Goal: Information Seeking & Learning: Learn about a topic

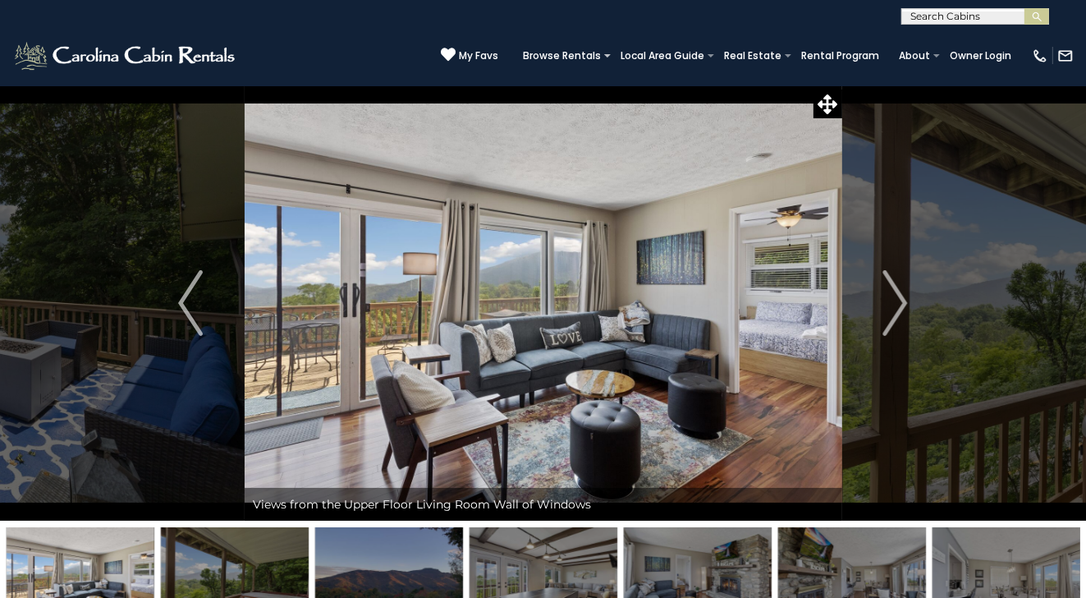
click at [905, 301] on img "Next" at bounding box center [895, 303] width 25 height 66
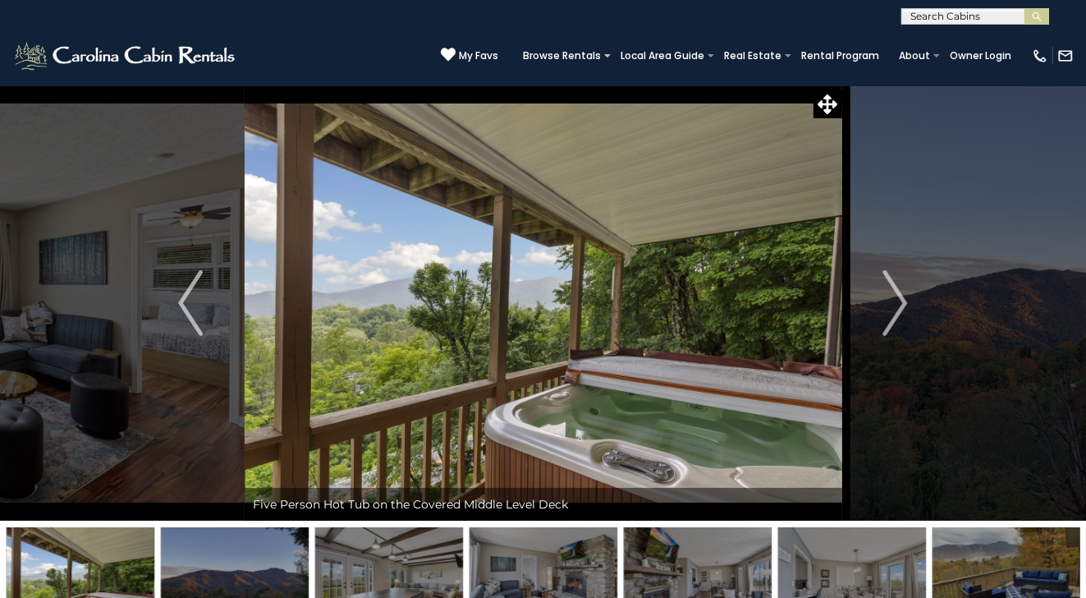
click at [905, 301] on img "Next" at bounding box center [895, 303] width 25 height 66
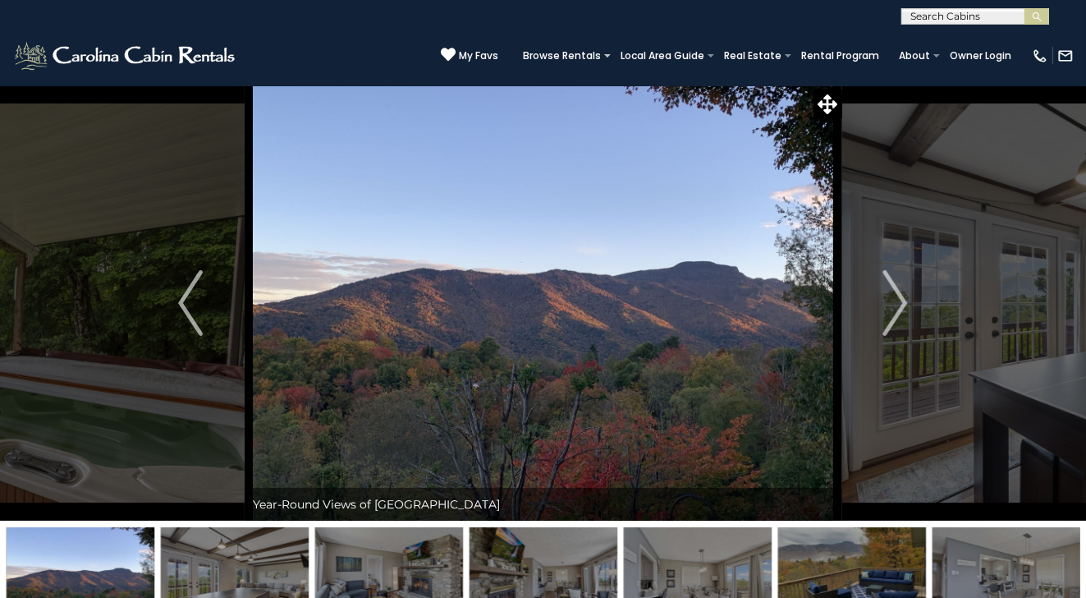
click at [905, 301] on img "Next" at bounding box center [895, 303] width 25 height 66
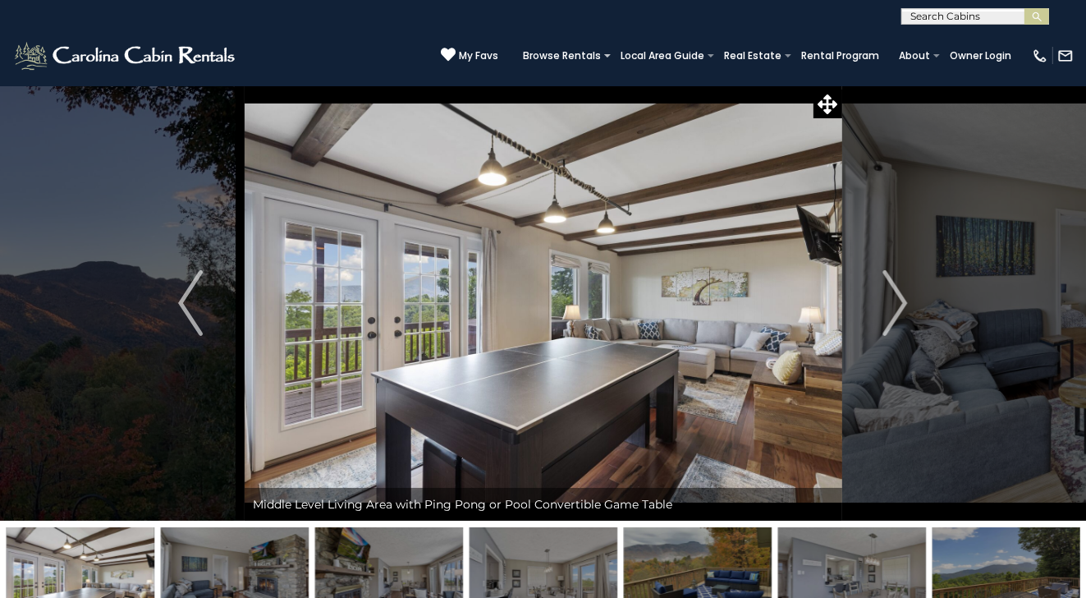
click at [905, 301] on img "Next" at bounding box center [895, 303] width 25 height 66
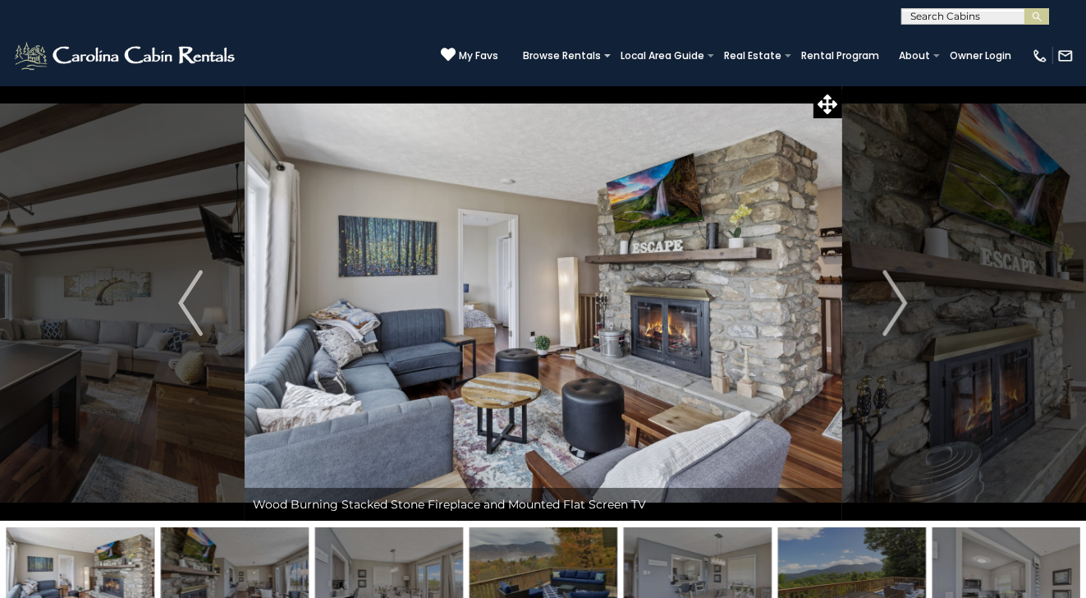
click at [905, 301] on img "Next" at bounding box center [895, 303] width 25 height 66
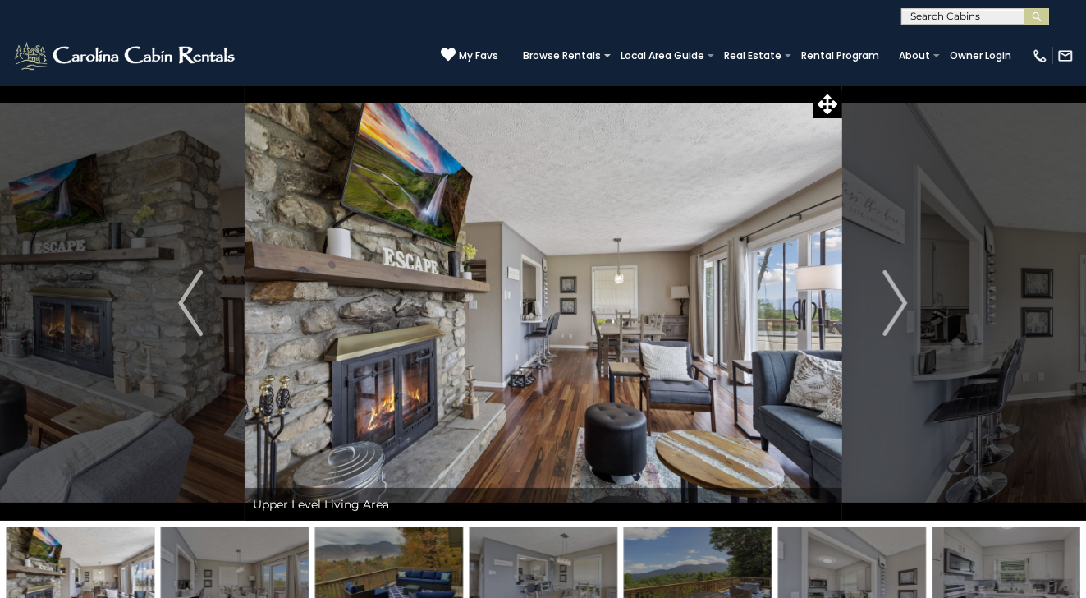
click at [905, 301] on img "Next" at bounding box center [895, 303] width 25 height 66
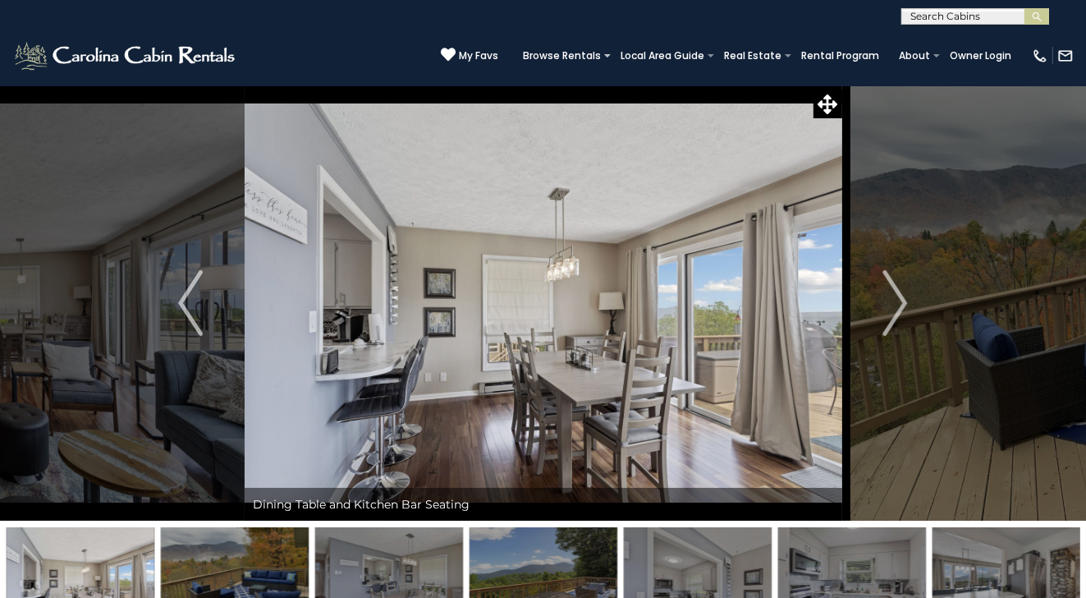
click at [905, 301] on img "Next" at bounding box center [895, 303] width 25 height 66
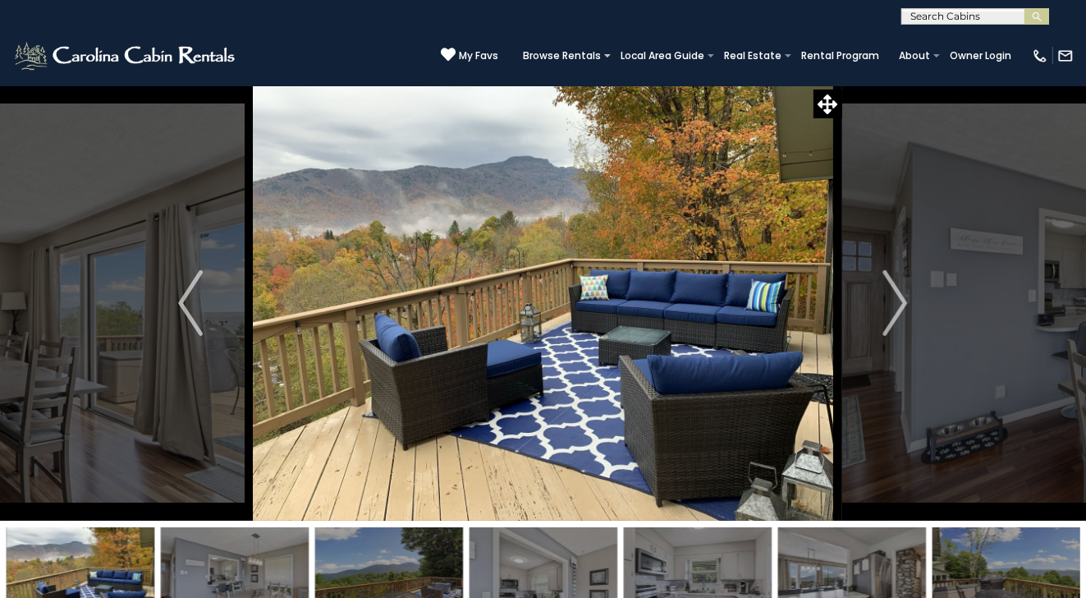
click at [905, 301] on img "Next" at bounding box center [895, 303] width 25 height 66
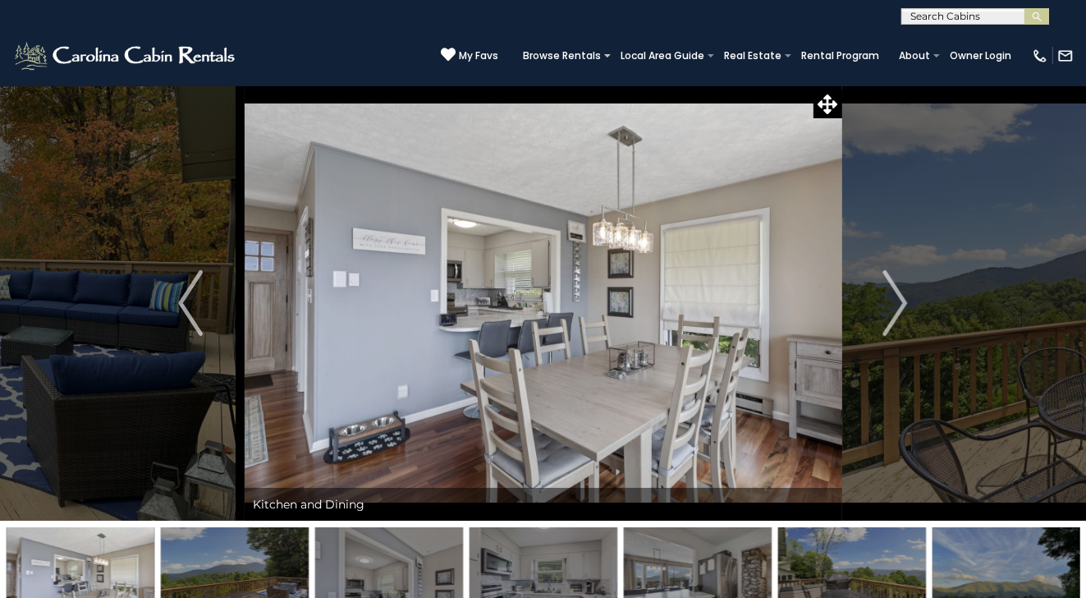
click at [905, 301] on img "Next" at bounding box center [895, 303] width 25 height 66
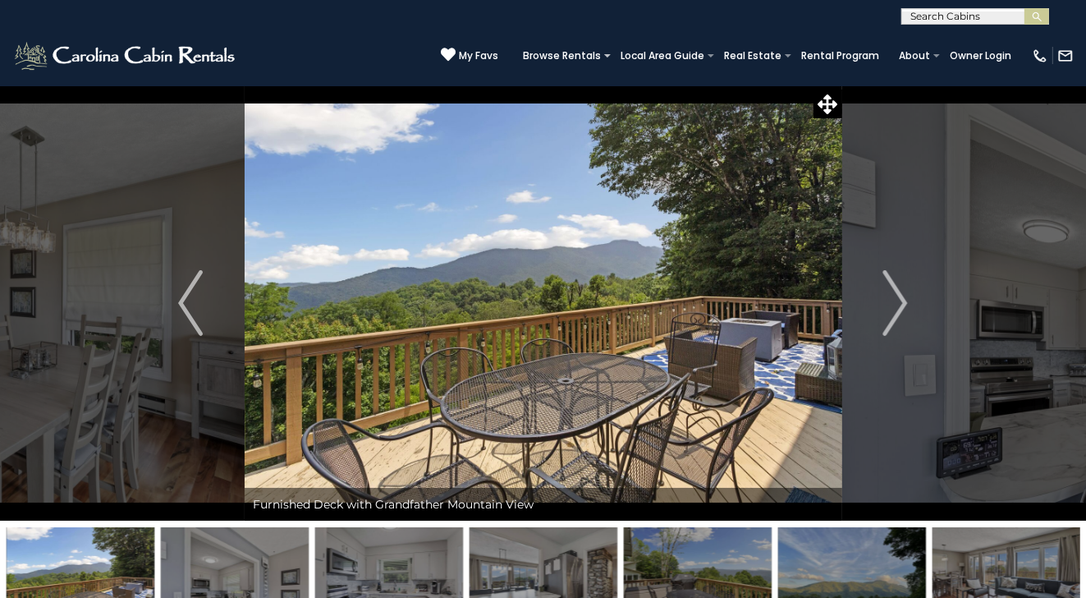
click at [905, 301] on img "Next" at bounding box center [895, 303] width 25 height 66
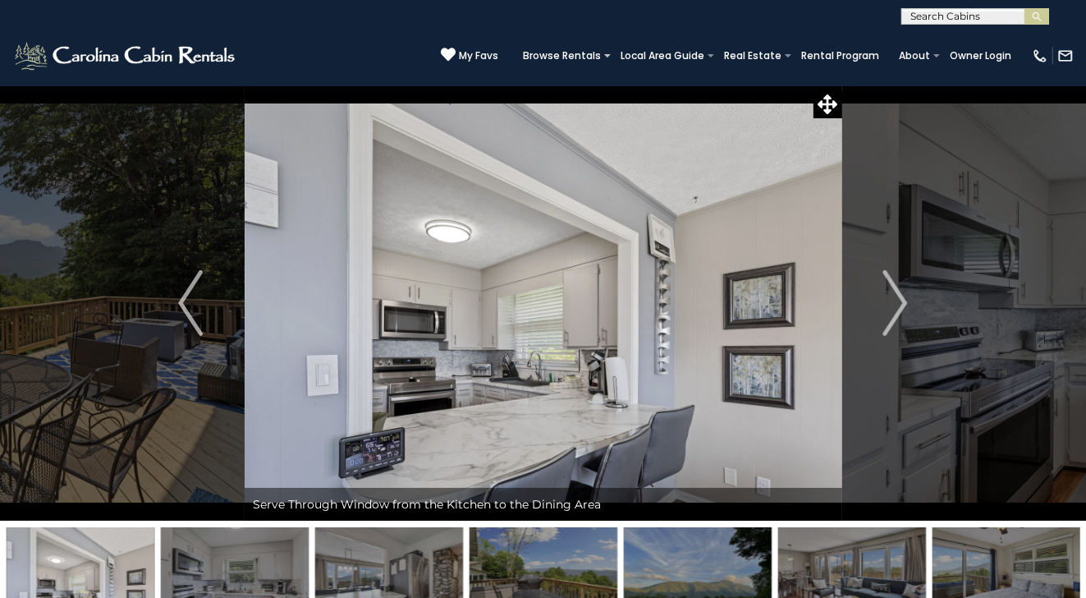
click at [905, 301] on img "Next" at bounding box center [895, 303] width 25 height 66
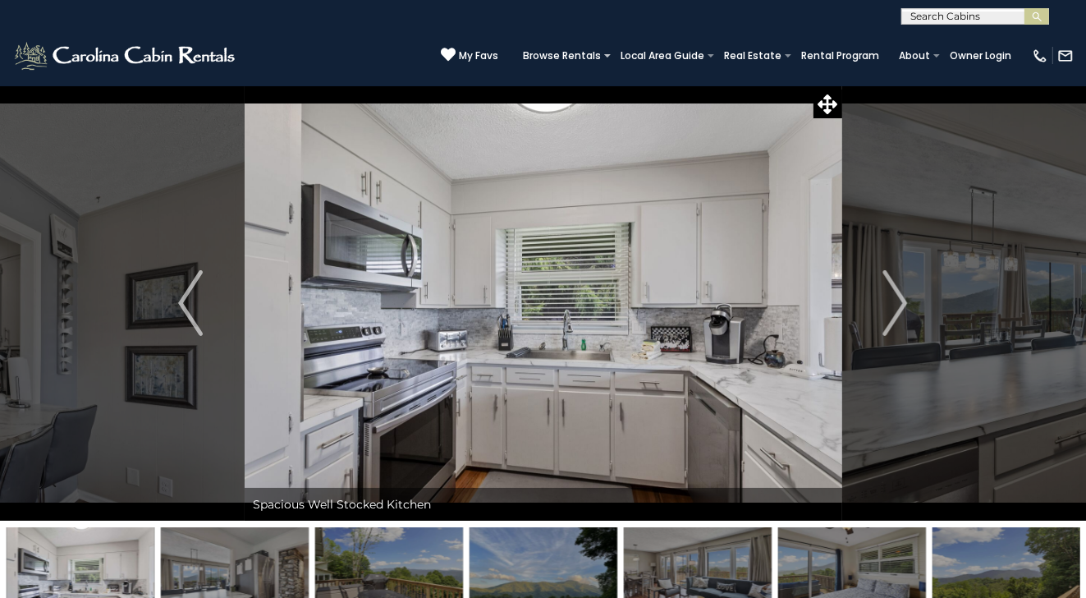
click at [905, 301] on img "Next" at bounding box center [895, 303] width 25 height 66
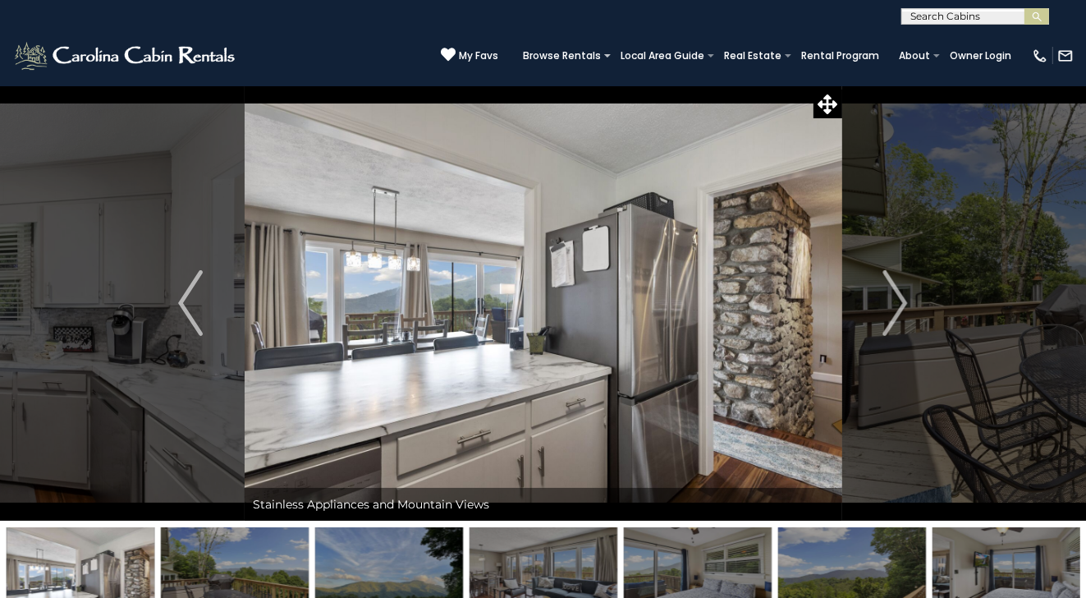
click at [905, 301] on img "Next" at bounding box center [895, 303] width 25 height 66
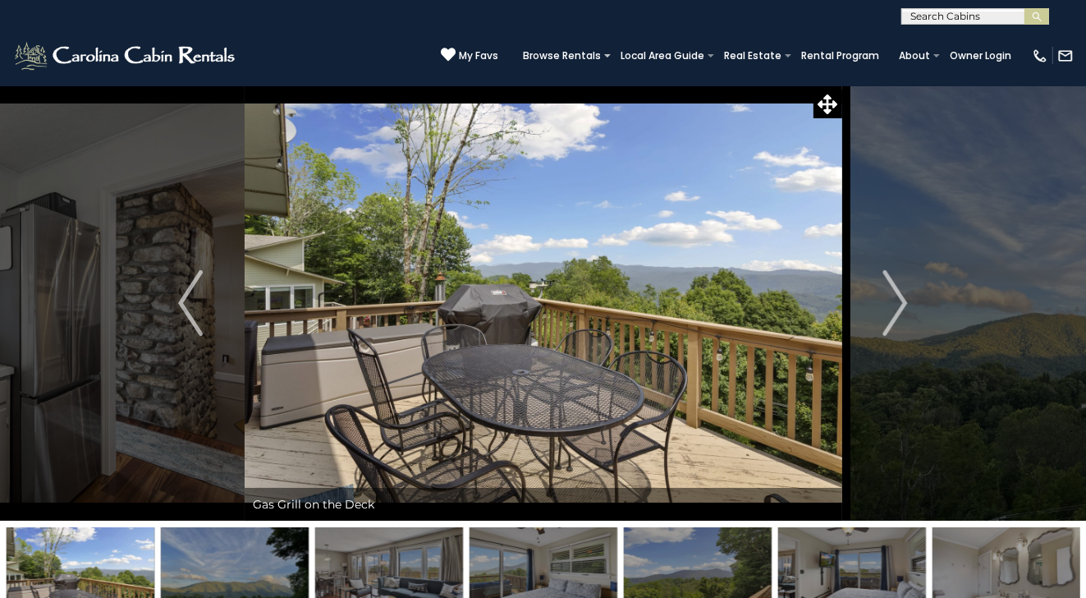
click at [905, 301] on img "Next" at bounding box center [895, 303] width 25 height 66
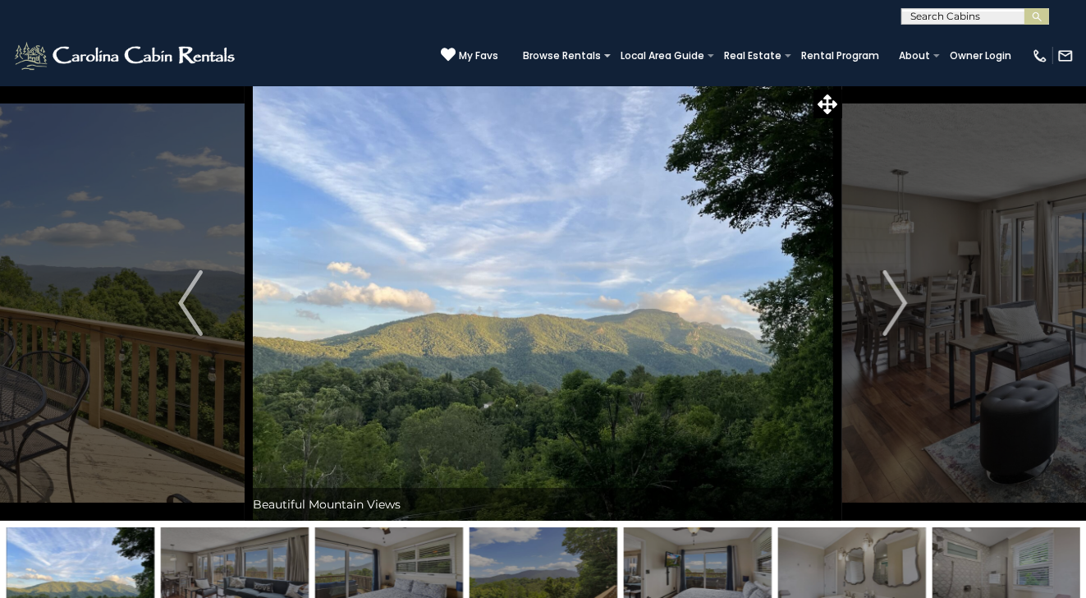
click at [905, 301] on img "Next" at bounding box center [895, 303] width 25 height 66
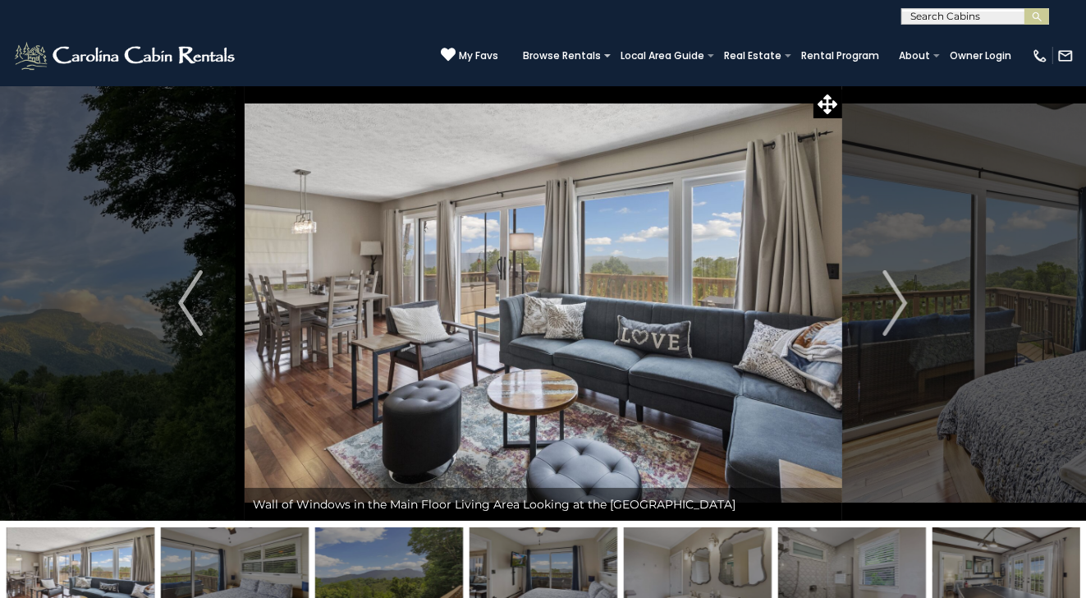
click at [905, 301] on img "Next" at bounding box center [895, 303] width 25 height 66
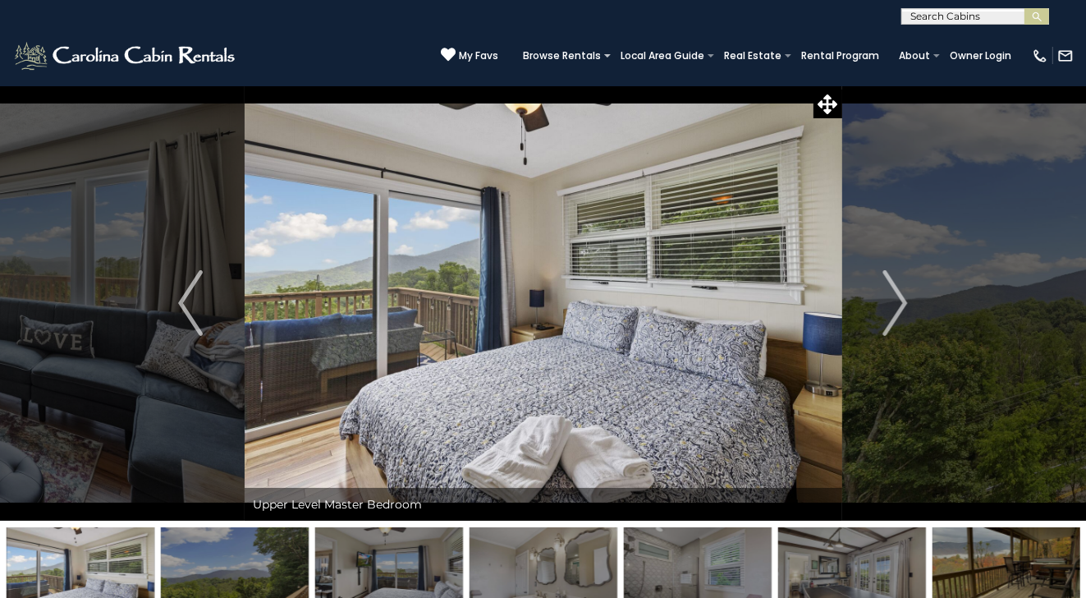
click at [905, 301] on img "Next" at bounding box center [895, 303] width 25 height 66
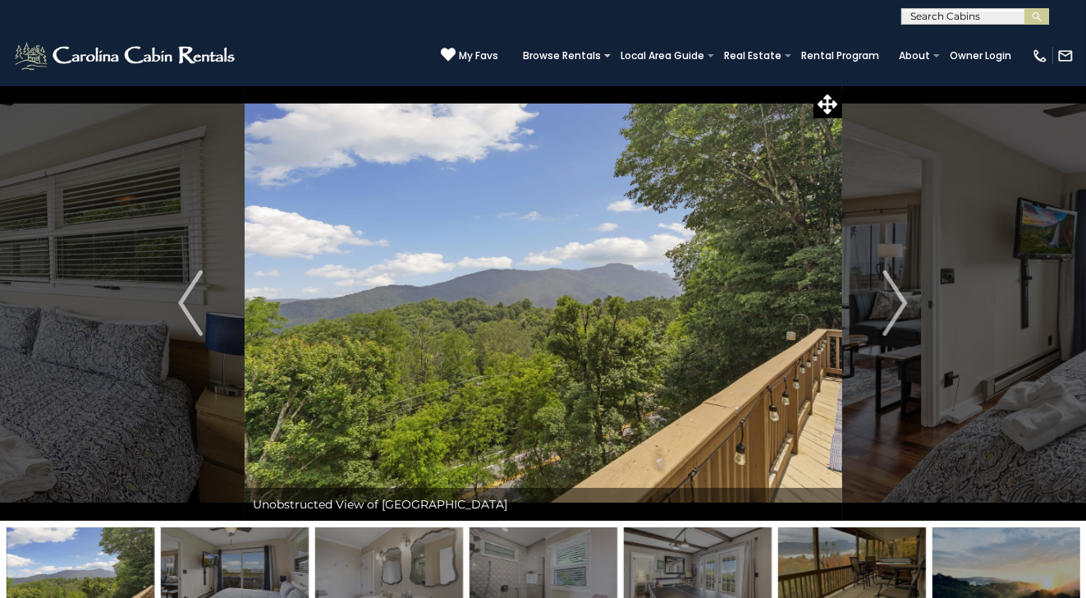
click at [905, 301] on img "Next" at bounding box center [895, 303] width 25 height 66
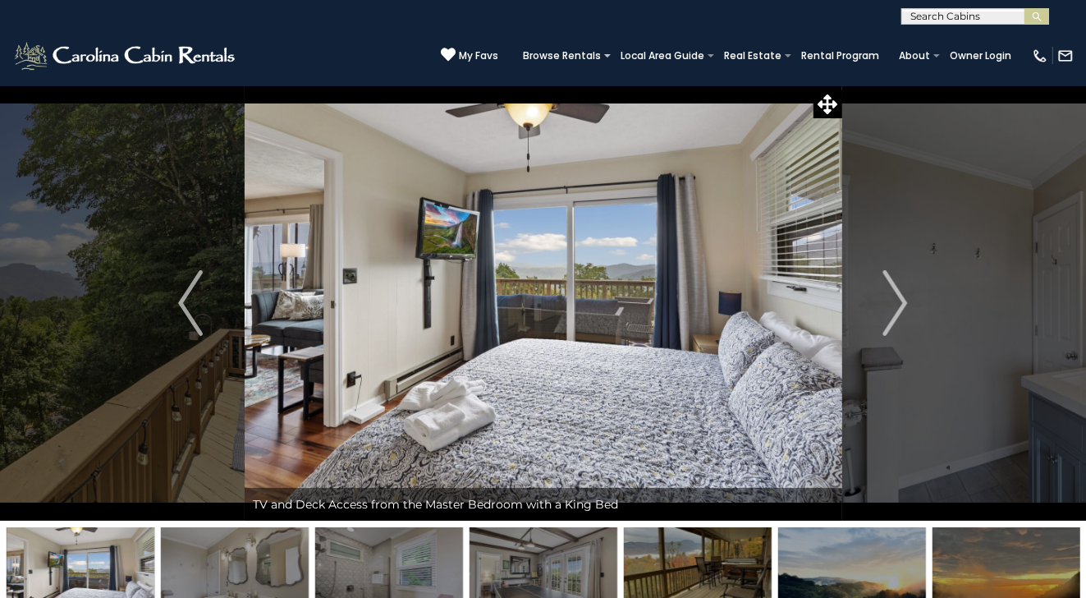
click at [905, 301] on img "Next" at bounding box center [895, 303] width 25 height 66
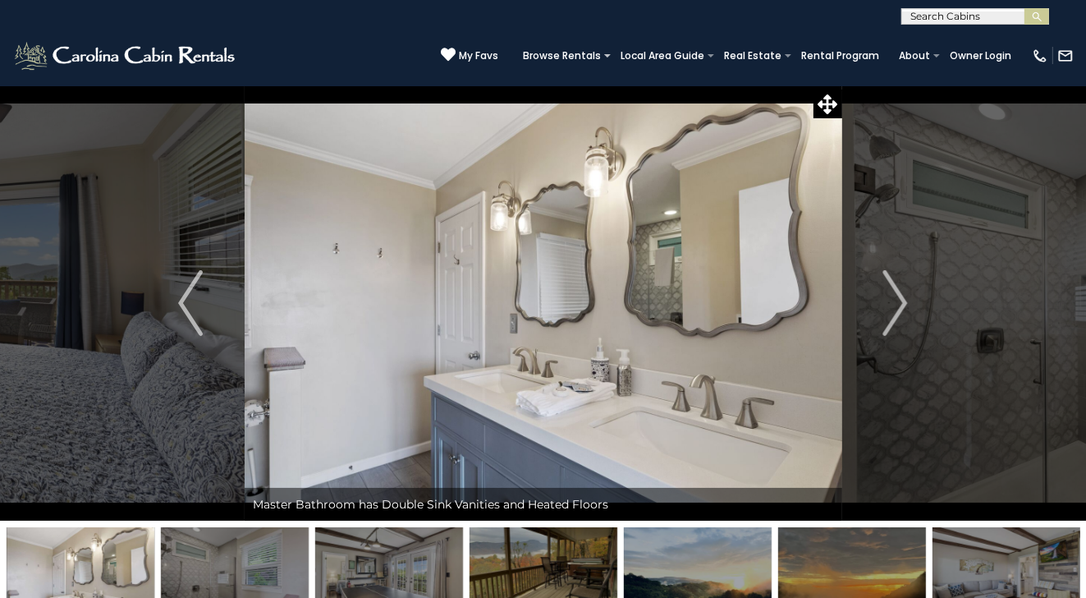
click at [905, 301] on img "Next" at bounding box center [895, 303] width 25 height 66
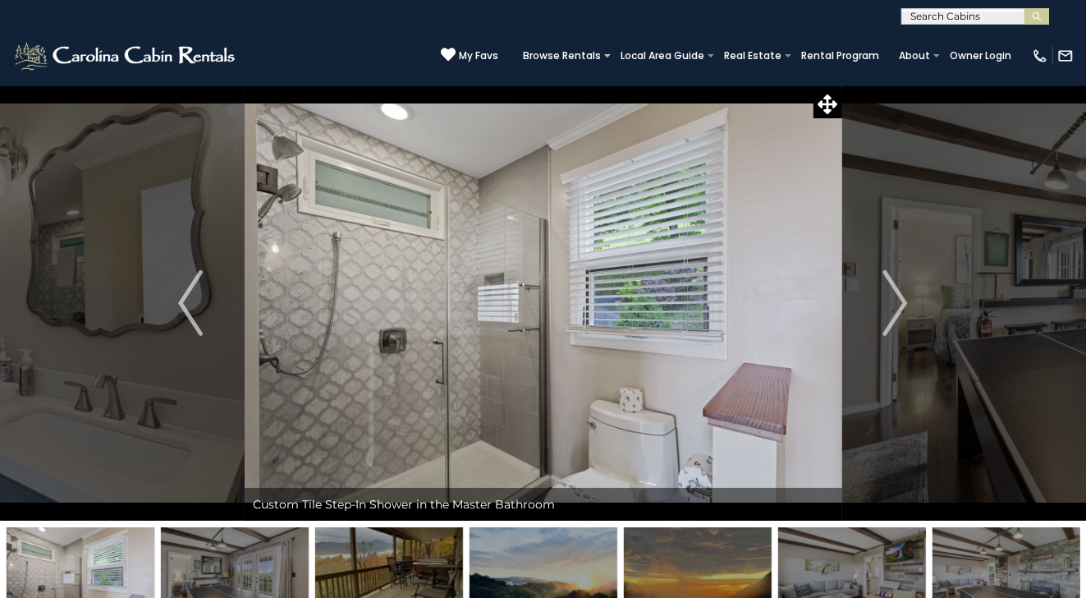
click at [905, 301] on img "Next" at bounding box center [895, 303] width 25 height 66
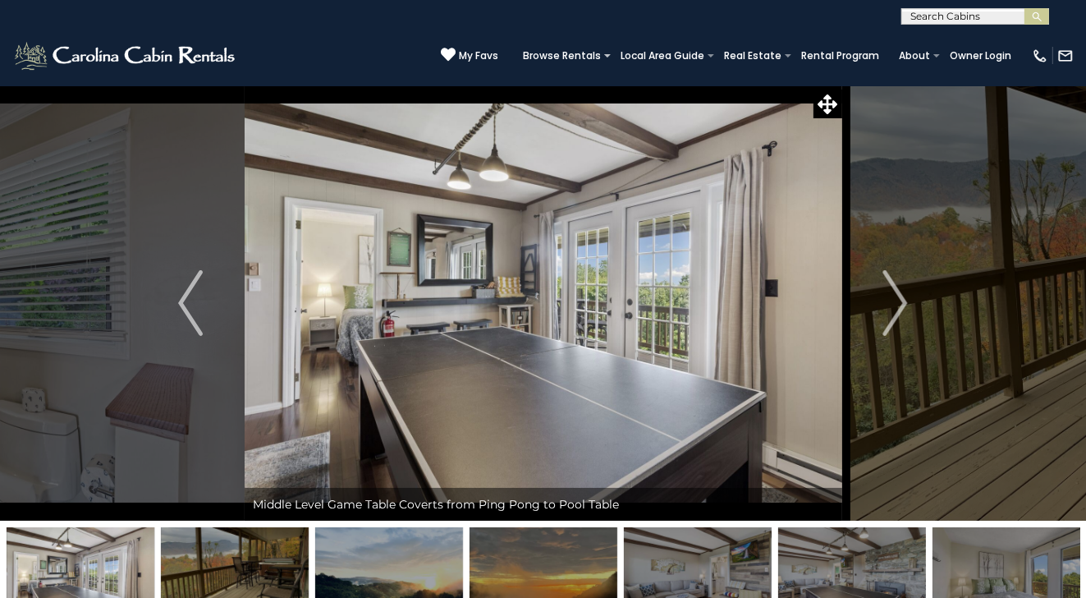
click at [905, 301] on img "Next" at bounding box center [895, 303] width 25 height 66
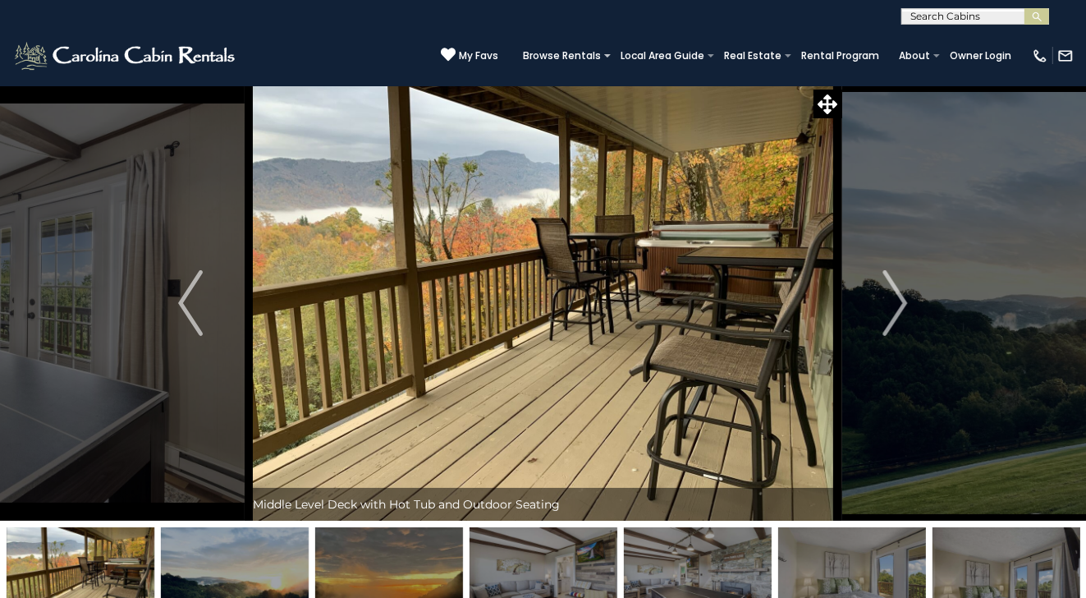
click at [905, 301] on img "Next" at bounding box center [895, 303] width 25 height 66
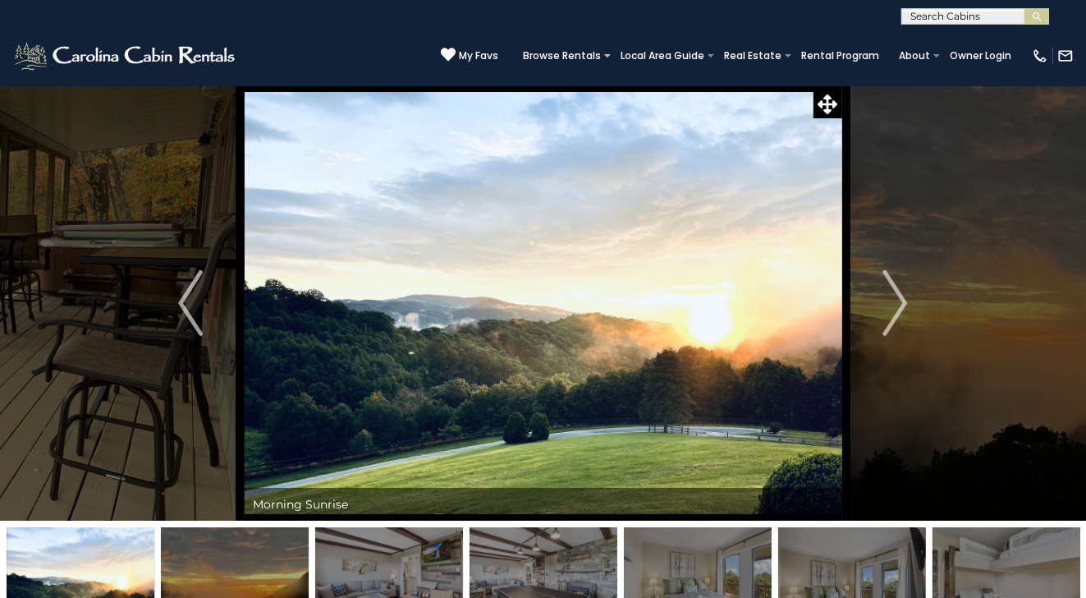
click at [905, 301] on img "Next" at bounding box center [895, 303] width 25 height 66
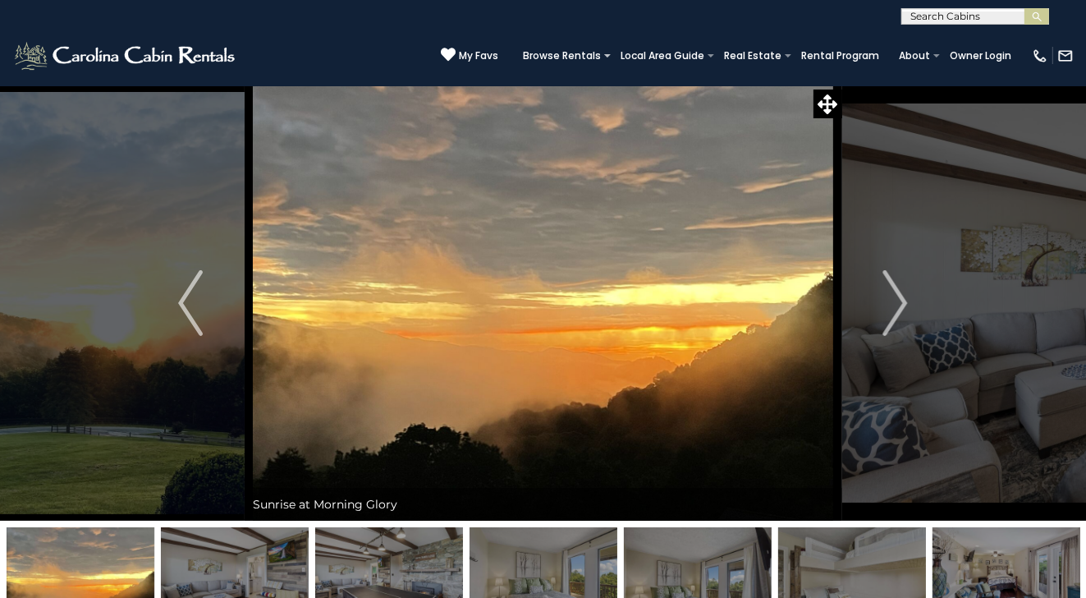
click at [905, 301] on img "Next" at bounding box center [895, 303] width 25 height 66
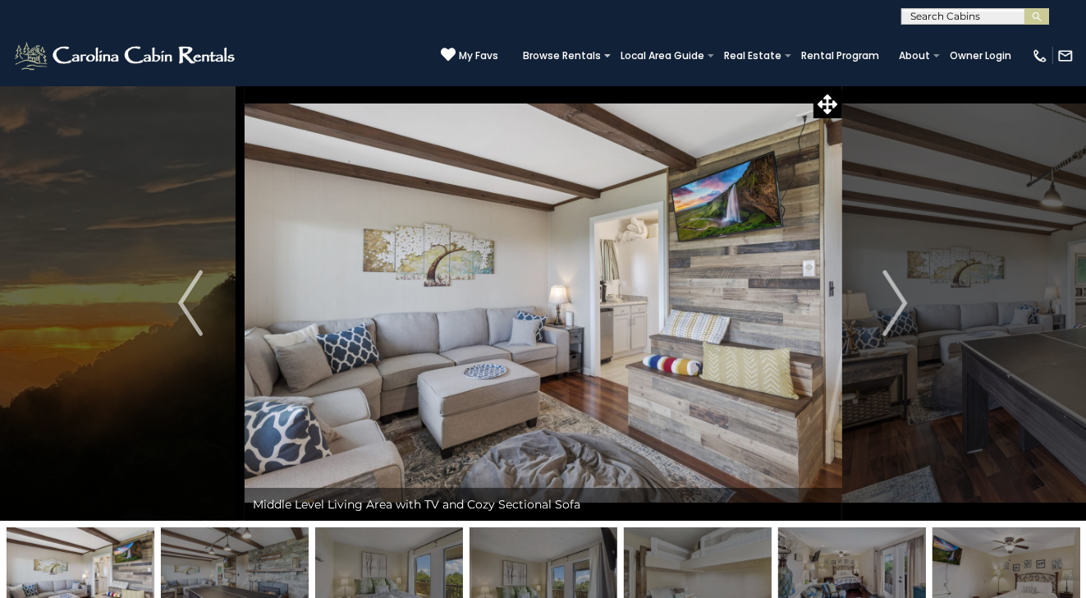
click at [905, 301] on img "Next" at bounding box center [895, 303] width 25 height 66
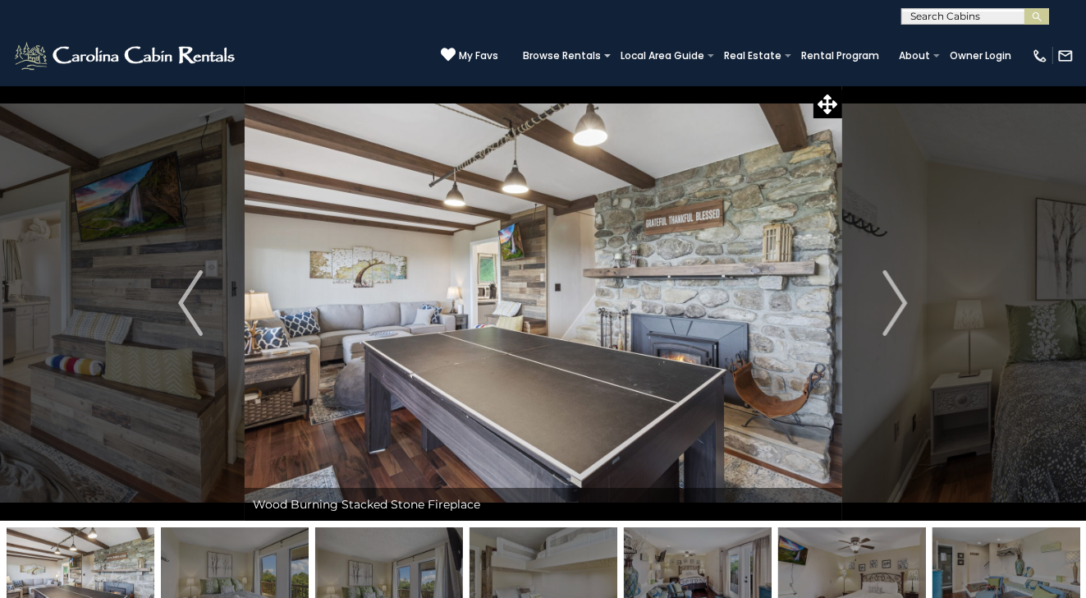
click at [905, 301] on img "Next" at bounding box center [895, 303] width 25 height 66
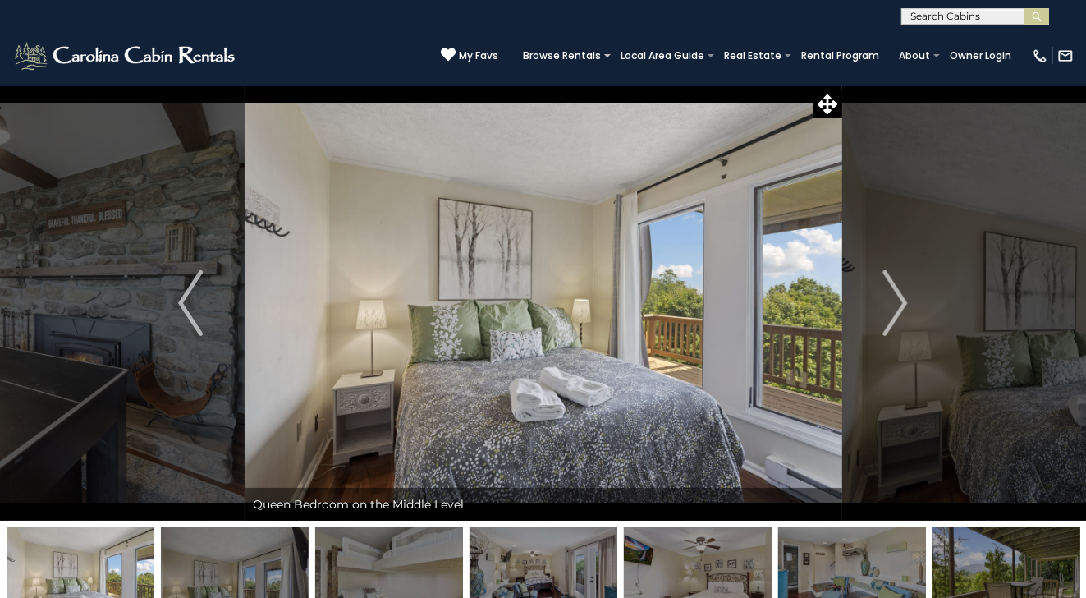
click at [905, 301] on img "Next" at bounding box center [895, 303] width 25 height 66
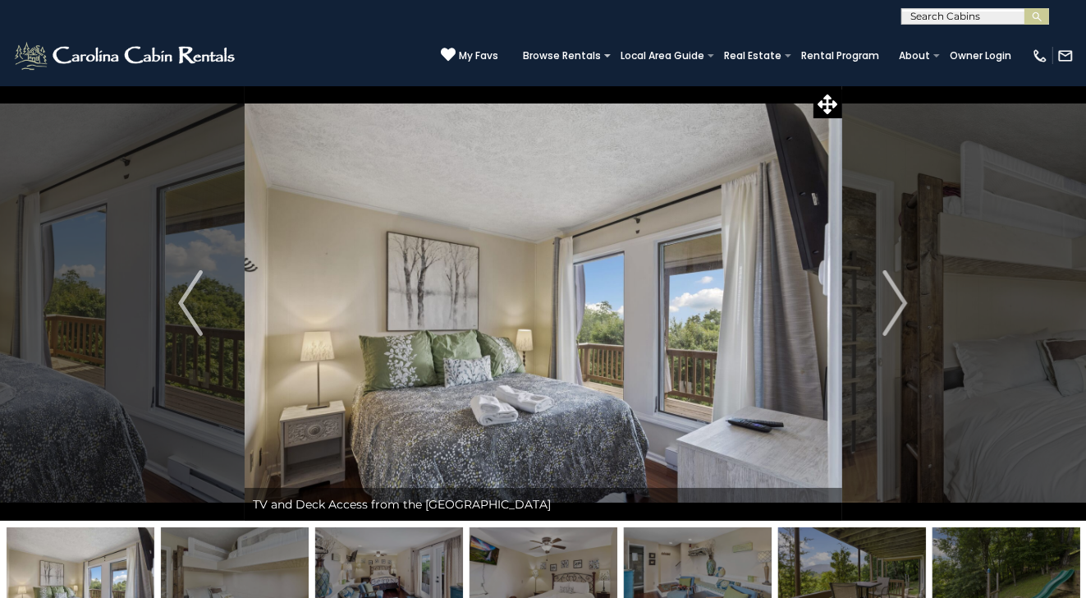
click at [905, 301] on img "Next" at bounding box center [895, 303] width 25 height 66
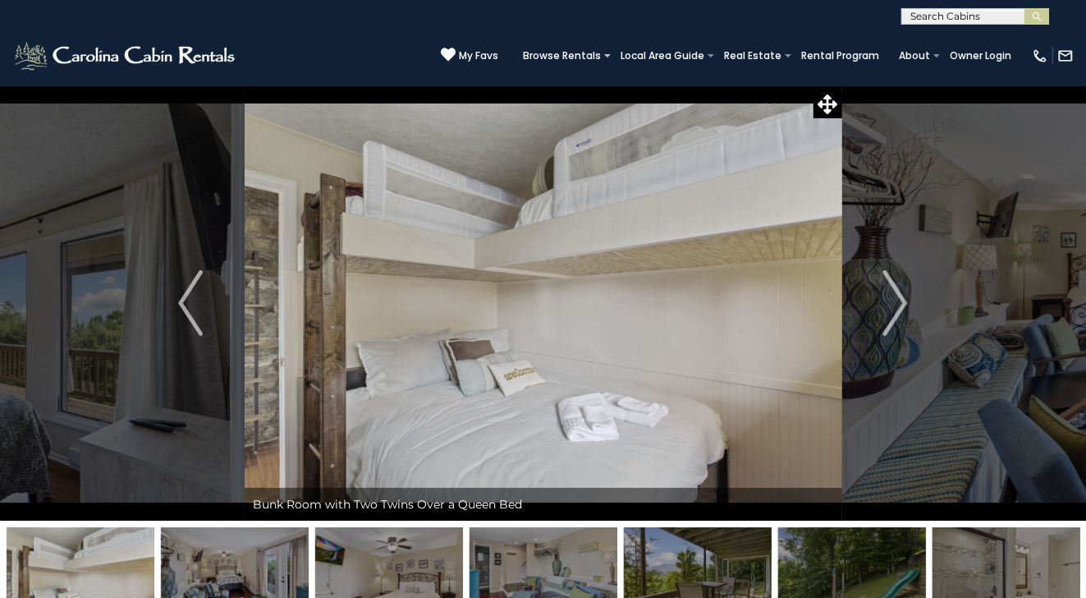
click at [905, 301] on img "Next" at bounding box center [895, 303] width 25 height 66
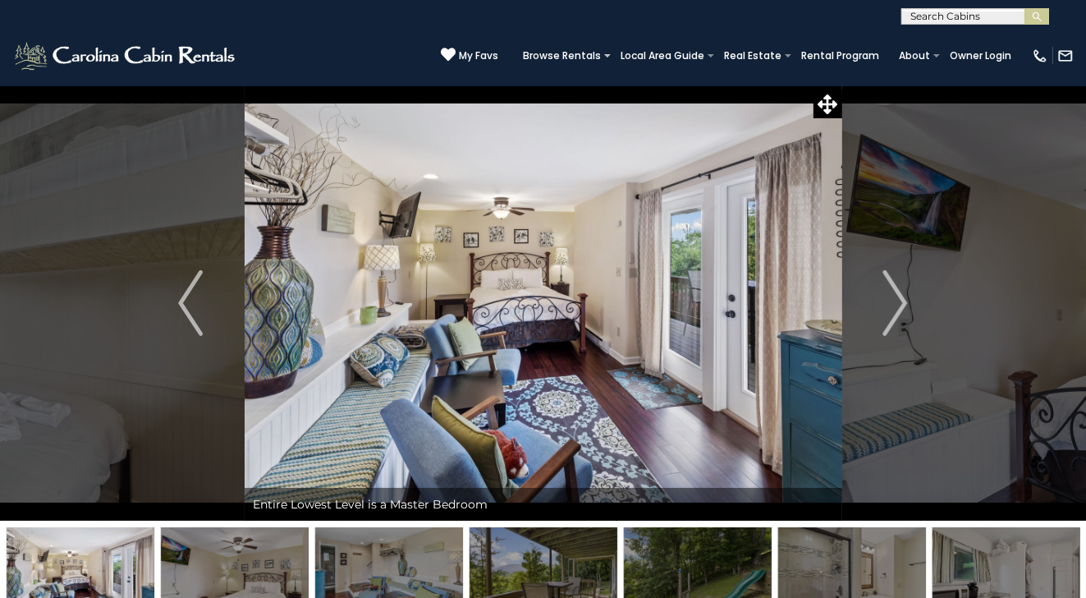
click at [905, 301] on img "Next" at bounding box center [895, 303] width 25 height 66
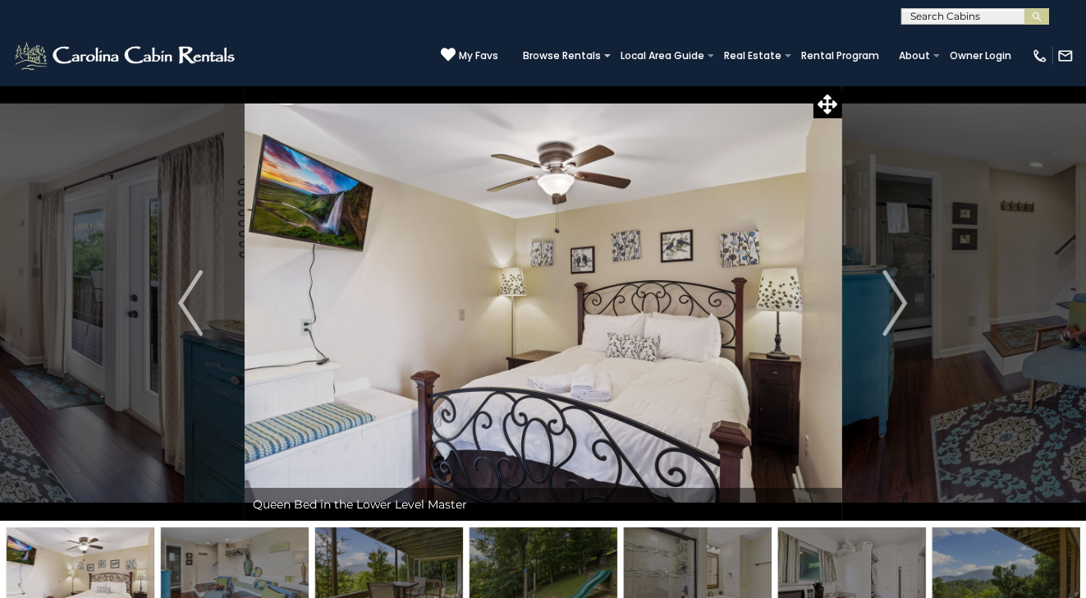
click at [905, 301] on img "Next" at bounding box center [895, 303] width 25 height 66
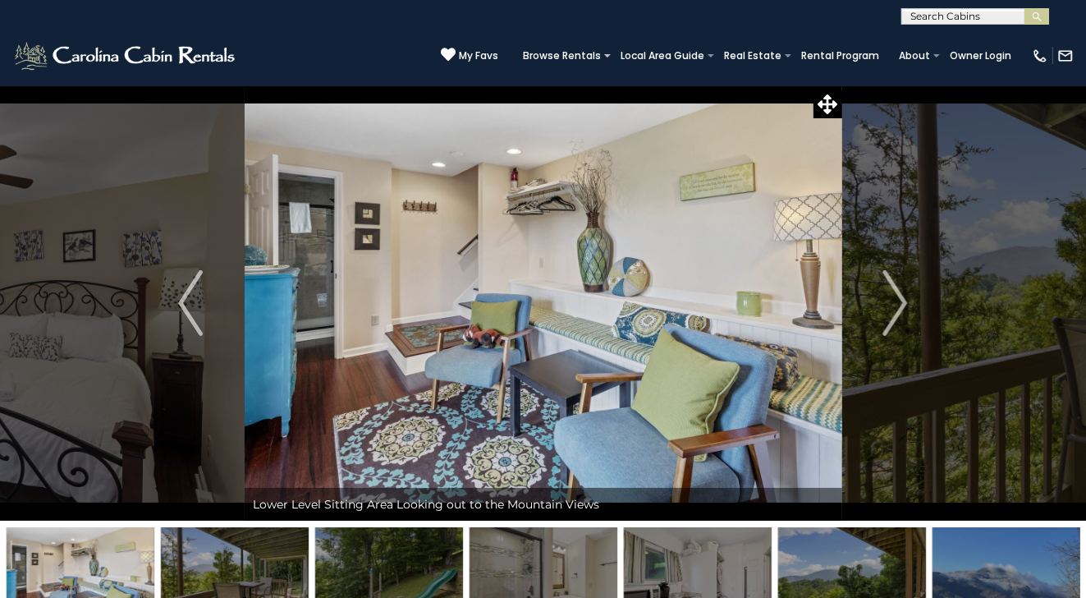
click at [905, 301] on img "Next" at bounding box center [895, 303] width 25 height 66
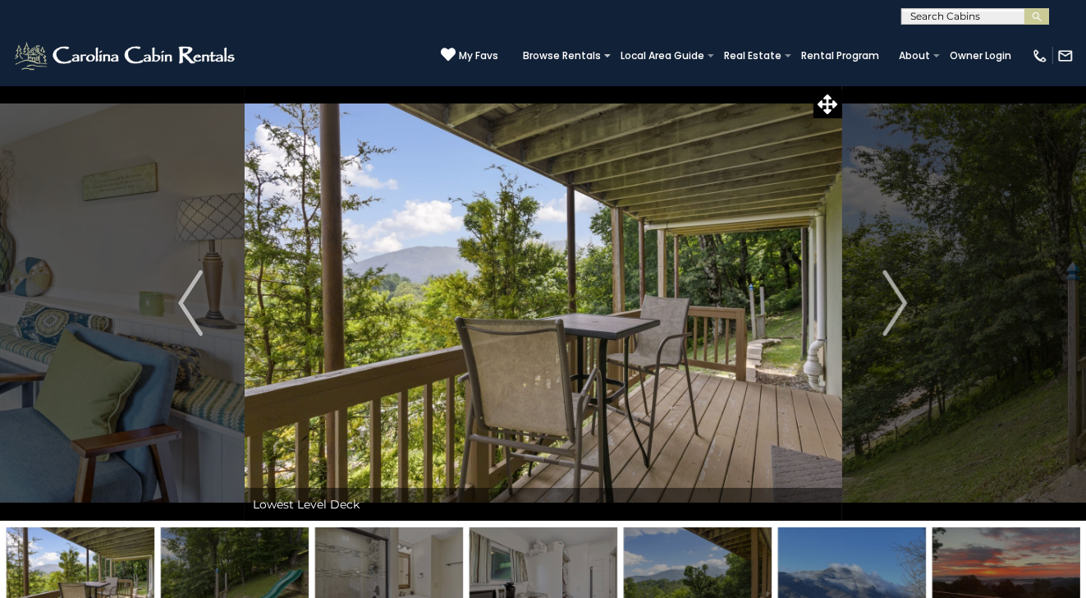
click at [905, 301] on img "Next" at bounding box center [895, 303] width 25 height 66
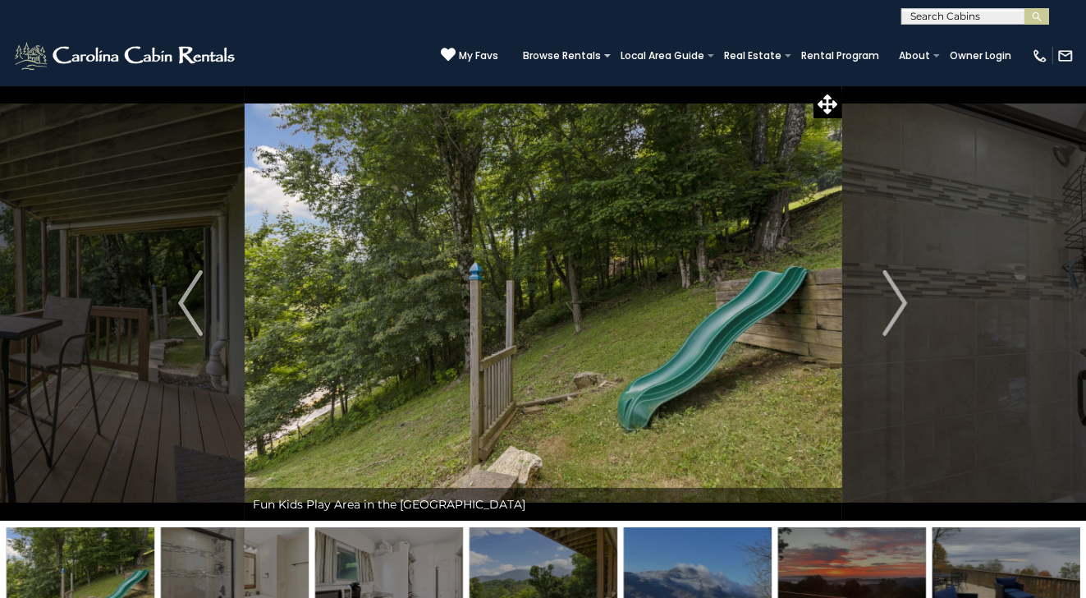
click at [905, 301] on img "Next" at bounding box center [895, 303] width 25 height 66
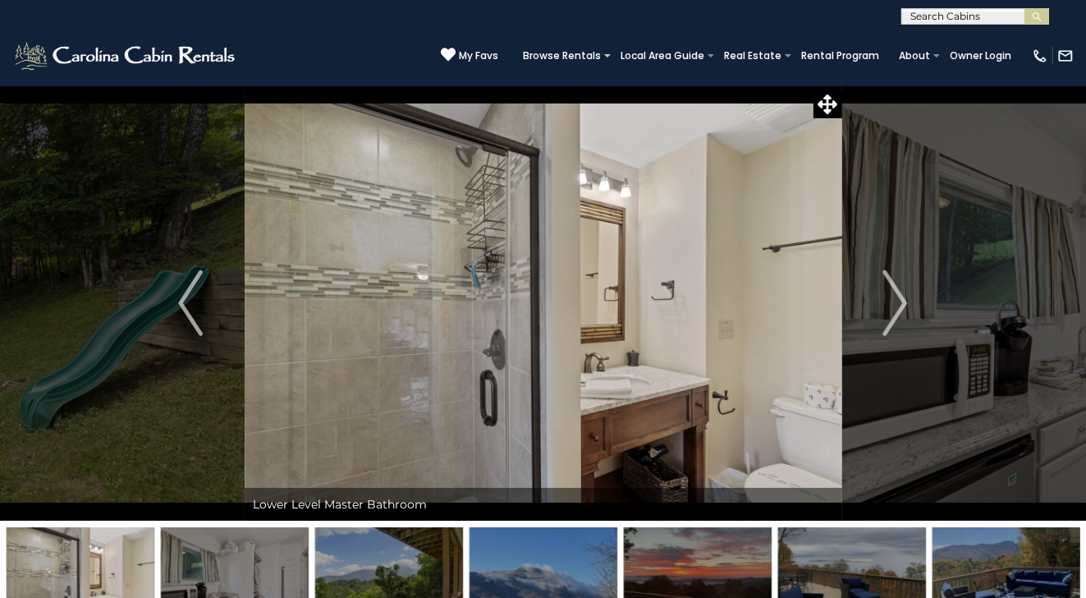
click at [905, 301] on img "Next" at bounding box center [895, 303] width 25 height 66
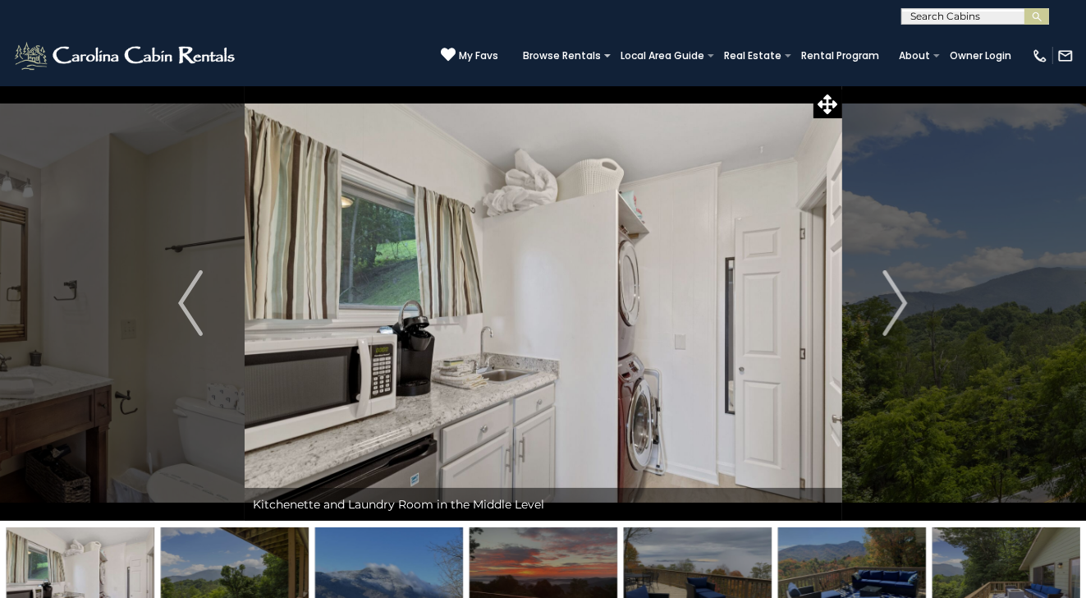
click at [905, 301] on img "Next" at bounding box center [895, 303] width 25 height 66
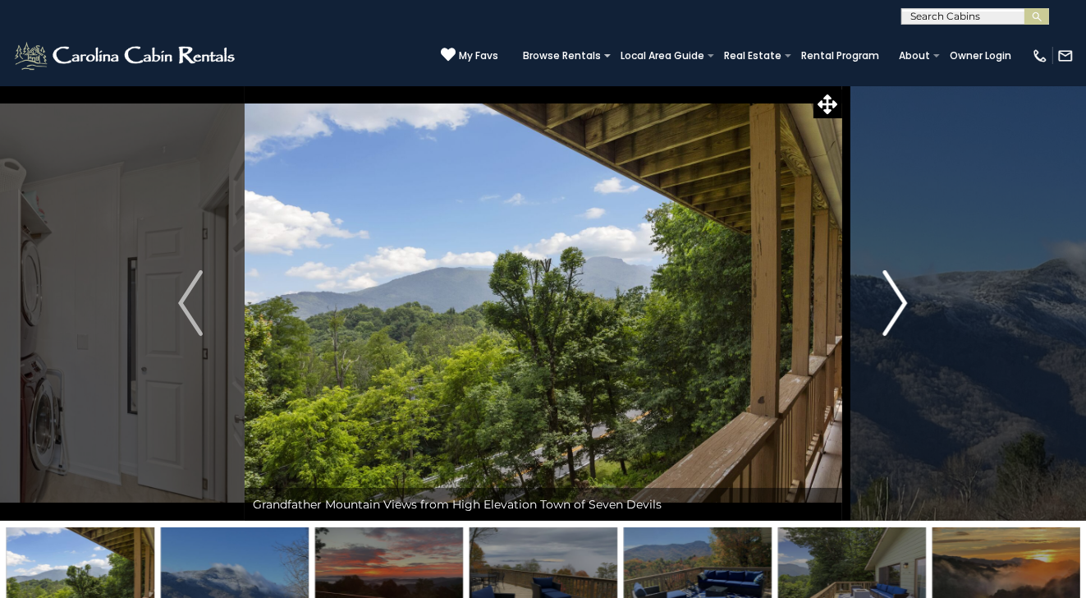
click at [908, 299] on button "Next" at bounding box center [895, 302] width 108 height 435
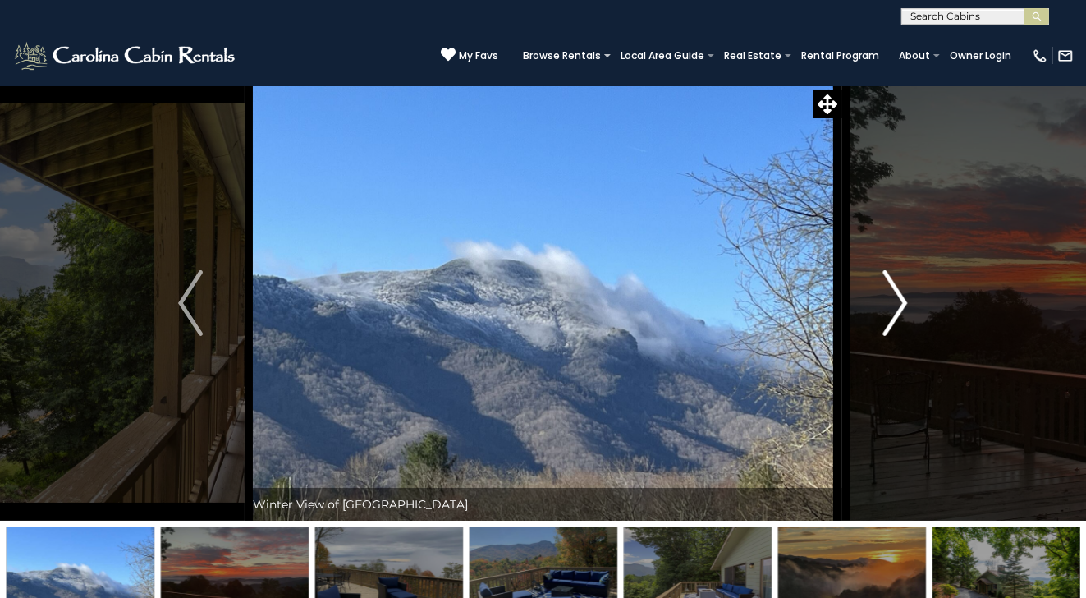
click at [908, 299] on button "Next" at bounding box center [895, 302] width 108 height 435
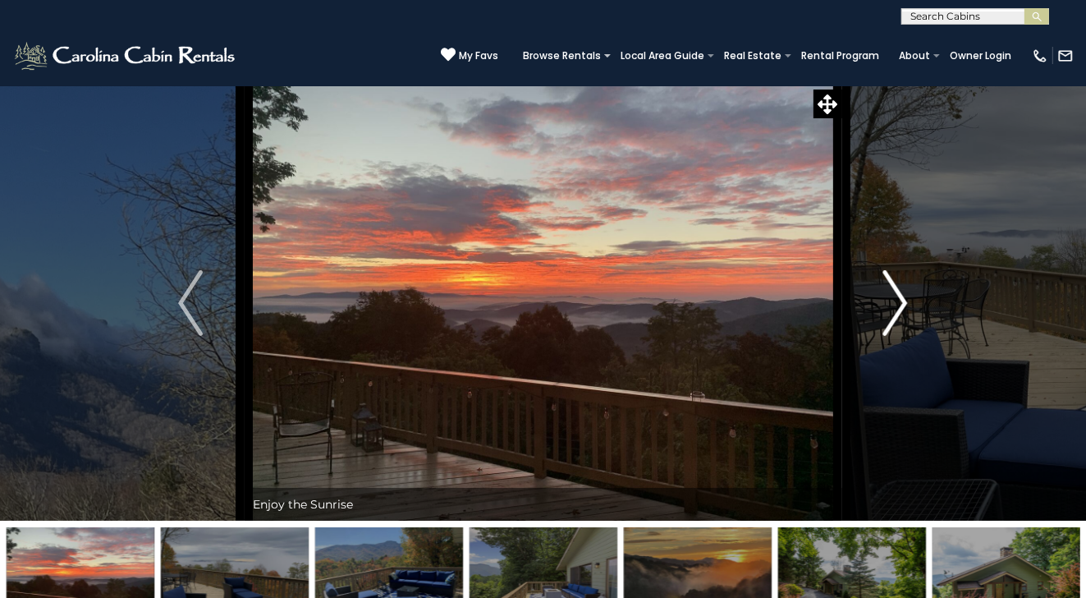
click at [908, 299] on button "Next" at bounding box center [895, 302] width 108 height 435
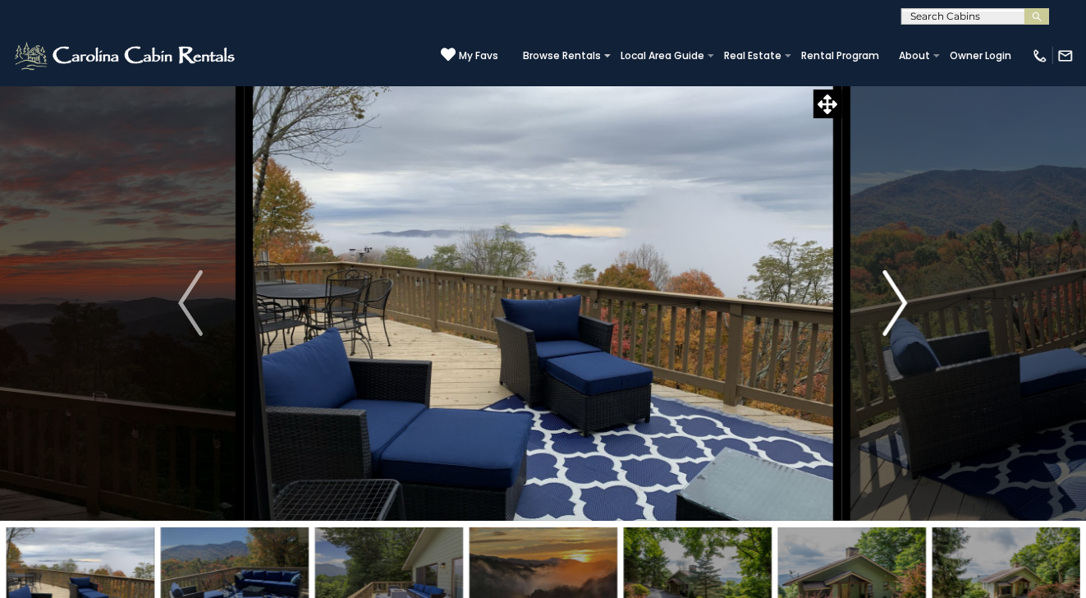
click at [908, 299] on button "Next" at bounding box center [895, 302] width 108 height 435
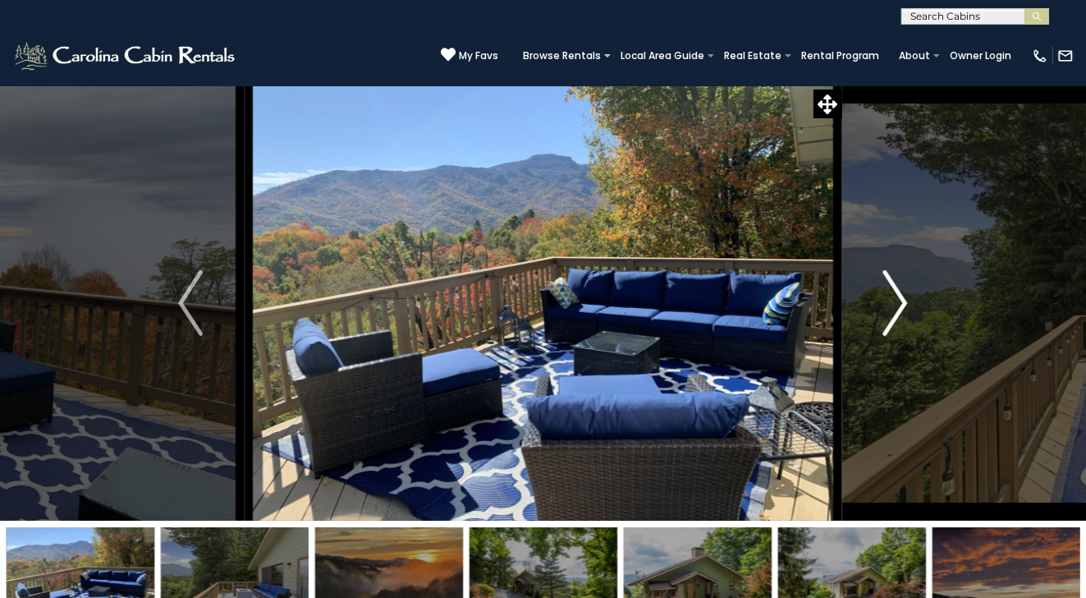
click at [908, 299] on button "Next" at bounding box center [895, 302] width 108 height 435
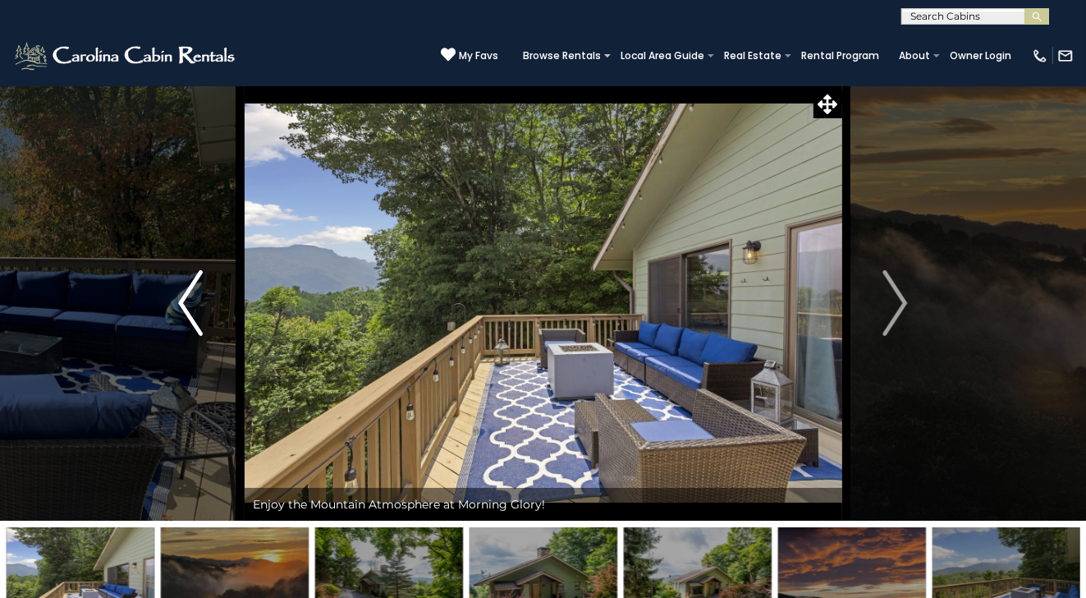
click at [171, 308] on button "Previous" at bounding box center [191, 302] width 108 height 435
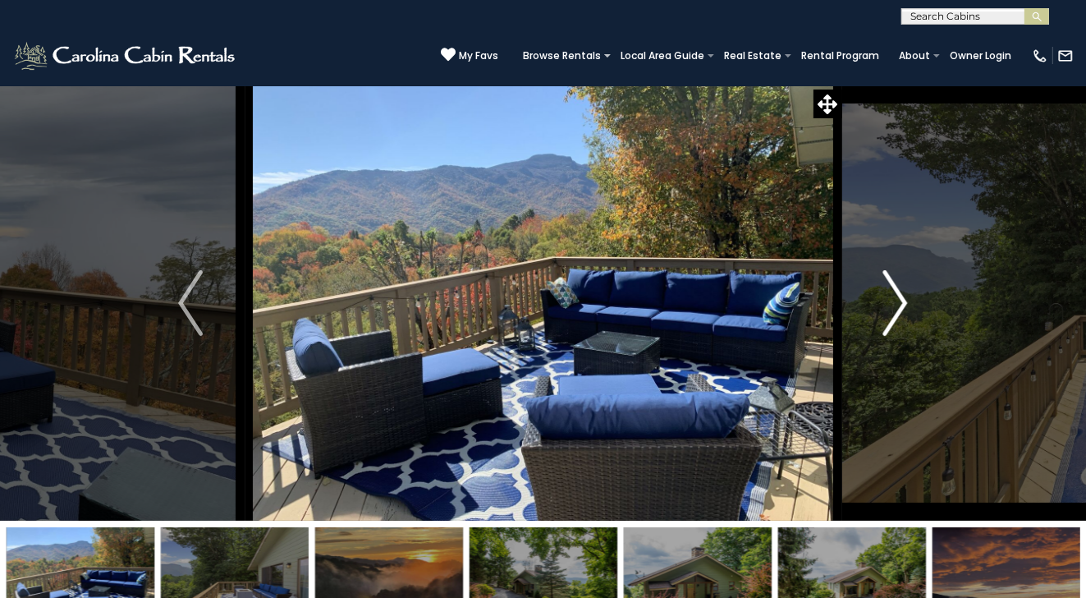
click at [902, 306] on img "Next" at bounding box center [895, 303] width 25 height 66
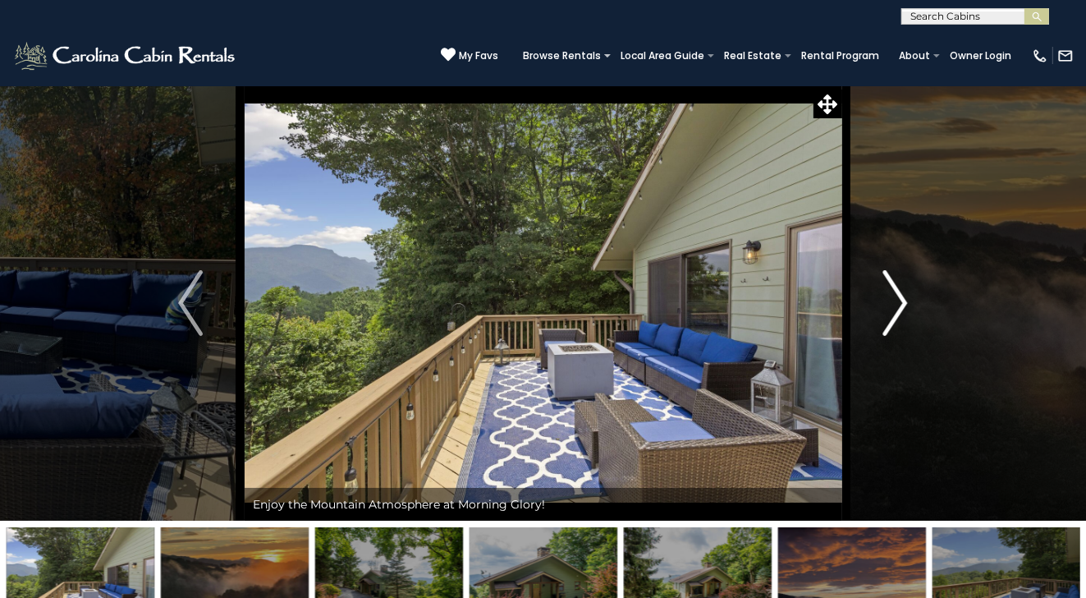
click at [902, 306] on img "Next" at bounding box center [895, 303] width 25 height 66
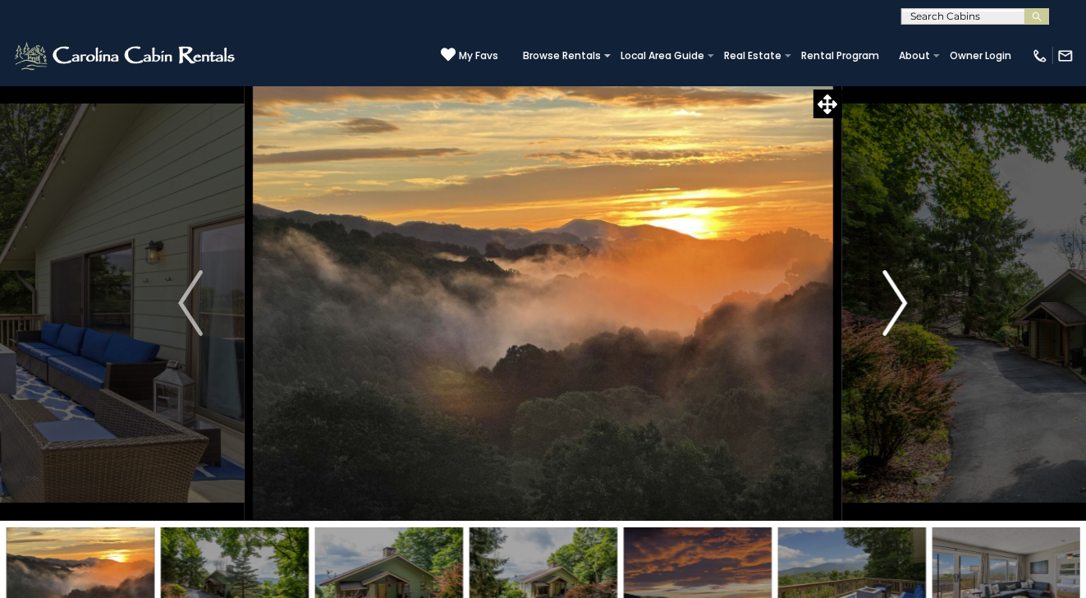
click at [901, 306] on img "Next" at bounding box center [895, 303] width 25 height 66
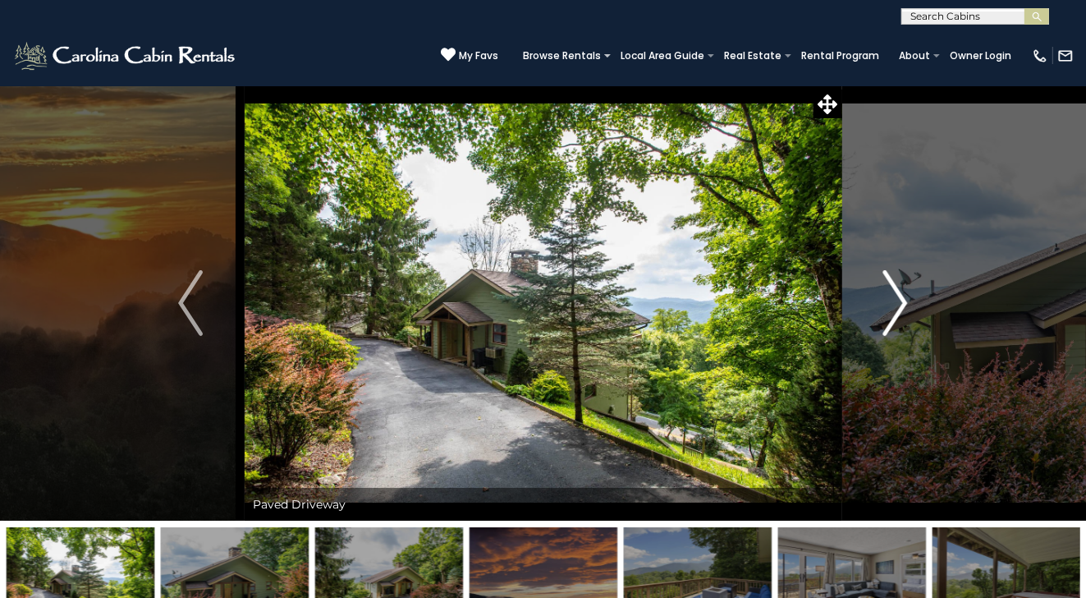
click at [901, 306] on img "Next" at bounding box center [895, 303] width 25 height 66
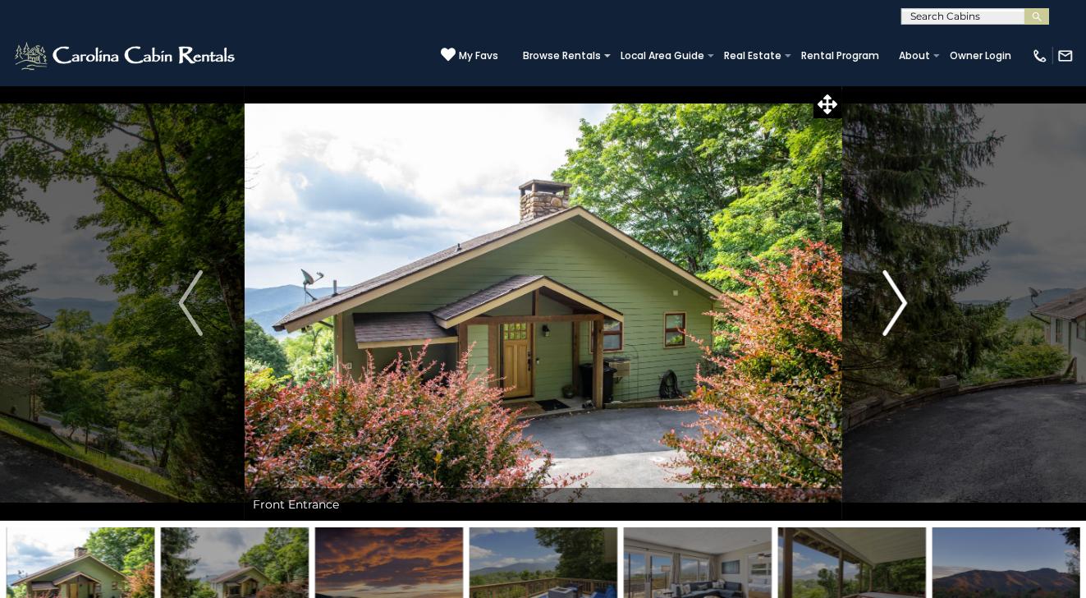
click at [901, 306] on img "Next" at bounding box center [895, 303] width 25 height 66
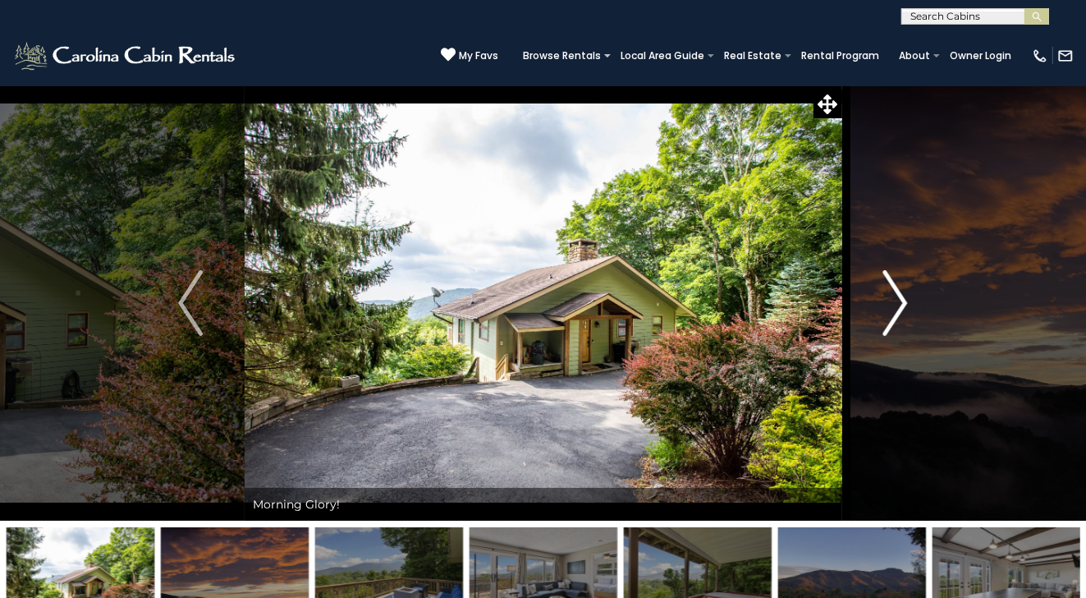
click at [901, 306] on img "Next" at bounding box center [895, 303] width 25 height 66
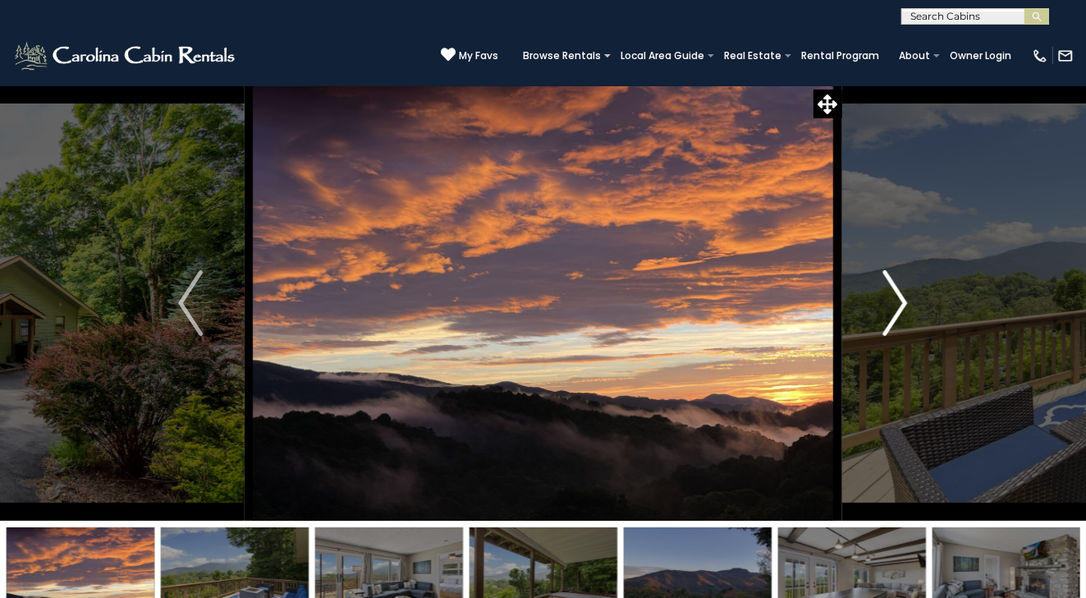
click at [901, 306] on img "Next" at bounding box center [895, 303] width 25 height 66
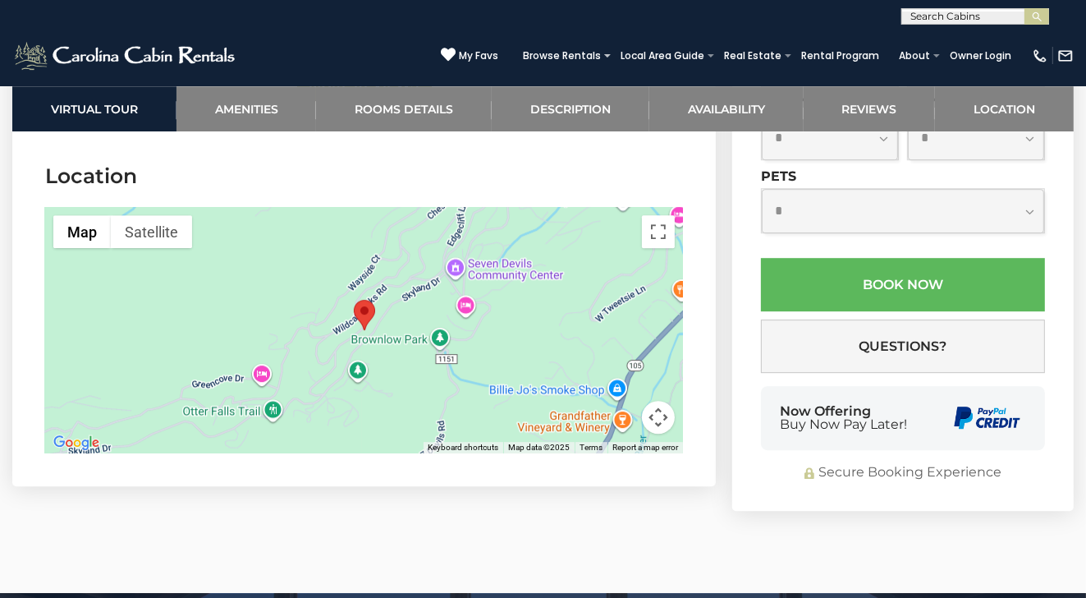
scroll to position [4104, 0]
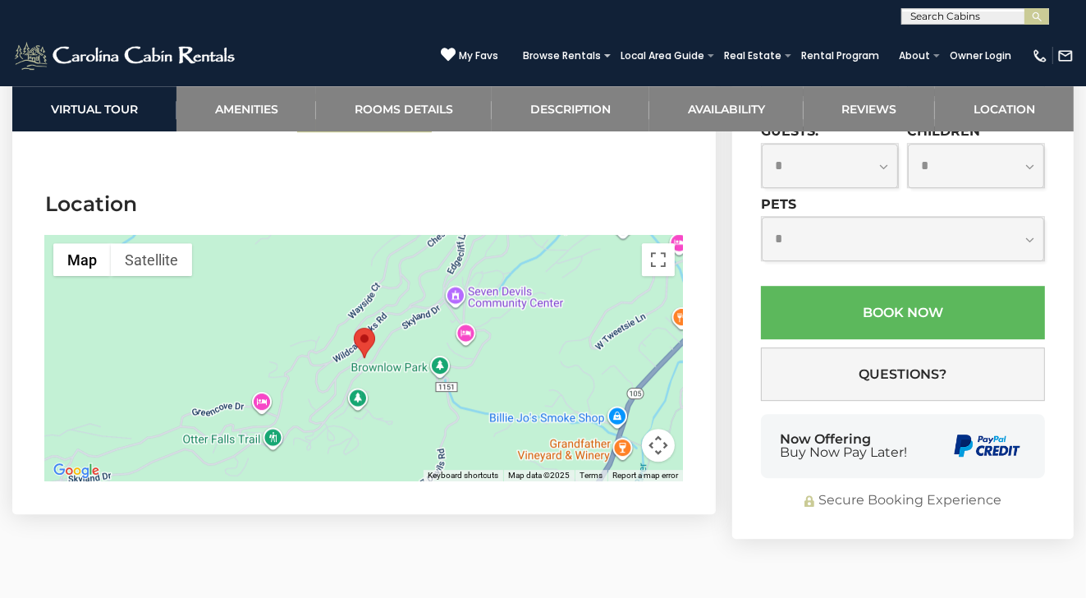
click at [535, 290] on div at bounding box center [364, 358] width 638 height 246
click at [142, 243] on button "Satellite" at bounding box center [151, 259] width 81 height 33
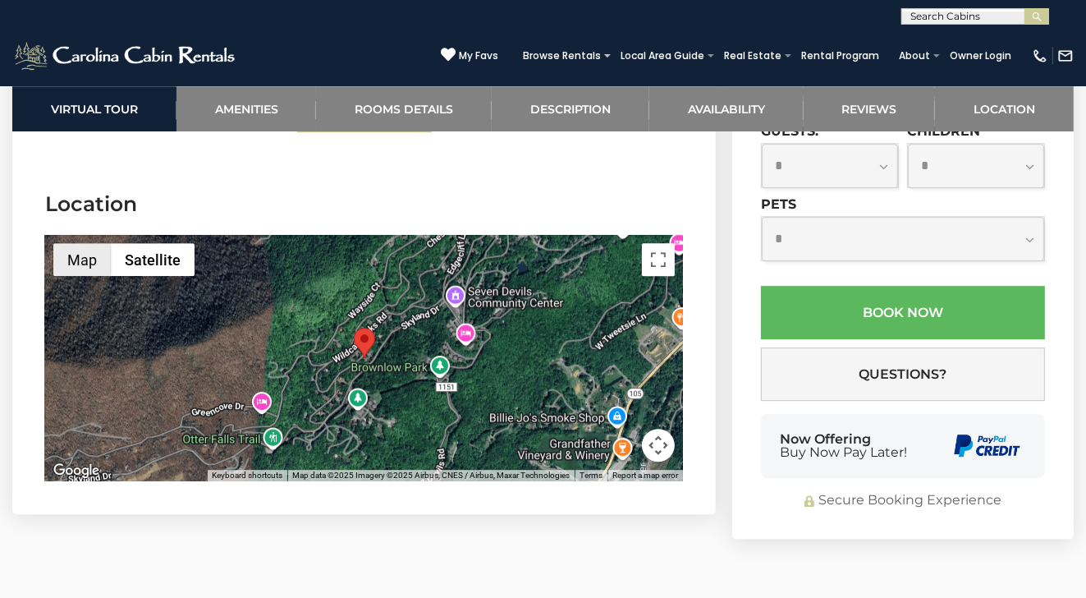
click at [91, 243] on button "Map" at bounding box center [81, 259] width 57 height 33
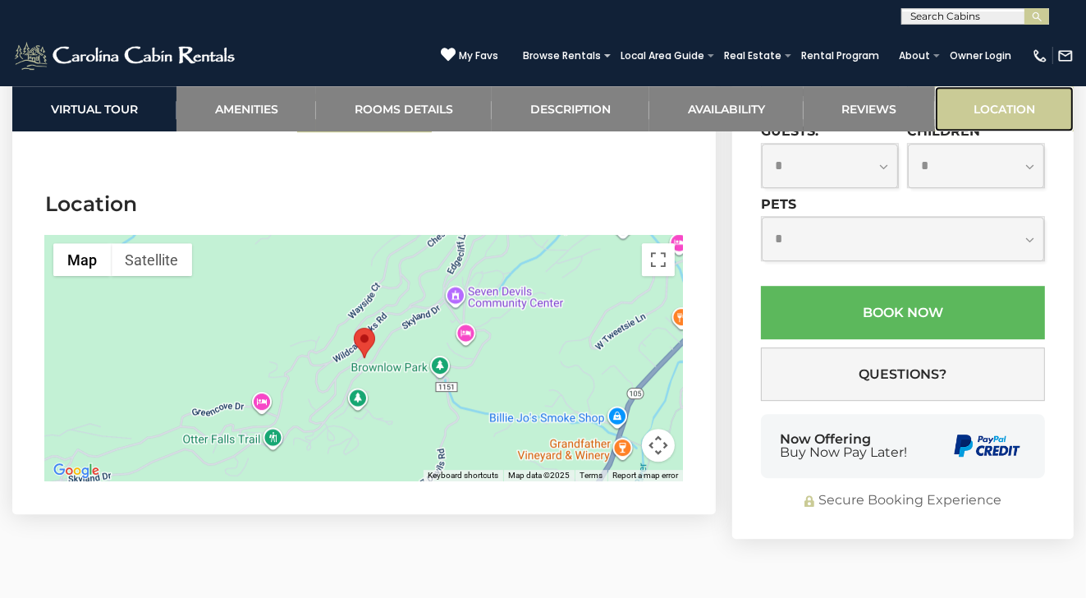
click at [1025, 108] on link "Location" at bounding box center [1004, 108] width 139 height 45
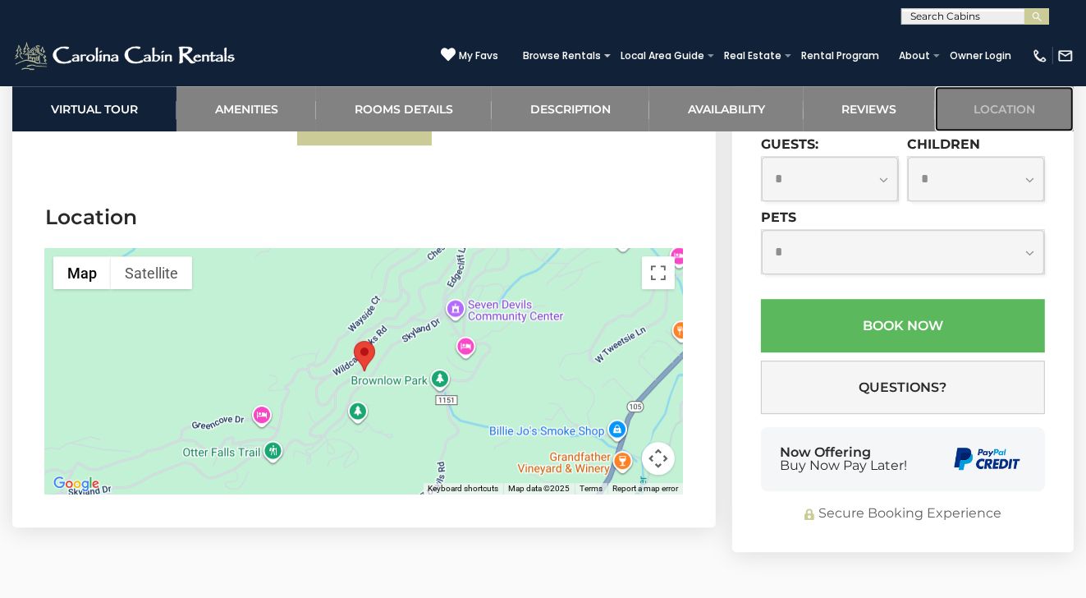
scroll to position [4088, 0]
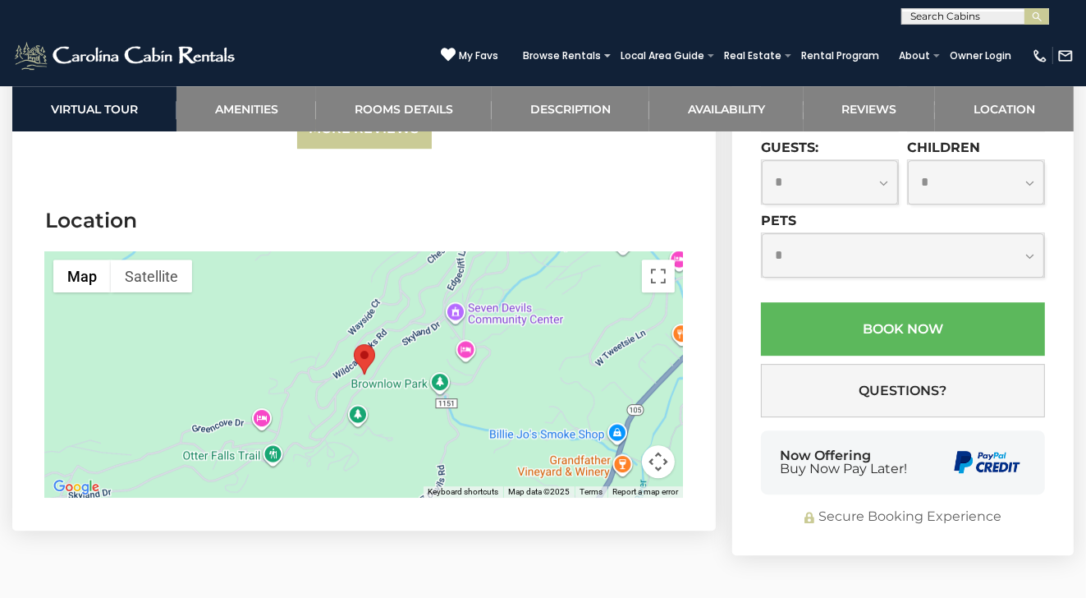
click at [520, 314] on div at bounding box center [364, 374] width 638 height 246
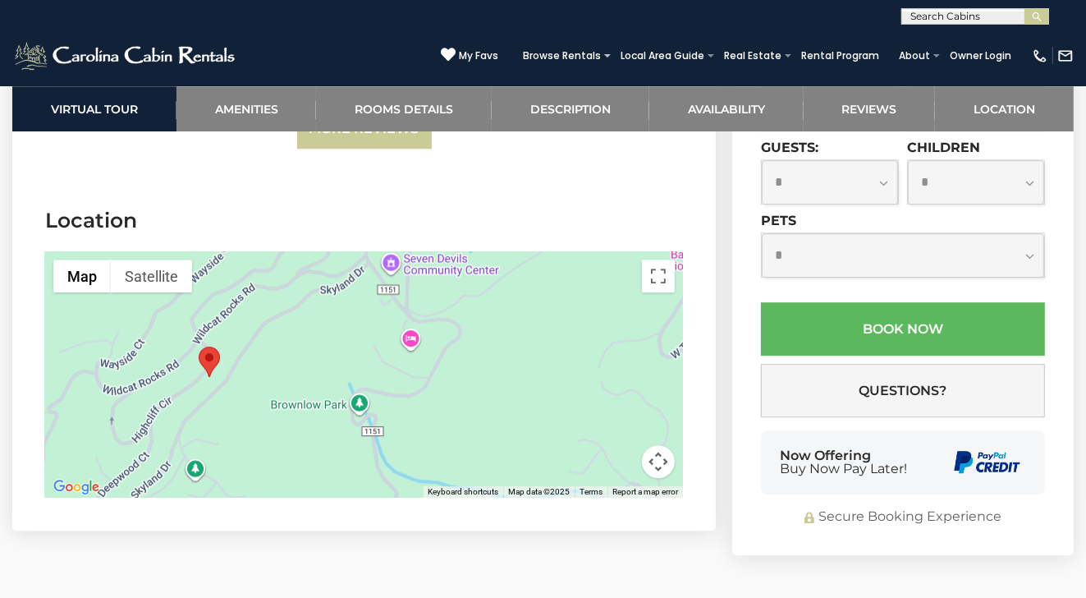
click at [517, 314] on div at bounding box center [364, 374] width 638 height 246
click at [515, 318] on div at bounding box center [364, 374] width 638 height 246
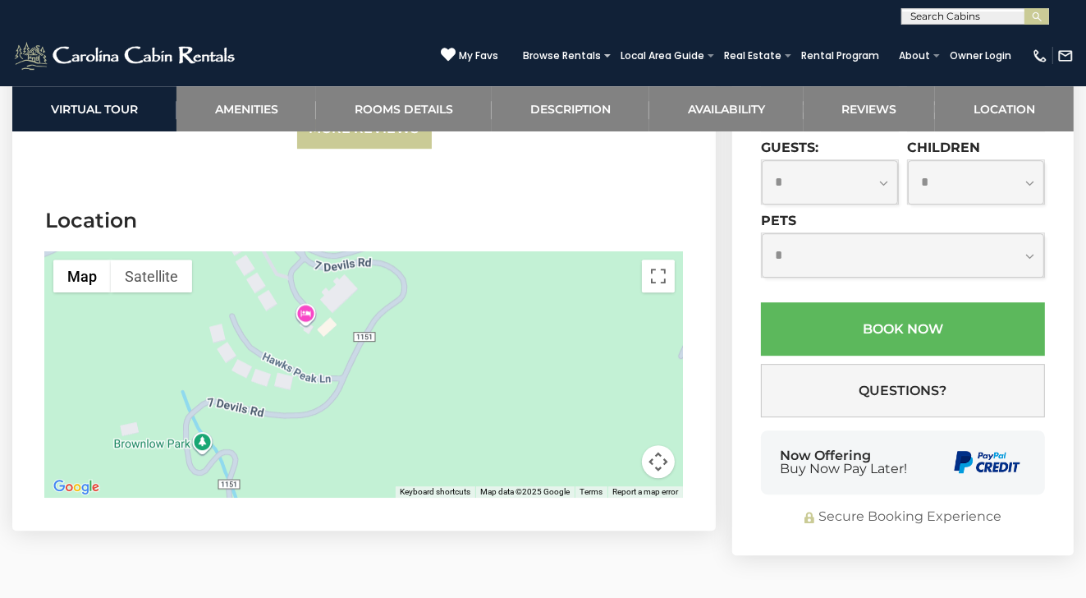
click at [506, 317] on div at bounding box center [364, 374] width 638 height 246
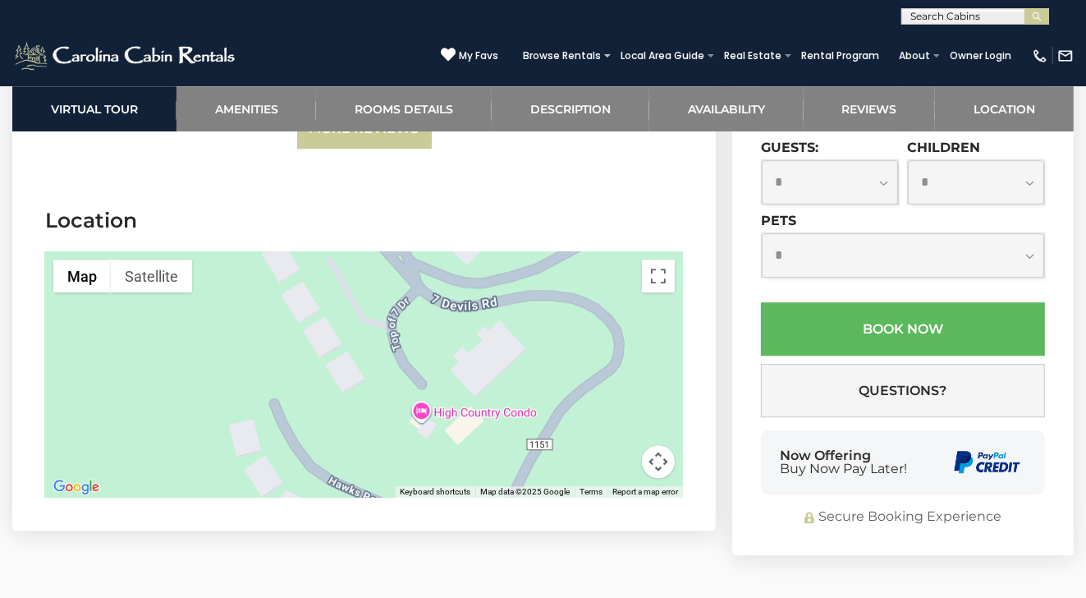
drag, startPoint x: 184, startPoint y: 304, endPoint x: 492, endPoint y: 440, distance: 337.4
click at [502, 451] on section "Location ← Move left → Move right ↑ Move up ↓ Move down + Zoom in - Zoom out Ho…" at bounding box center [363, 355] width 703 height 349
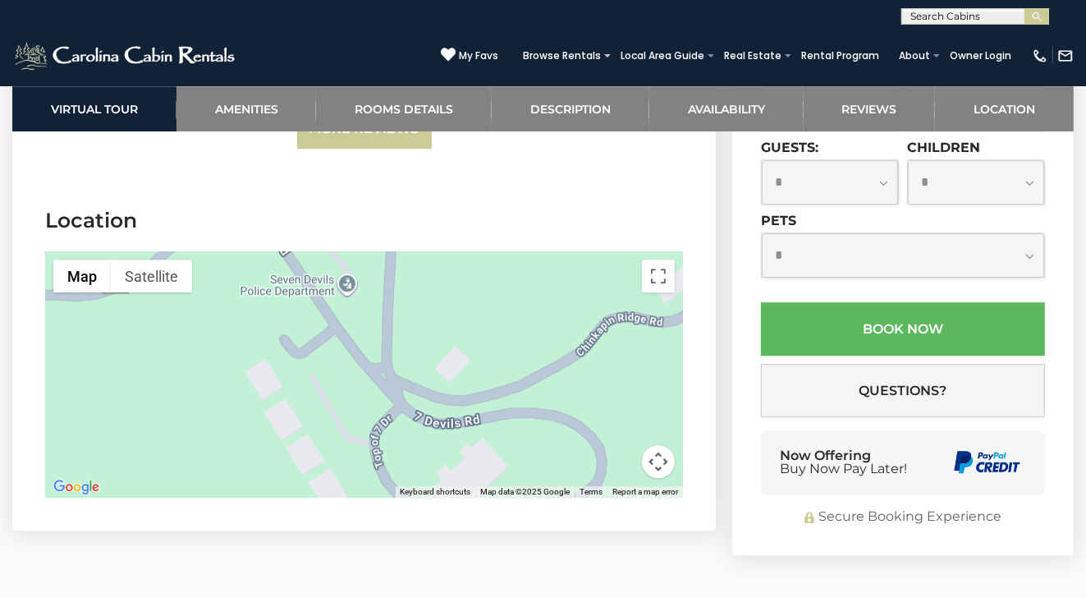
drag, startPoint x: 506, startPoint y: 300, endPoint x: 483, endPoint y: 414, distance: 116.4
click at [489, 418] on div at bounding box center [364, 374] width 638 height 246
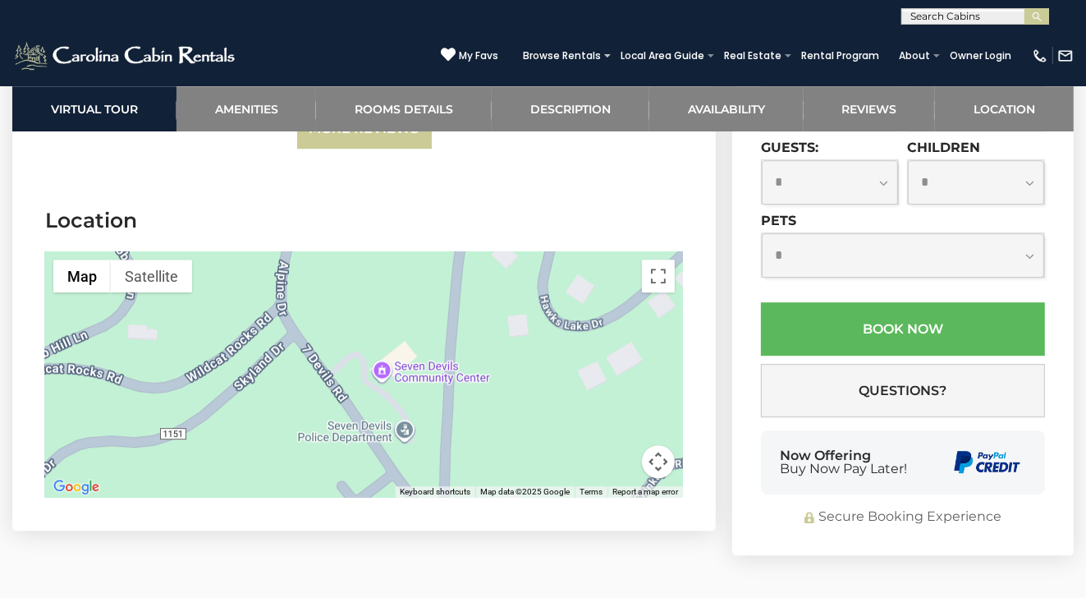
drag, startPoint x: 509, startPoint y: 305, endPoint x: 570, endPoint y: 419, distance: 129.6
click at [570, 419] on div at bounding box center [364, 374] width 638 height 246
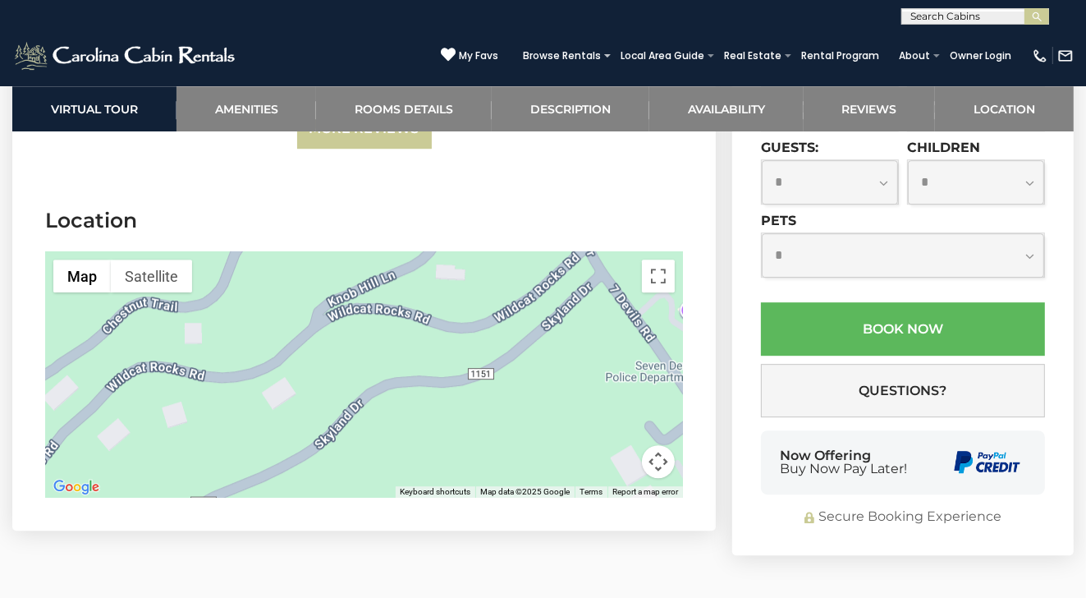
drag, startPoint x: 358, startPoint y: 368, endPoint x: 669, endPoint y: 308, distance: 316.8
click at [669, 308] on div at bounding box center [364, 374] width 638 height 246
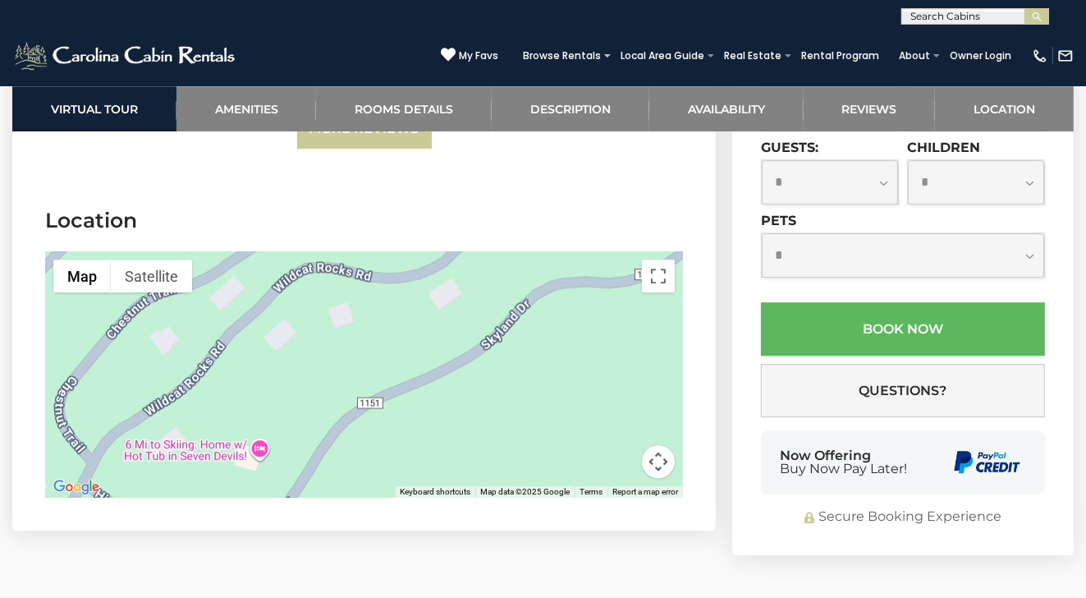
drag, startPoint x: 399, startPoint y: 369, endPoint x: 568, endPoint y: 268, distance: 196.5
click at [568, 268] on div at bounding box center [364, 374] width 638 height 246
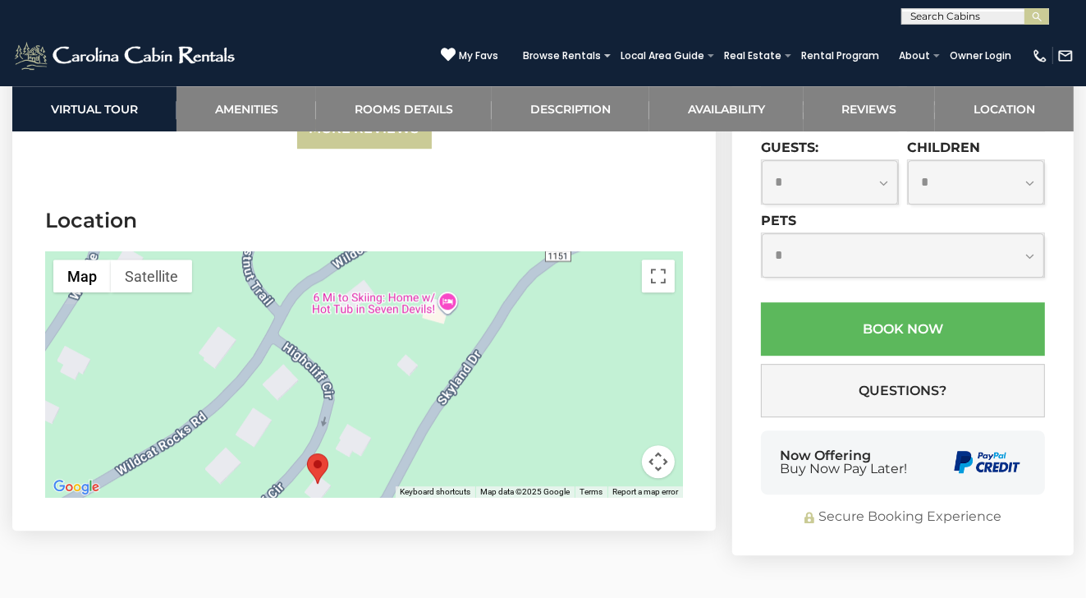
drag, startPoint x: 374, startPoint y: 393, endPoint x: 566, endPoint y: 242, distance: 243.7
click at [566, 251] on div at bounding box center [364, 374] width 638 height 246
click at [456, 310] on div at bounding box center [364, 374] width 638 height 246
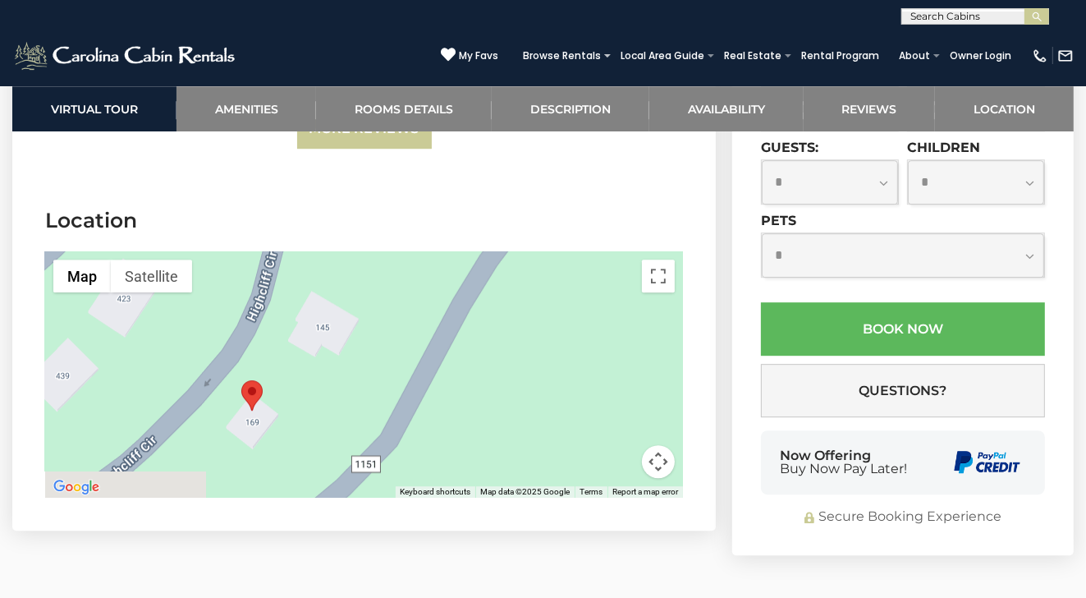
drag, startPoint x: 492, startPoint y: 373, endPoint x: 561, endPoint y: 188, distance: 197.9
click at [561, 188] on section "Location ← Move left → Move right ↑ Move up ↓ Move down + Zoom in - Zoom out Ho…" at bounding box center [363, 355] width 703 height 349
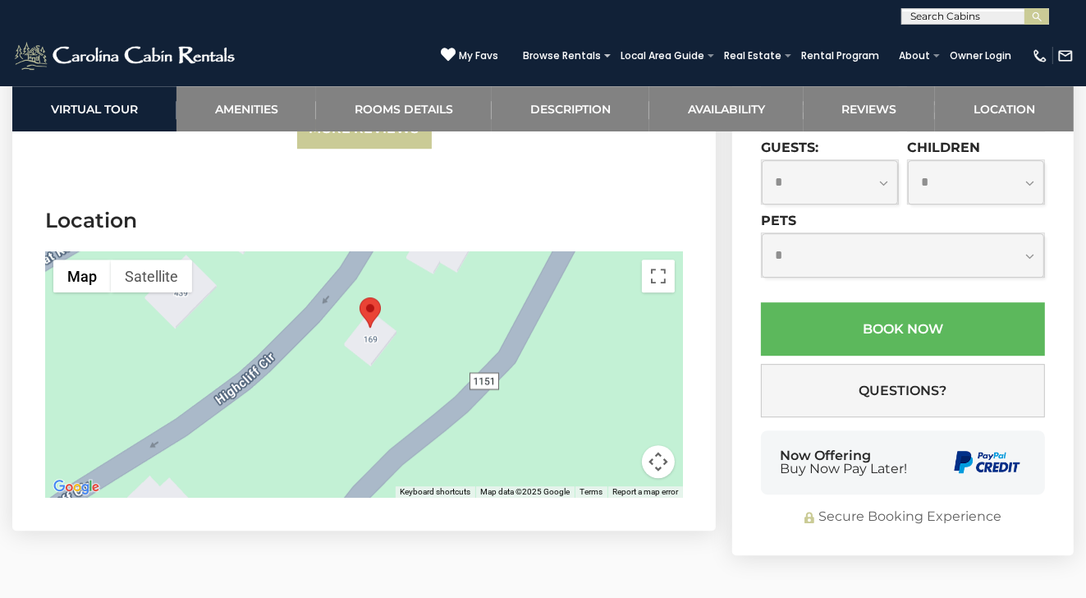
drag, startPoint x: 312, startPoint y: 354, endPoint x: 433, endPoint y: 268, distance: 148.9
click at [433, 268] on div at bounding box center [364, 374] width 638 height 246
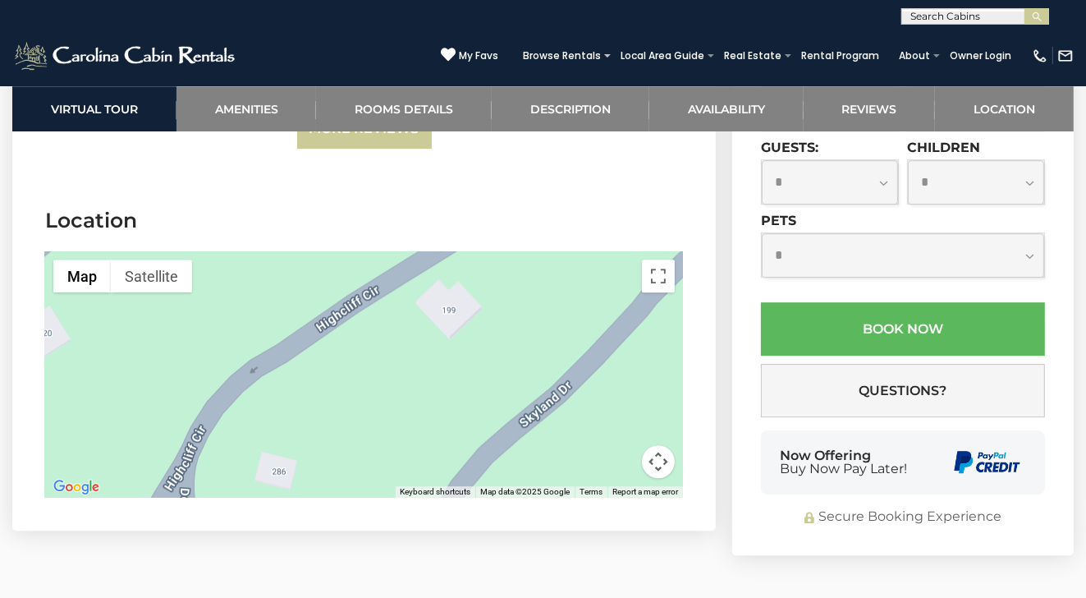
drag, startPoint x: 278, startPoint y: 366, endPoint x: 534, endPoint y: 199, distance: 305.5
click at [565, 181] on section "Location ← Move left → Move right ↑ Move up ↓ Move down + Zoom in - Zoom out Ho…" at bounding box center [363, 355] width 703 height 349
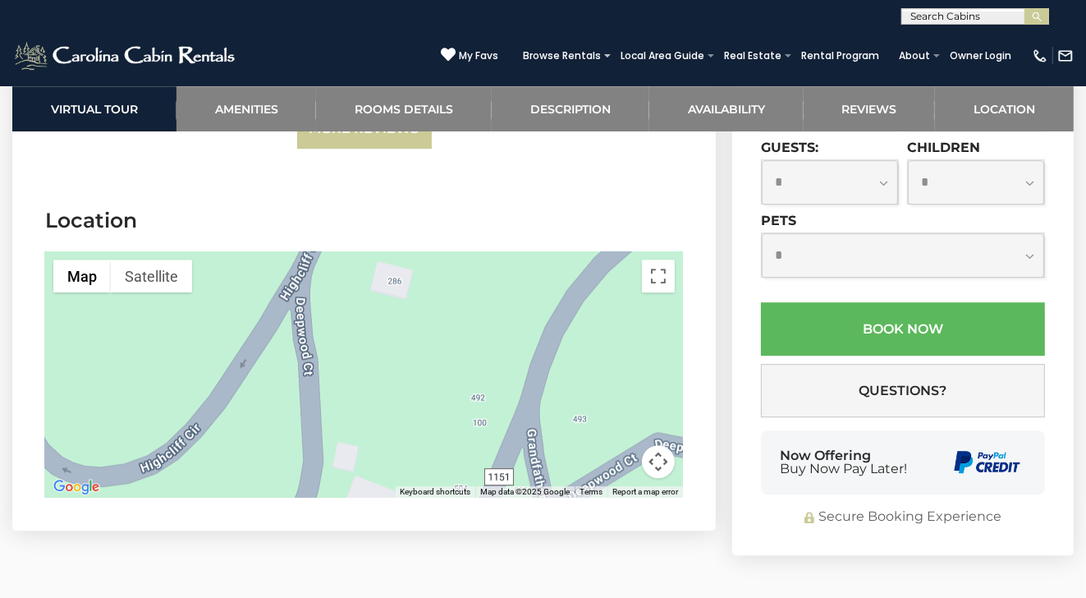
drag, startPoint x: 378, startPoint y: 378, endPoint x: 501, endPoint y: 173, distance: 239.3
click at [501, 181] on section "Location ← Move left → Move right ↑ Move up ↓ Move down + Zoom in - Zoom out Ho…" at bounding box center [363, 355] width 703 height 349
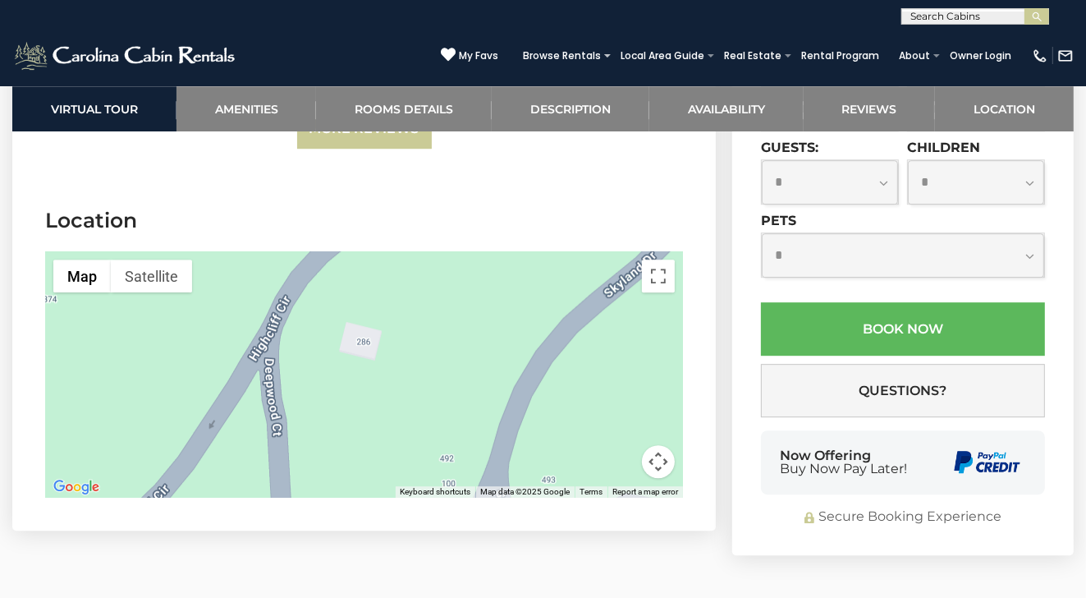
drag, startPoint x: 379, startPoint y: 319, endPoint x: 309, endPoint y: 405, distance: 111.4
click at [313, 405] on div at bounding box center [364, 374] width 638 height 246
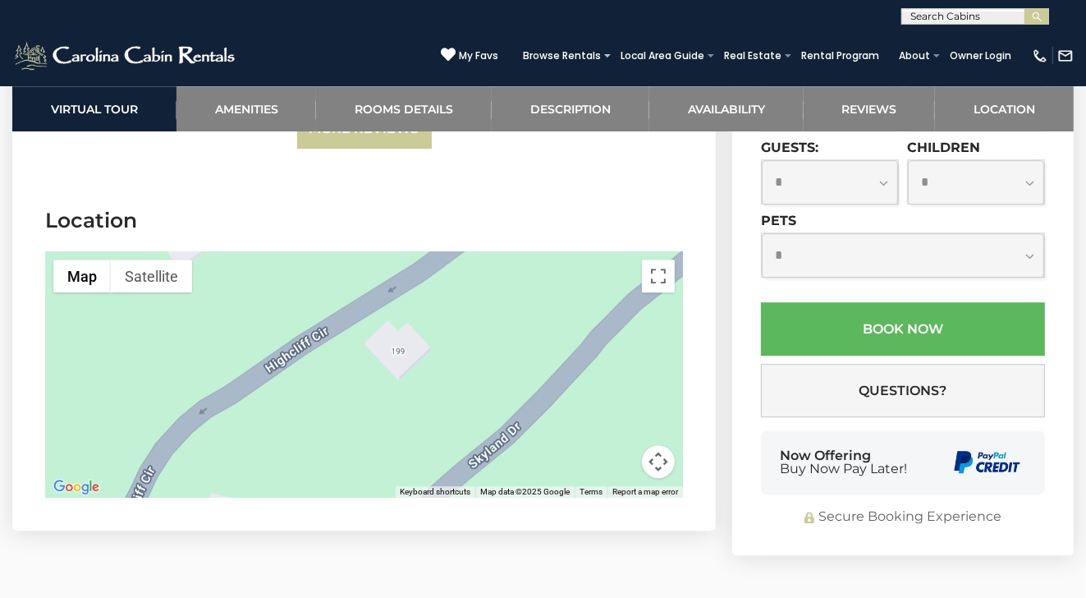
drag, startPoint x: 458, startPoint y: 241, endPoint x: 355, endPoint y: 378, distance: 171.2
click at [357, 379] on div at bounding box center [364, 374] width 638 height 246
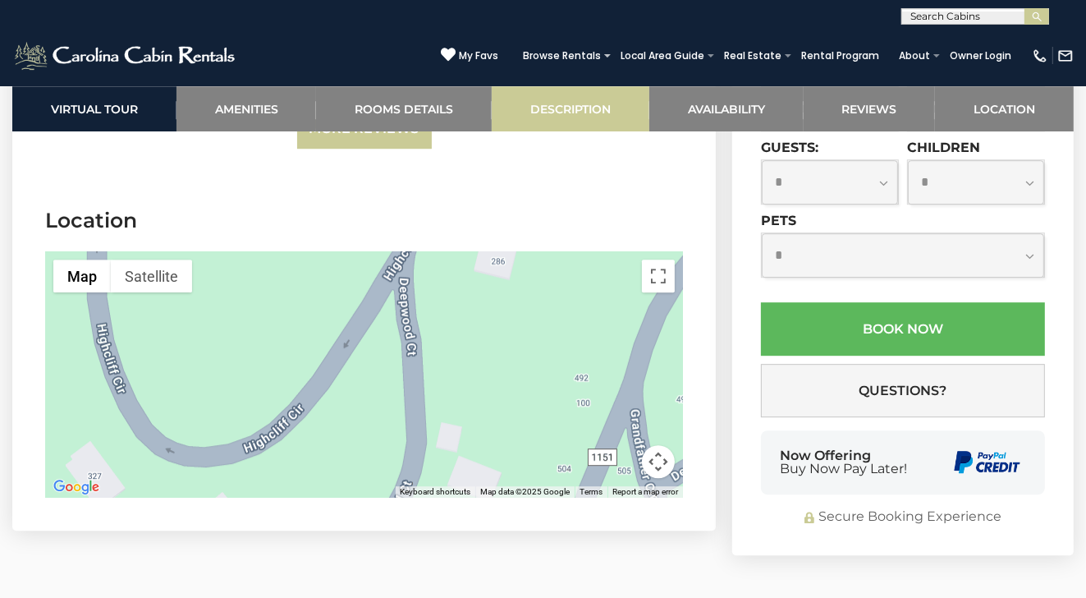
drag, startPoint x: 274, startPoint y: 378, endPoint x: 557, endPoint y: 120, distance: 382.3
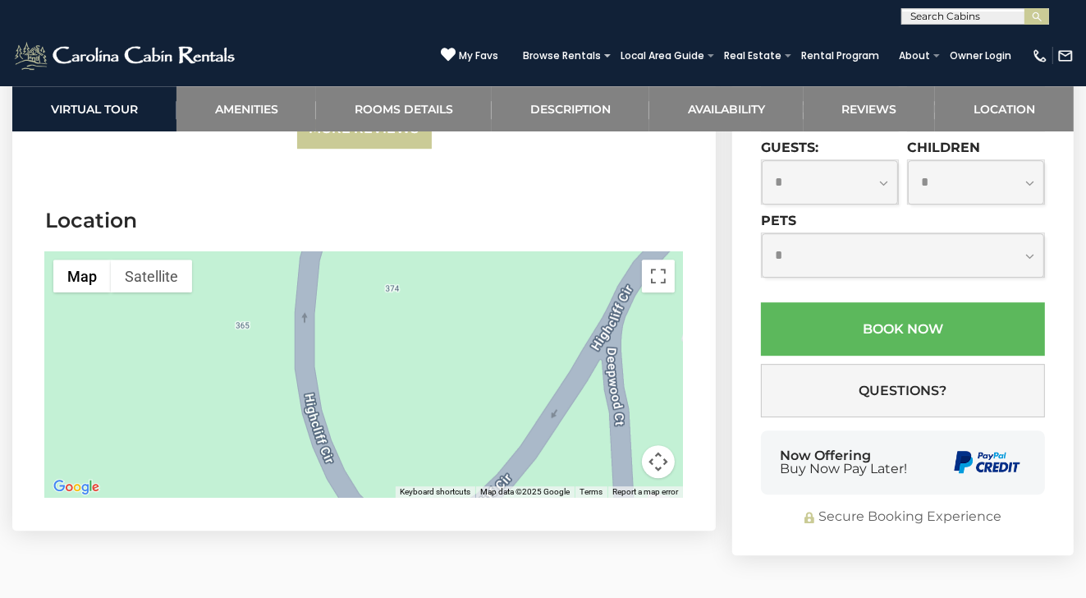
drag, startPoint x: 308, startPoint y: 412, endPoint x: 486, endPoint y: 479, distance: 190.1
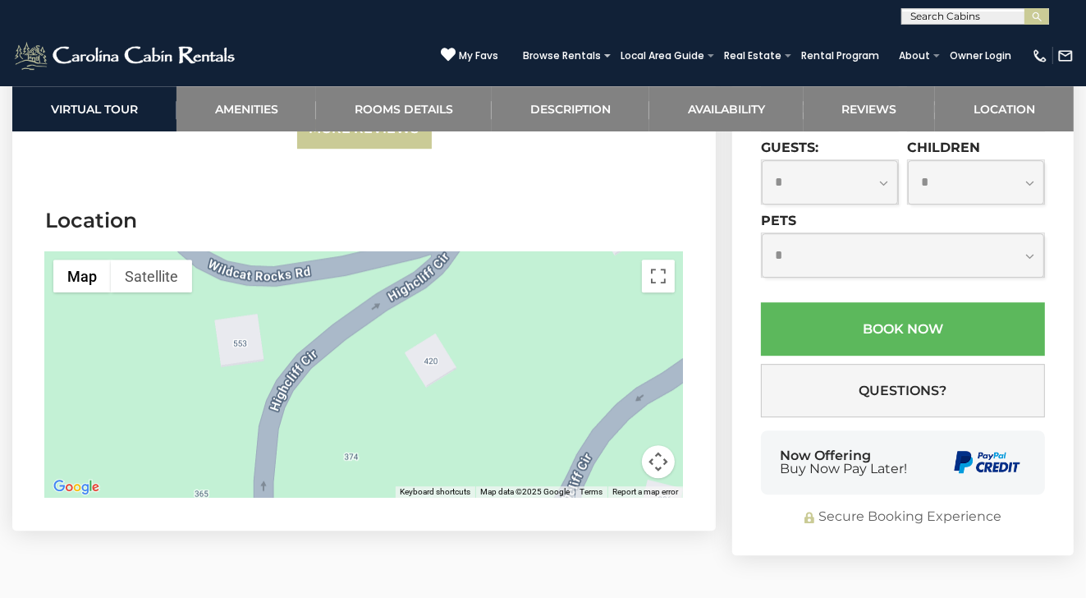
drag, startPoint x: 427, startPoint y: 273, endPoint x: 391, endPoint y: 453, distance: 183.4
click at [396, 458] on section "Location ← Move left → Move right ↑ Move up ↓ Move down + Zoom in - Zoom out Ho…" at bounding box center [363, 355] width 703 height 349
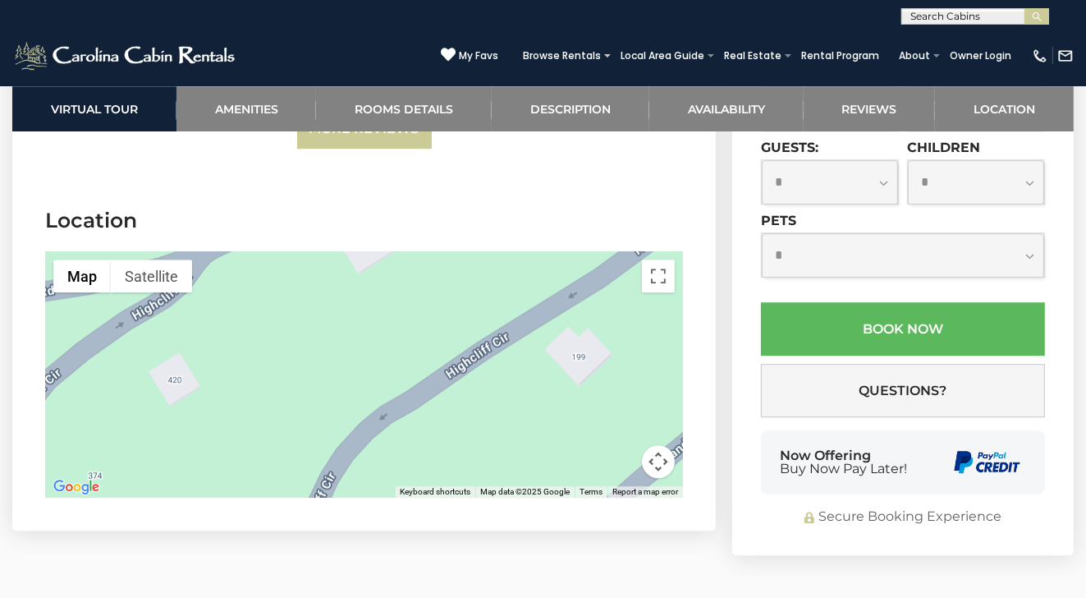
drag, startPoint x: 496, startPoint y: 272, endPoint x: 243, endPoint y: 291, distance: 253.6
click at [243, 291] on div at bounding box center [364, 374] width 638 height 246
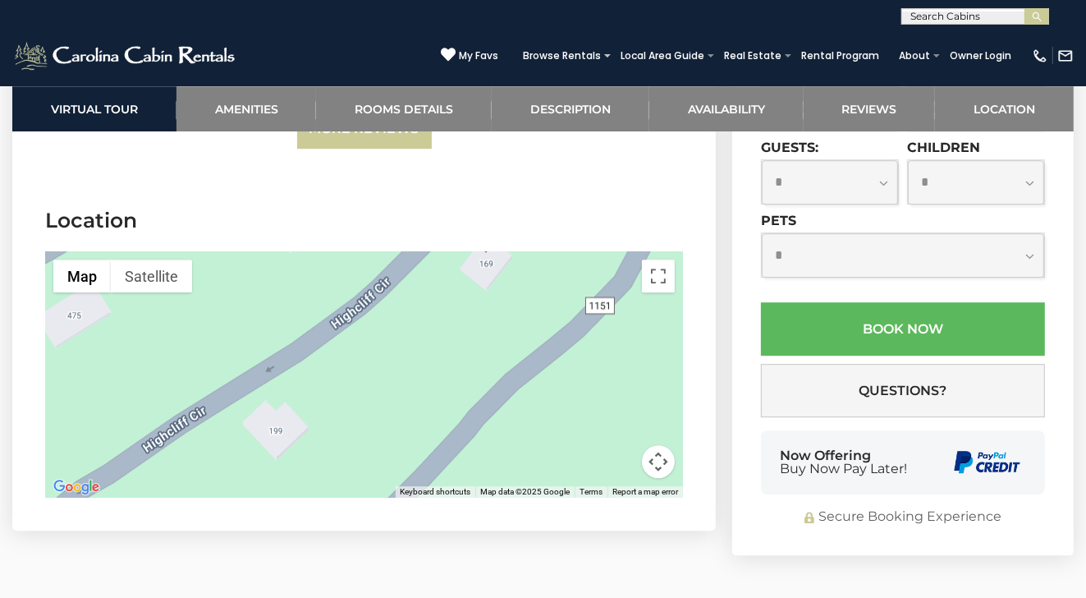
drag, startPoint x: 428, startPoint y: 365, endPoint x: 110, endPoint y: 450, distance: 329.5
click at [108, 452] on section "Location ← Move left → Move right ↑ Move up ↓ Move down + Zoom in - Zoom out Ho…" at bounding box center [363, 355] width 703 height 349
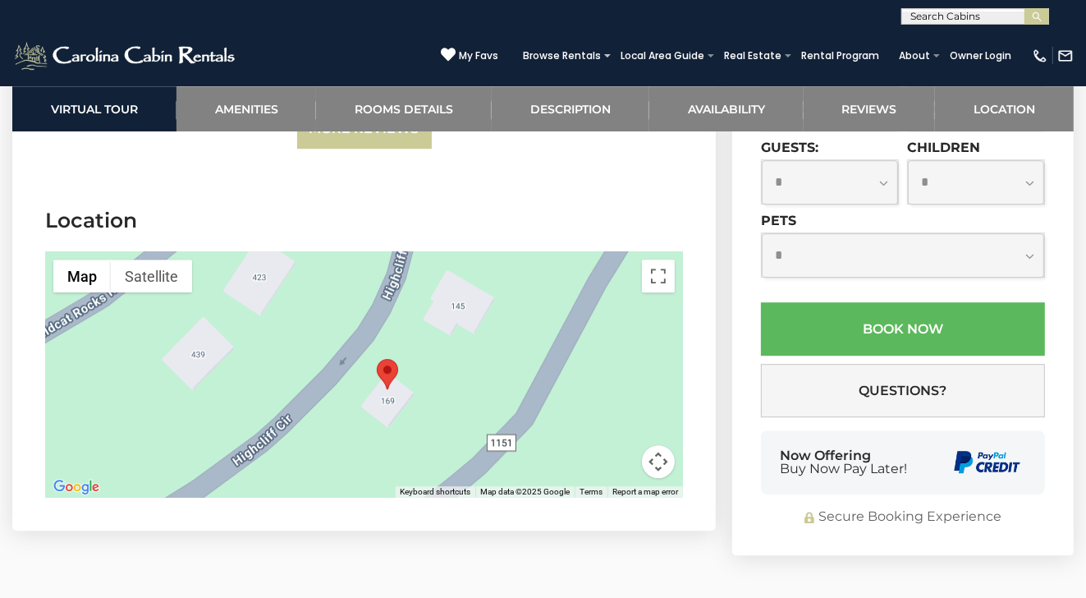
drag, startPoint x: 379, startPoint y: 323, endPoint x: 286, endPoint y: 456, distance: 162.1
click at [286, 456] on section "Location ← Move left → Move right ↑ Move up ↓ Move down + Zoom in - Zoom out Ho…" at bounding box center [363, 355] width 703 height 349
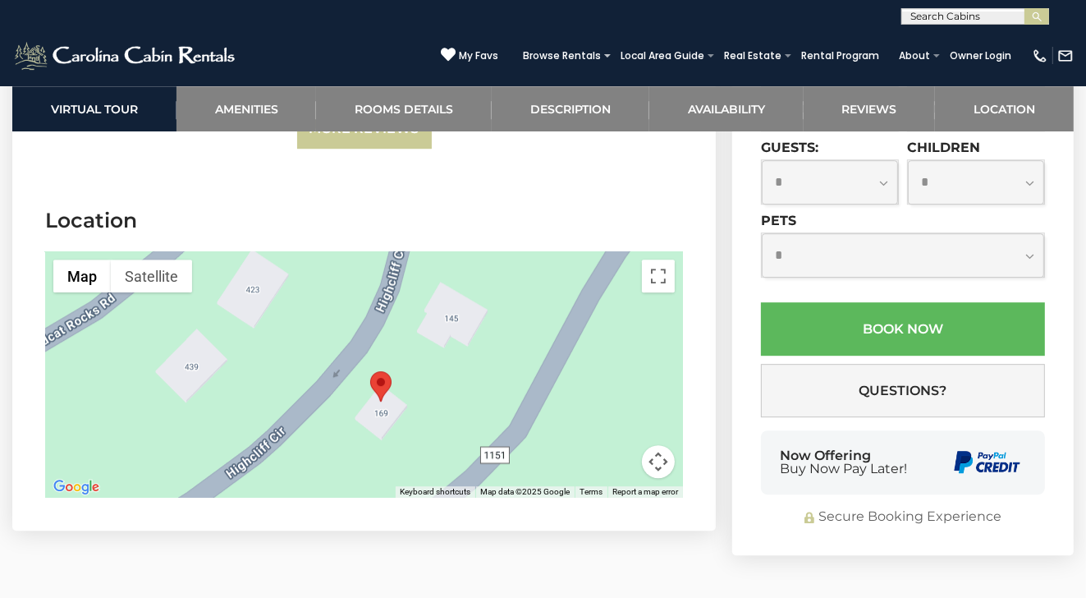
drag, startPoint x: 363, startPoint y: 367, endPoint x: 355, endPoint y: 377, distance: 12.8
click at [361, 369] on div at bounding box center [364, 374] width 638 height 246
click at [355, 377] on div at bounding box center [364, 374] width 638 height 246
click at [488, 313] on div at bounding box center [364, 374] width 638 height 246
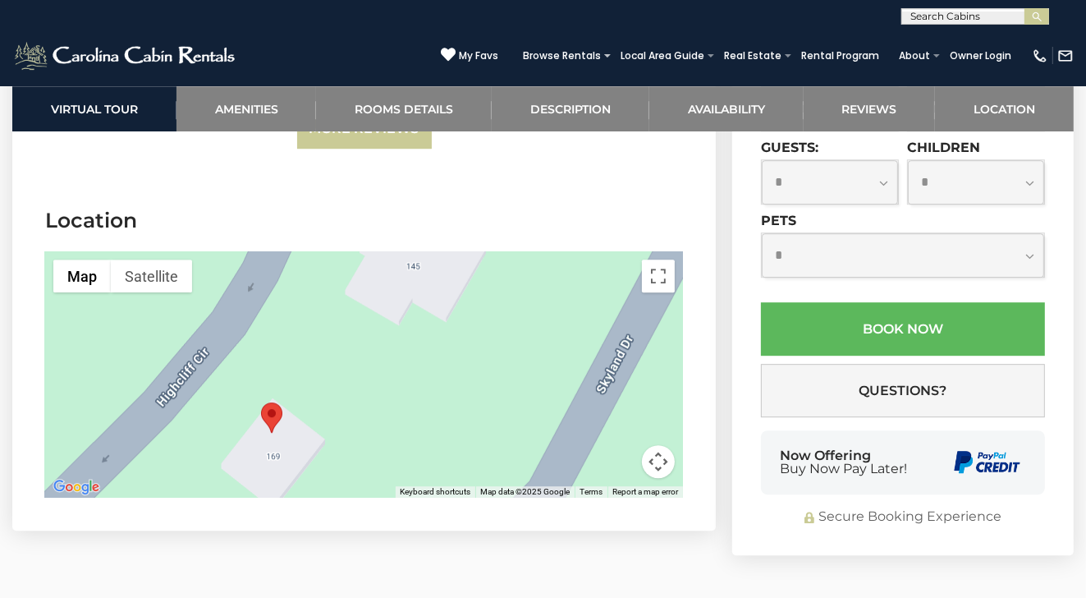
click at [488, 314] on div at bounding box center [364, 374] width 638 height 246
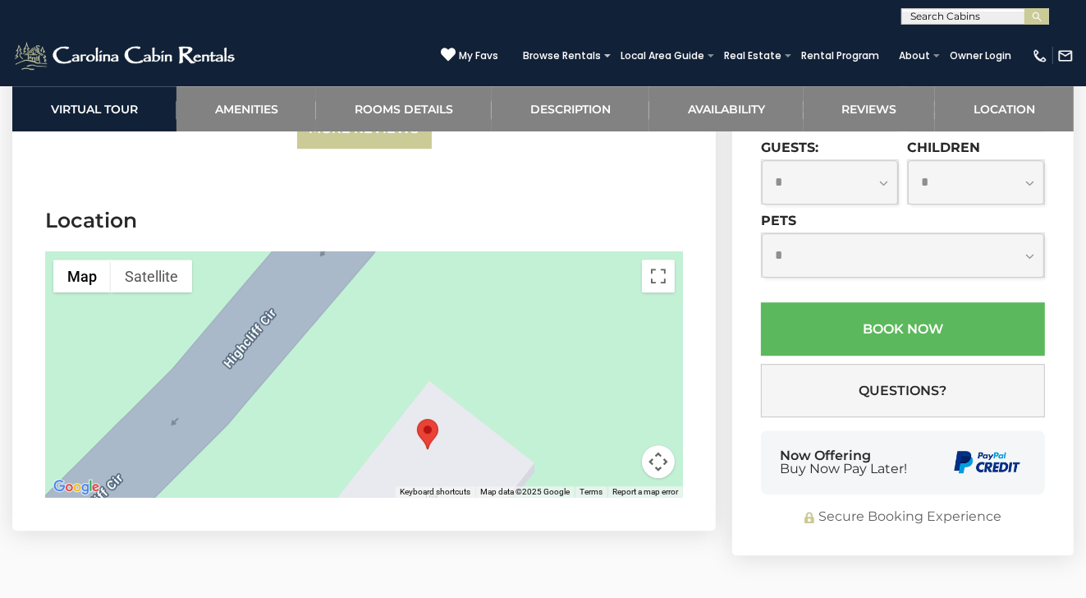
drag, startPoint x: 321, startPoint y: 326, endPoint x: 695, endPoint y: 282, distance: 376.9
click at [695, 282] on section "Location ← Move left → Move right ↑ Move up ↓ Move down + Zoom in - Zoom out Ho…" at bounding box center [363, 355] width 703 height 349
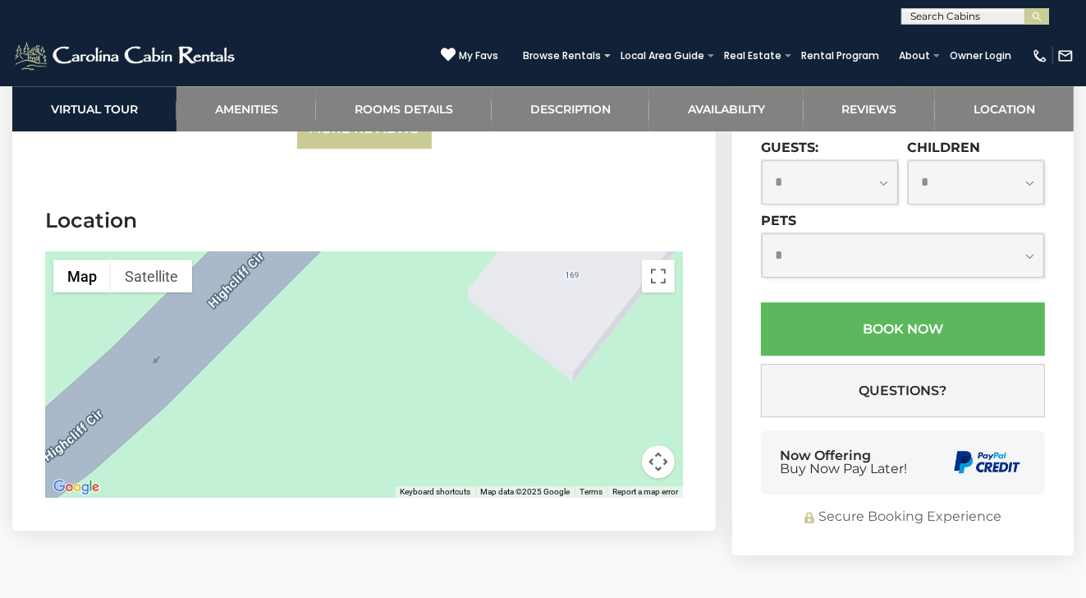
drag, startPoint x: 543, startPoint y: 404, endPoint x: 688, endPoint y: 182, distance: 265.0
click at [686, 181] on section "Location ← Move left → Move right ↑ Move up ↓ Move down + Zoom in - Zoom out Ho…" at bounding box center [363, 355] width 703 height 349
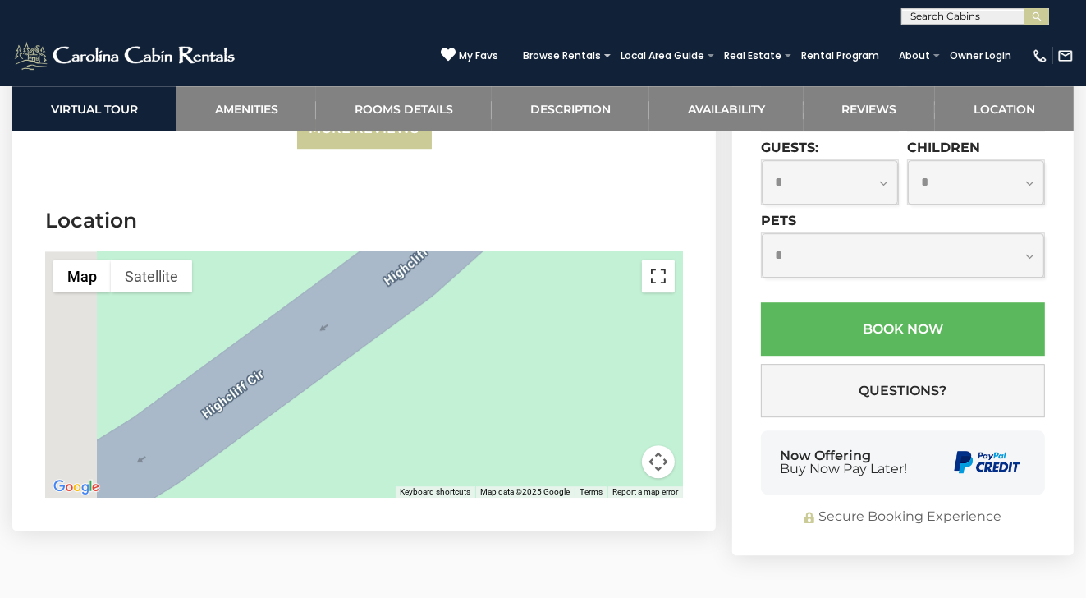
drag, startPoint x: 323, startPoint y: 360, endPoint x: 668, endPoint y: 203, distance: 379.8
click at [665, 182] on section "Location ← Move left → Move right ↑ Move up ↓ Move down + Zoom in - Zoom out Ho…" at bounding box center [363, 355] width 703 height 349
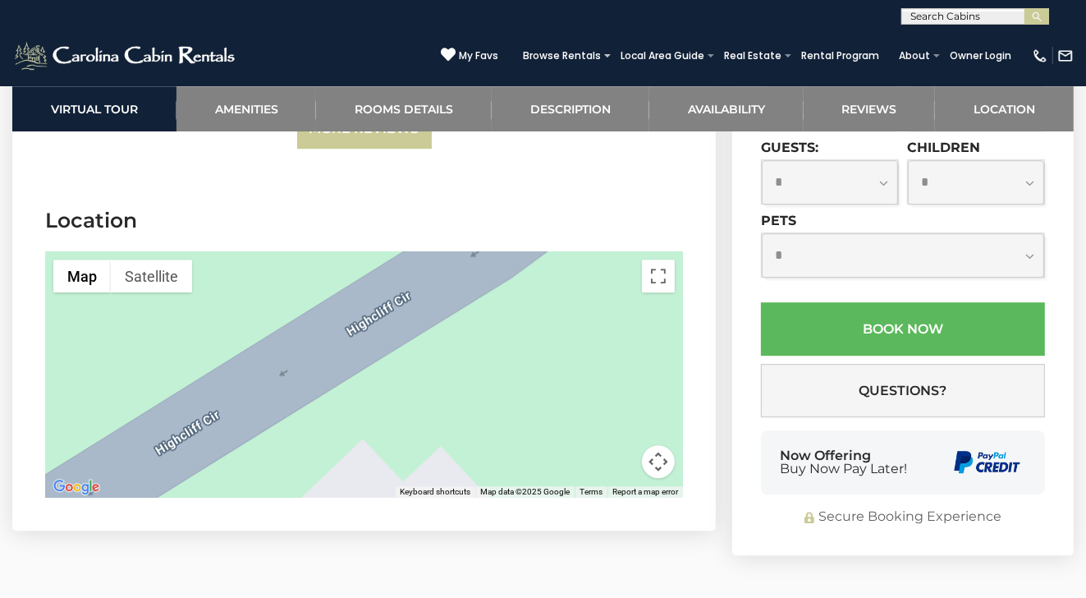
drag, startPoint x: 290, startPoint y: 423, endPoint x: 585, endPoint y: 232, distance: 351.5
click at [627, 251] on div at bounding box center [364, 374] width 638 height 246
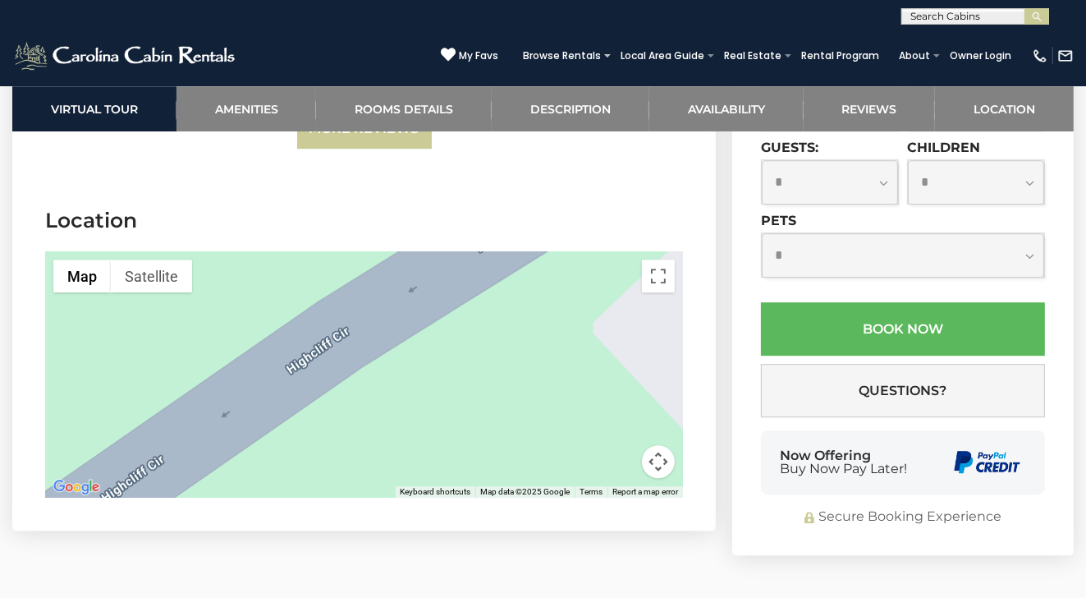
drag, startPoint x: 335, startPoint y: 387, endPoint x: 628, endPoint y: 221, distance: 337.1
click at [660, 181] on section "Location ← Move left → Move right ↑ Move up ↓ Move down + Zoom in - Zoom out Ho…" at bounding box center [363, 355] width 703 height 349
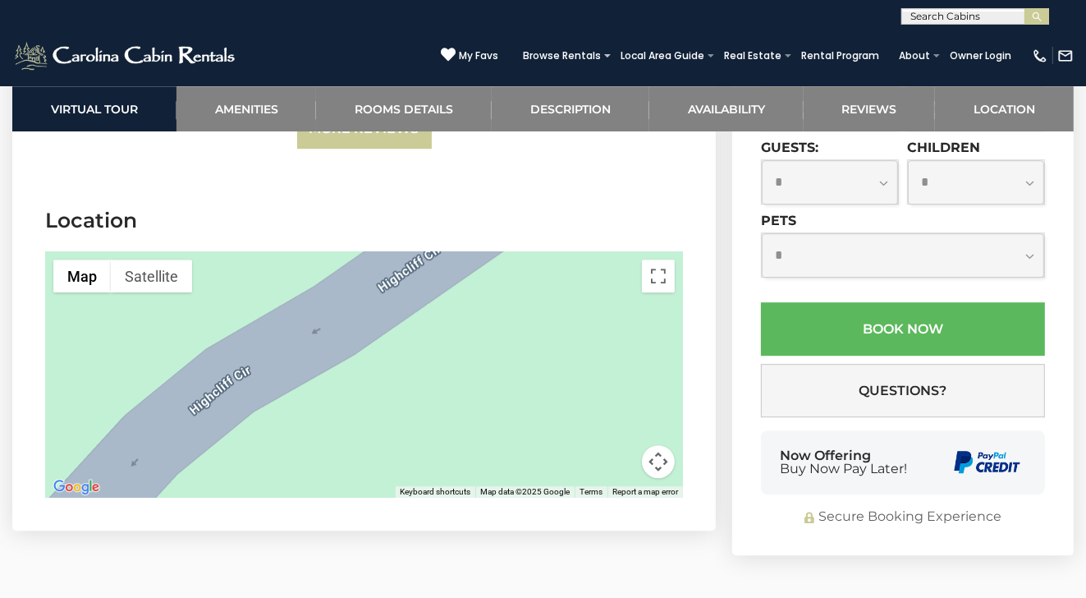
drag, startPoint x: 341, startPoint y: 392, endPoint x: 638, endPoint y: 178, distance: 365.8
click at [637, 181] on section "Location ← Move left → Move right ↑ Move up ↓ Move down + Zoom in - Zoom out Ho…" at bounding box center [363, 355] width 703 height 349
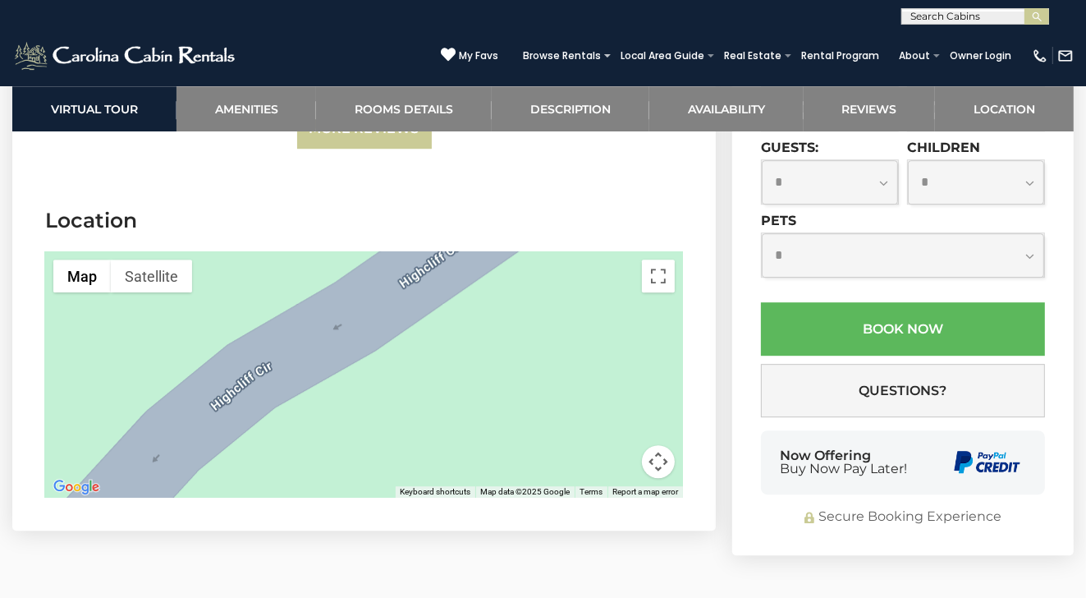
drag, startPoint x: 315, startPoint y: 377, endPoint x: 276, endPoint y: 395, distance: 43.3
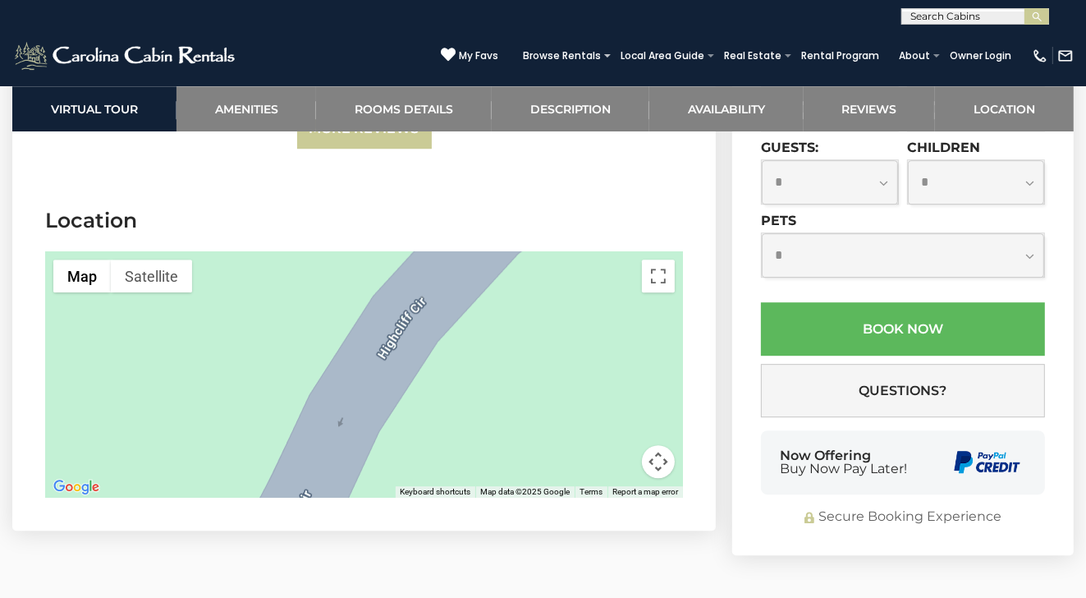
drag, startPoint x: 276, startPoint y: 395, endPoint x: 575, endPoint y: 190, distance: 362.7
click at [575, 190] on section "Location ← Move left → Move right ↑ Move up ↓ Move down + Zoom in - Zoom out Ho…" at bounding box center [363, 355] width 703 height 349
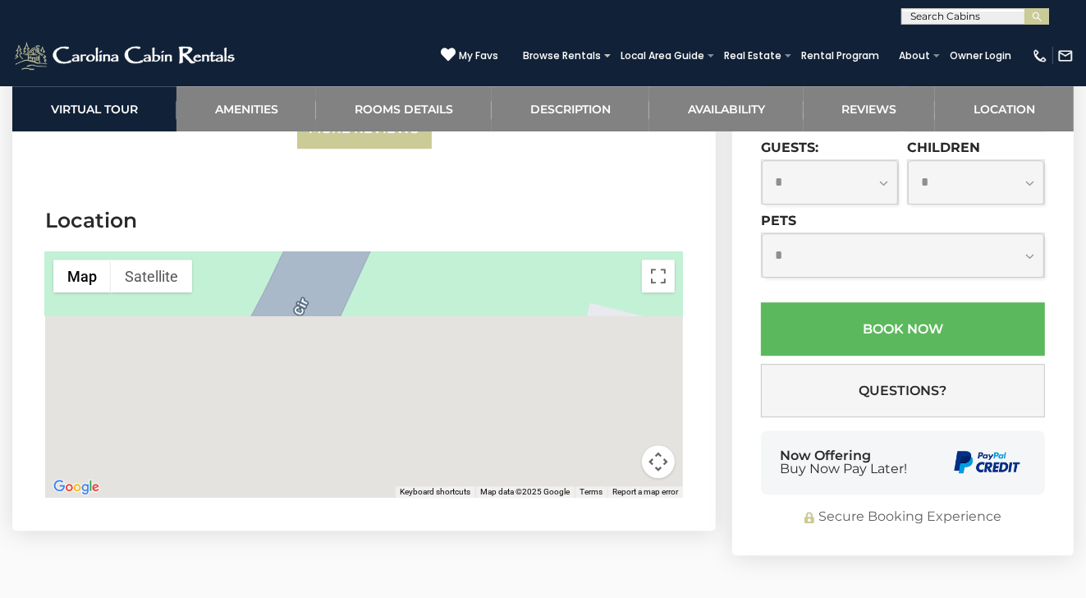
drag, startPoint x: 461, startPoint y: 388, endPoint x: 463, endPoint y: 137, distance: 251.2
click at [462, 181] on section "Location ← Move left → Move right ↑ Move up ↓ Move down + Zoom in - Zoom out Ho…" at bounding box center [363, 355] width 703 height 349
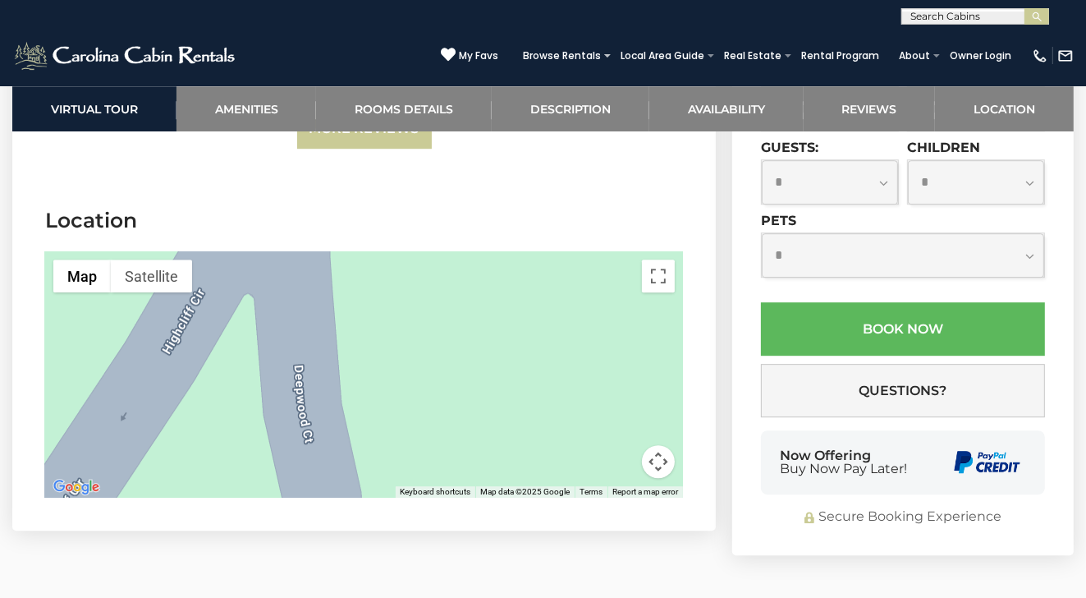
drag, startPoint x: 456, startPoint y: 377, endPoint x: 460, endPoint y: 221, distance: 156.0
click at [460, 251] on div at bounding box center [364, 374] width 638 height 246
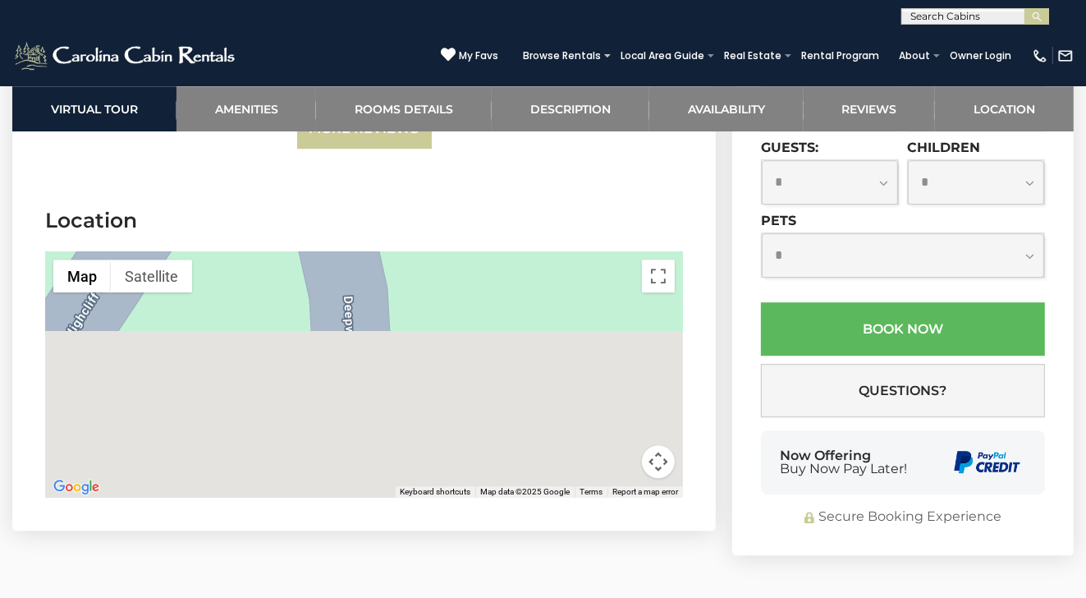
drag, startPoint x: 435, startPoint y: 377, endPoint x: 461, endPoint y: 147, distance: 231.3
click at [463, 181] on section "Location ← Move left → Move right ↑ Move up ↓ Move down + Zoom in - Zoom out Ho…" at bounding box center [363, 355] width 703 height 349
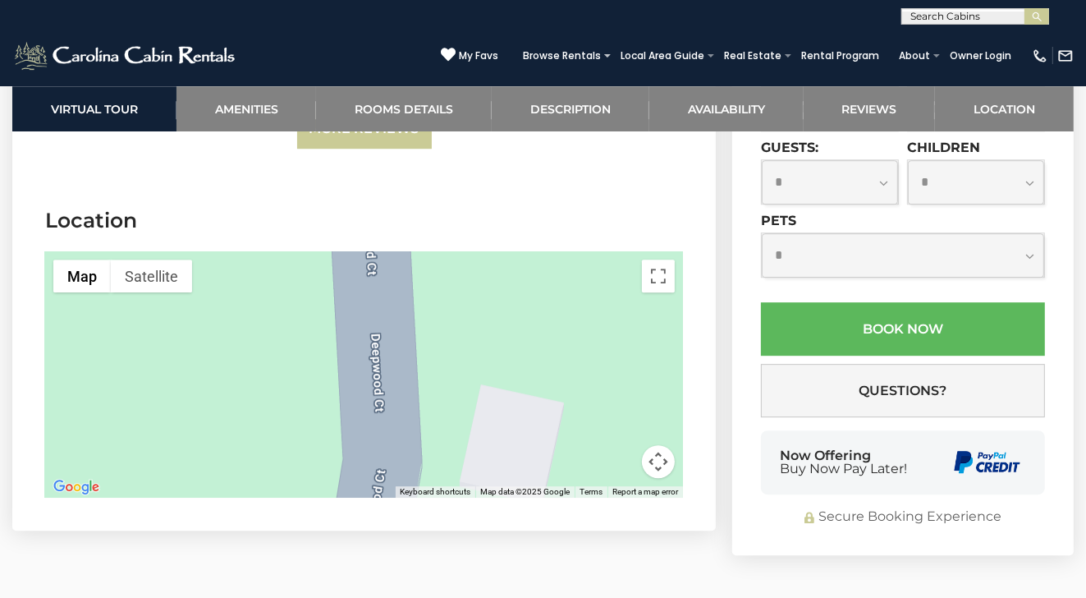
drag, startPoint x: 452, startPoint y: 380, endPoint x: 460, endPoint y: 195, distance: 185.7
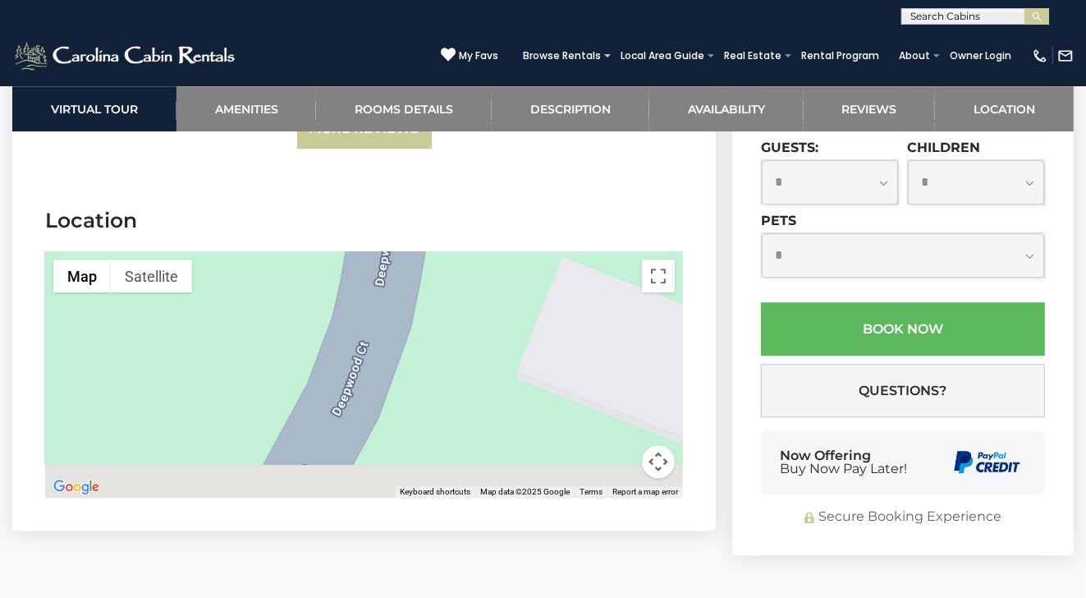
drag, startPoint x: 470, startPoint y: 383, endPoint x: 483, endPoint y: 150, distance: 233.5
click at [483, 181] on section "Location ← Move left → Move right ↑ Move up ↓ Move down + Zoom in - Zoom out Ho…" at bounding box center [363, 355] width 703 height 349
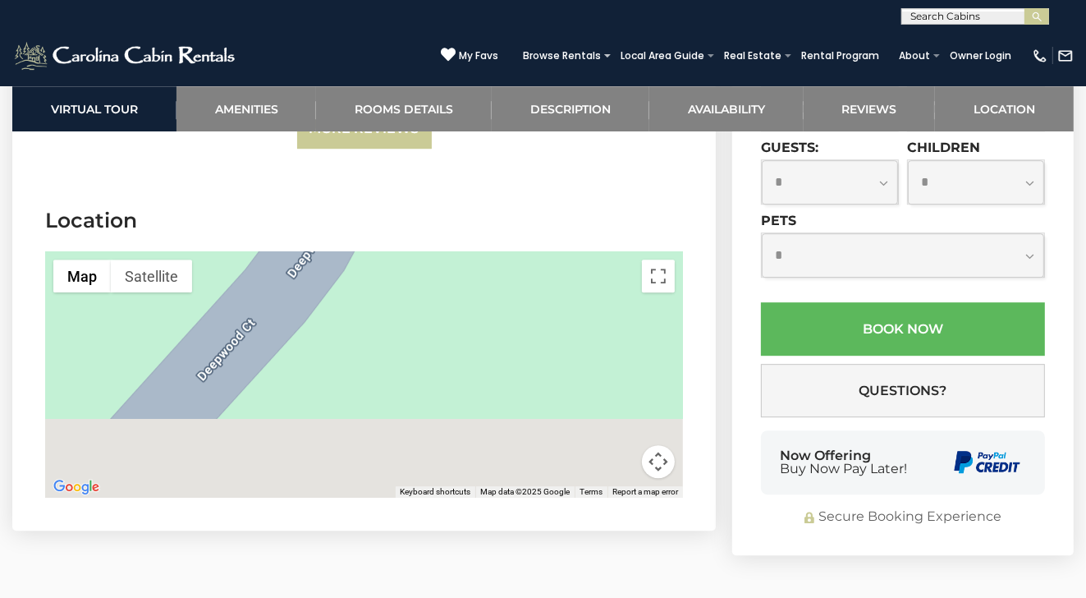
drag, startPoint x: 459, startPoint y: 267, endPoint x: 472, endPoint y: 135, distance: 132.8
click at [470, 181] on section "Location ← Move left → Move right ↑ Move up ↓ Move down + Zoom in - Zoom out Ho…" at bounding box center [363, 355] width 703 height 349
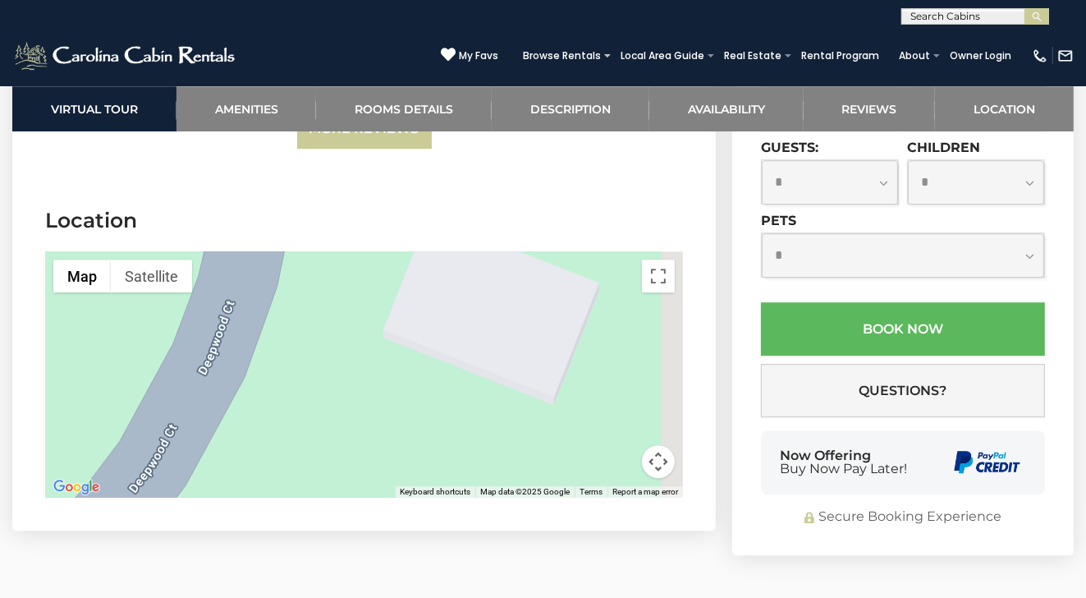
drag, startPoint x: 521, startPoint y: 210, endPoint x: 371, endPoint y: 468, distance: 298.3
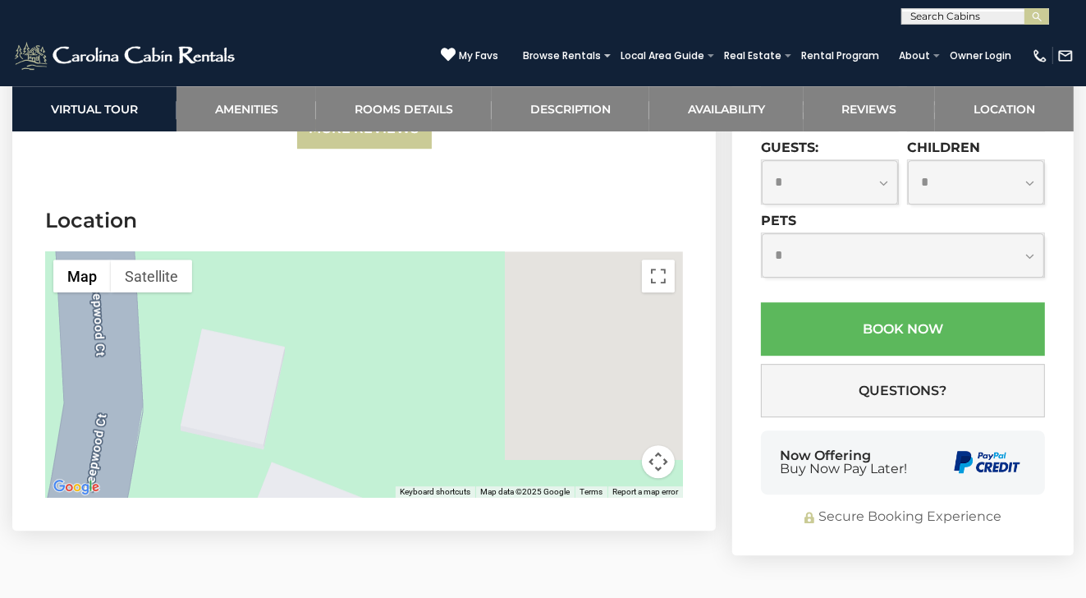
drag, startPoint x: 492, startPoint y: 243, endPoint x: 465, endPoint y: 303, distance: 65.8
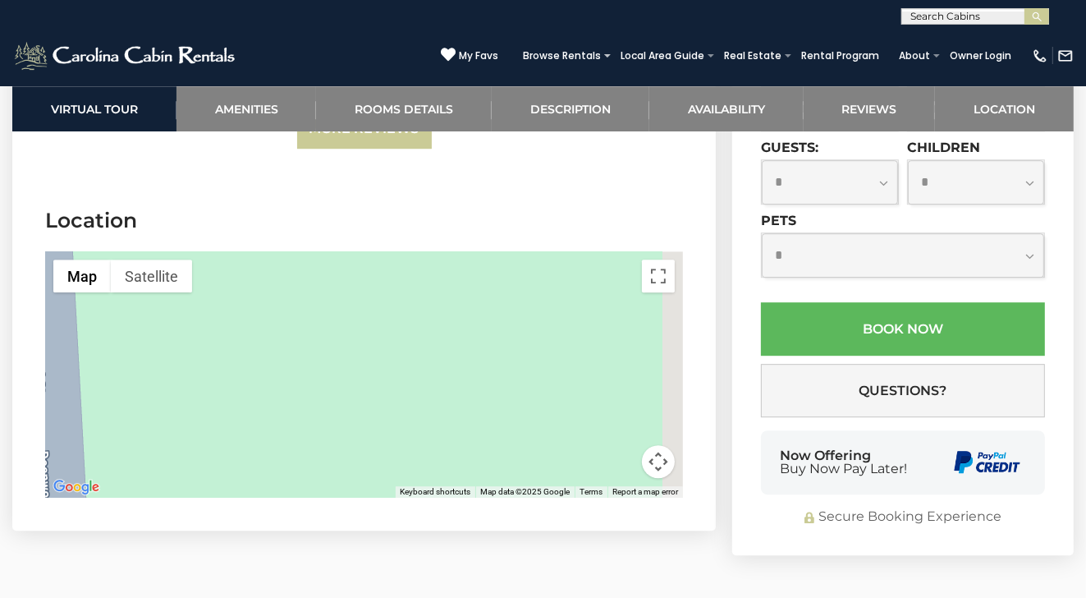
drag, startPoint x: 481, startPoint y: 236, endPoint x: 438, endPoint y: 333, distance: 105.8
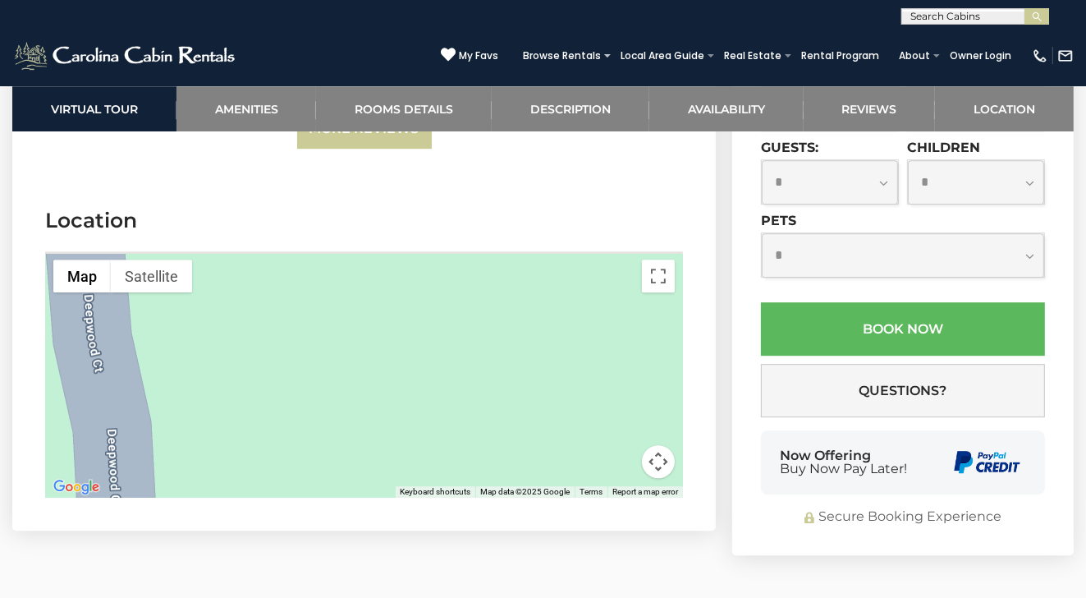
drag, startPoint x: 416, startPoint y: 252, endPoint x: 557, endPoint y: 385, distance: 193.9
click at [541, 432] on div "Map Terrain Satellite Labels Keyboard shortcuts Map Data Map data ©2025 Google …" at bounding box center [364, 374] width 638 height 246
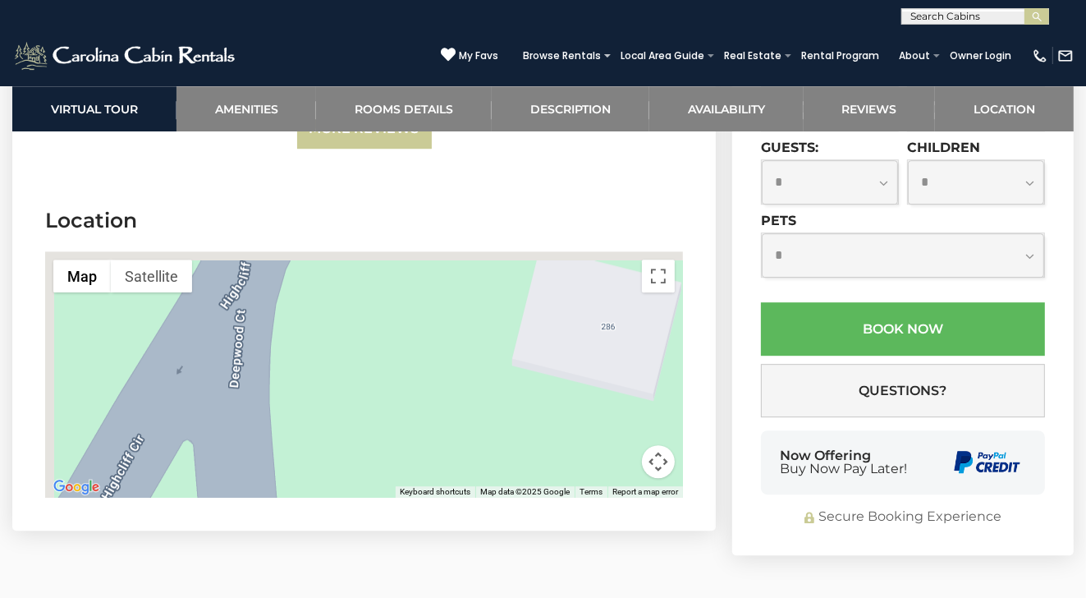
drag, startPoint x: 362, startPoint y: 259, endPoint x: 460, endPoint y: 512, distance: 271.8
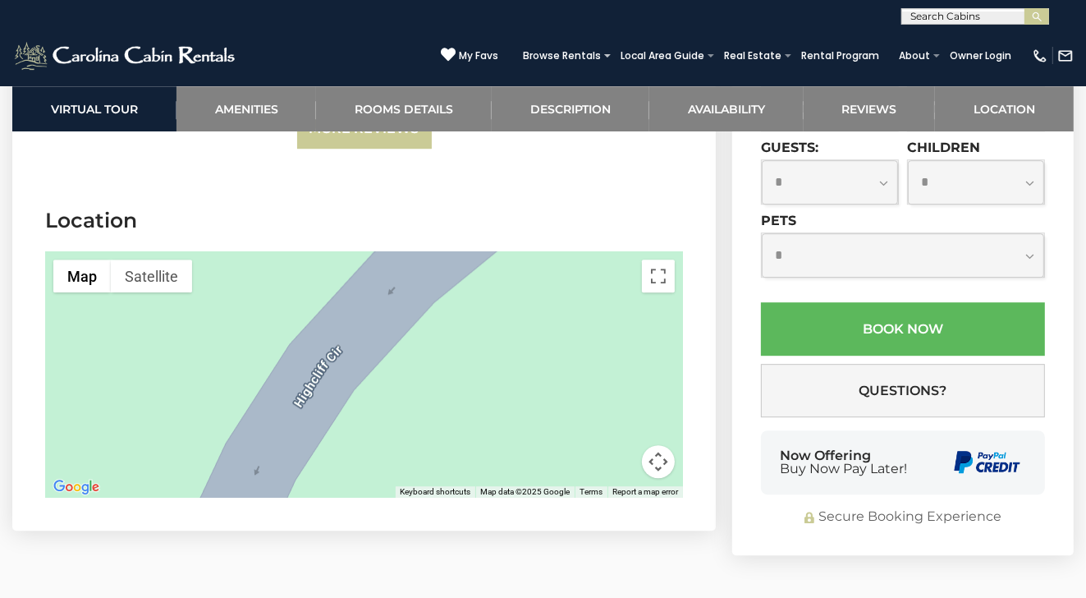
drag, startPoint x: 470, startPoint y: 241, endPoint x: 424, endPoint y: 484, distance: 247.3
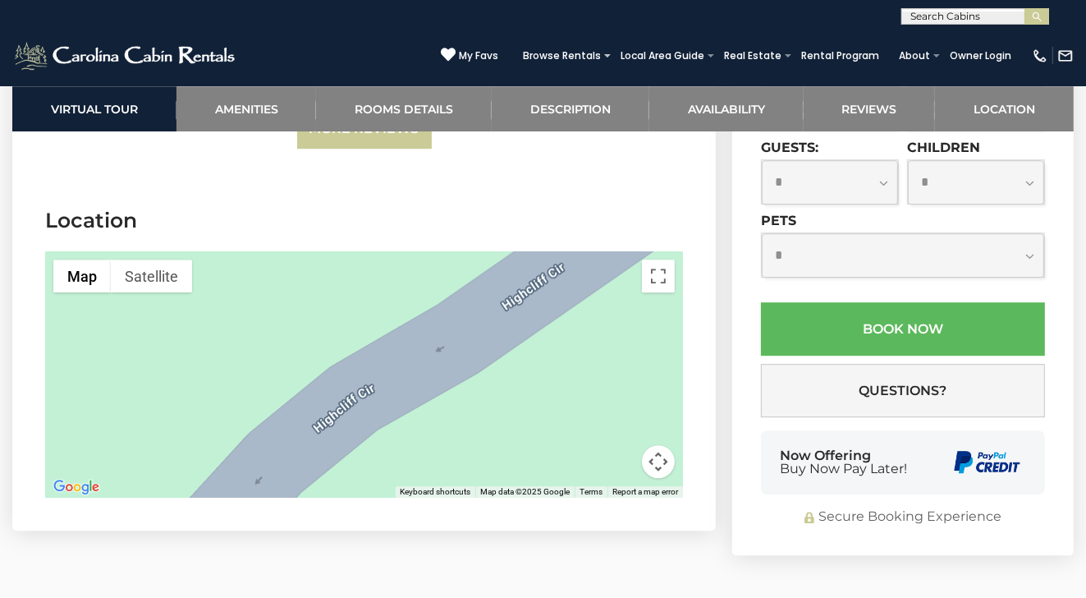
drag, startPoint x: 488, startPoint y: 235, endPoint x: 270, endPoint y: 439, distance: 298.5
click at [277, 451] on section "Location ← Move left → Move right ↑ Move up ↓ Move down + Zoom in - Zoom out Ho…" at bounding box center [363, 355] width 703 height 349
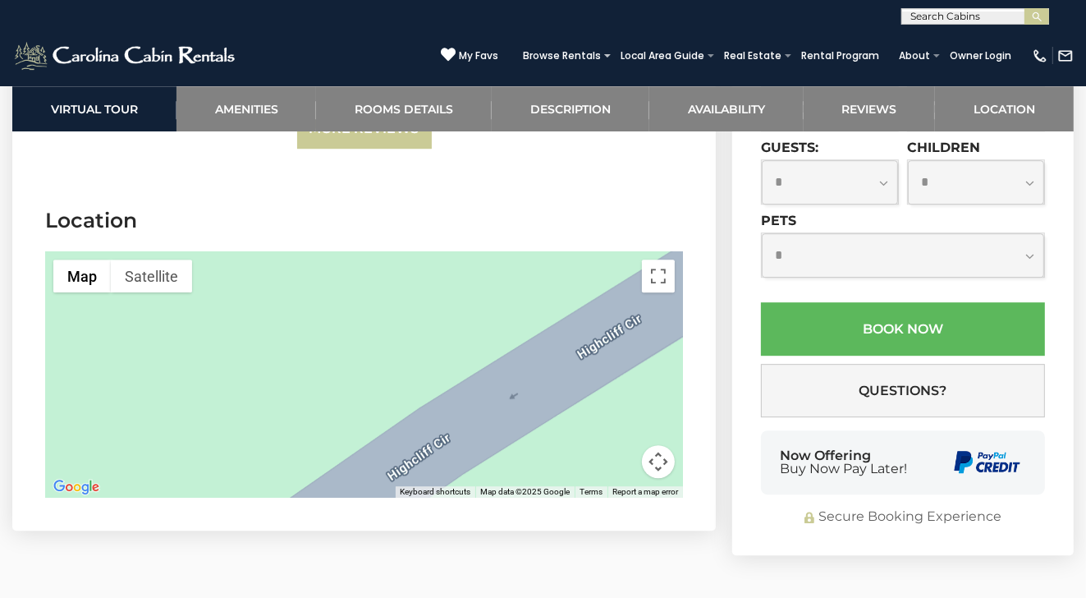
drag, startPoint x: 499, startPoint y: 315, endPoint x: 372, endPoint y: 514, distance: 235.9
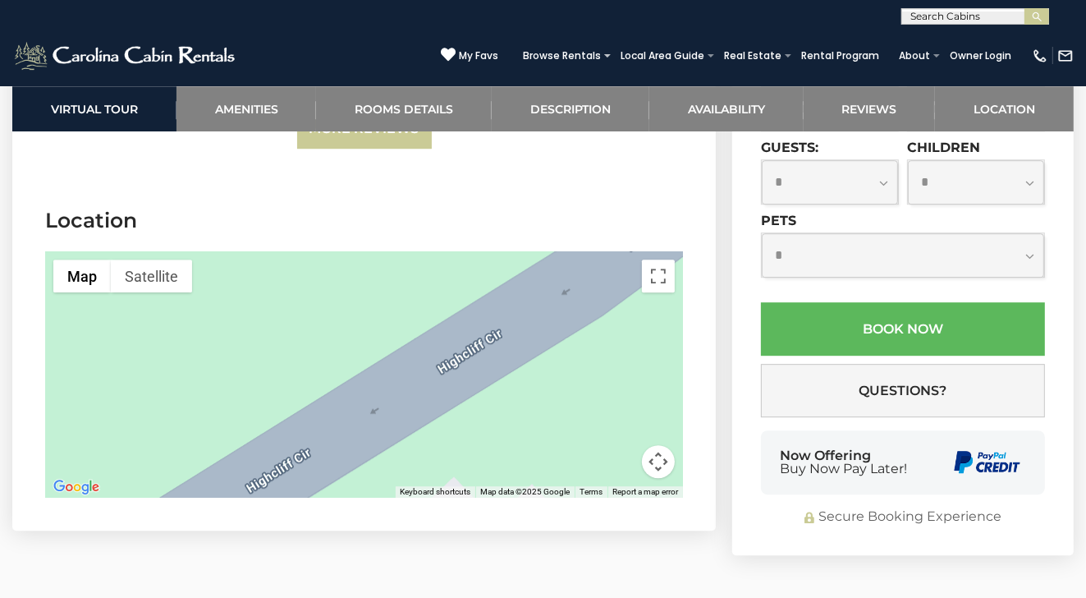
drag, startPoint x: 576, startPoint y: 253, endPoint x: 246, endPoint y: 387, distance: 356.4
click at [246, 387] on div at bounding box center [364, 374] width 638 height 246
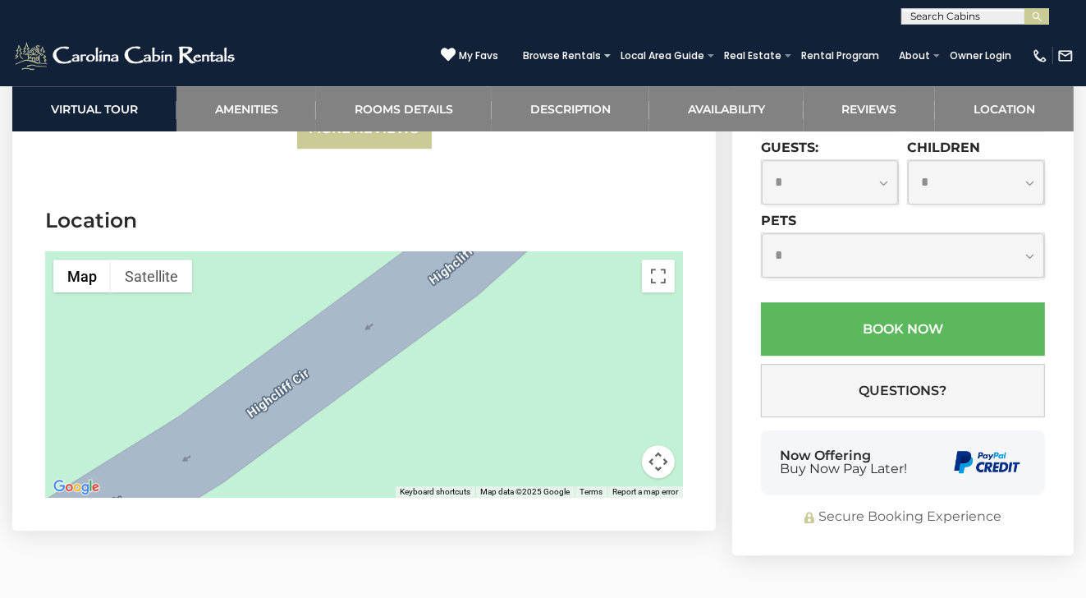
drag, startPoint x: 552, startPoint y: 282, endPoint x: 146, endPoint y: 469, distance: 446.2
click at [153, 470] on section "Location ← Move left → Move right ↑ Move up ↓ Move down + Zoom in - Zoom out Ho…" at bounding box center [363, 355] width 703 height 349
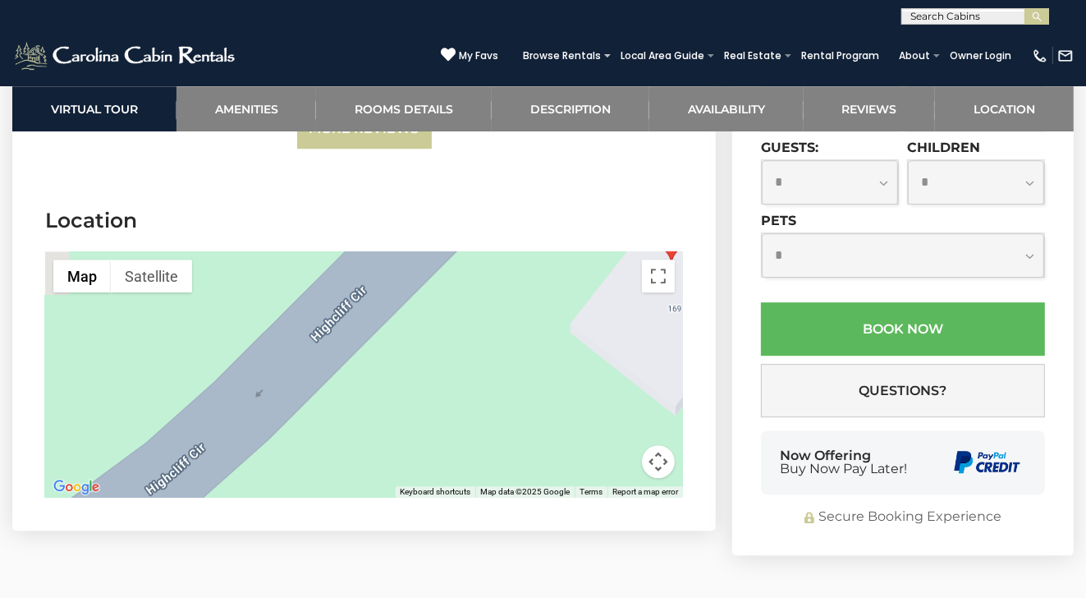
drag, startPoint x: 479, startPoint y: 232, endPoint x: 157, endPoint y: 481, distance: 407.3
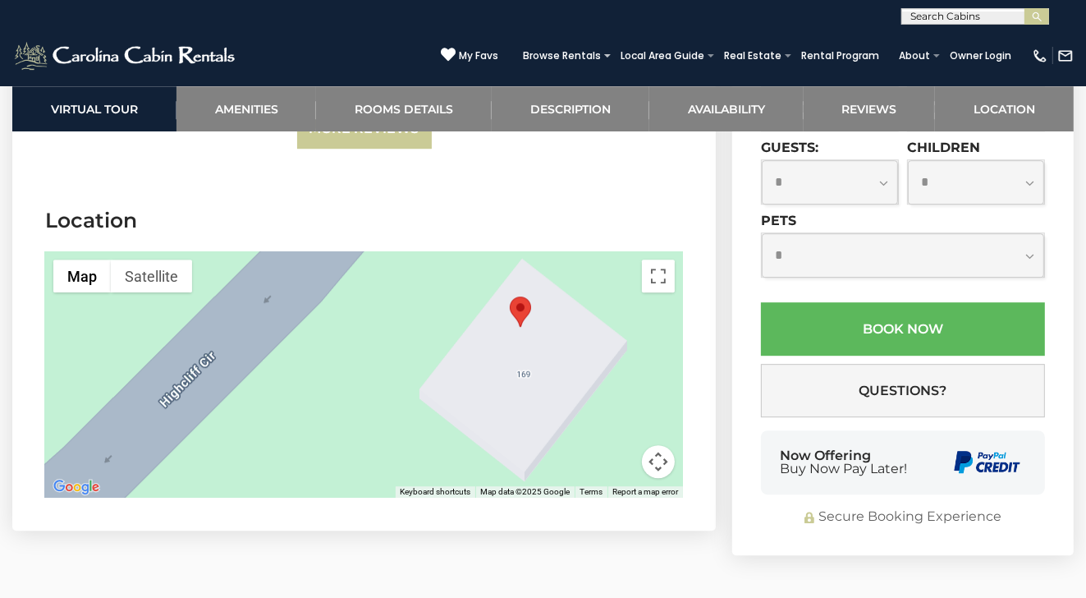
drag, startPoint x: 515, startPoint y: 288, endPoint x: 429, endPoint y: 282, distance: 86.4
click at [429, 282] on div at bounding box center [364, 374] width 638 height 246
click at [512, 313] on div at bounding box center [364, 374] width 638 height 246
click at [502, 314] on div at bounding box center [364, 374] width 638 height 246
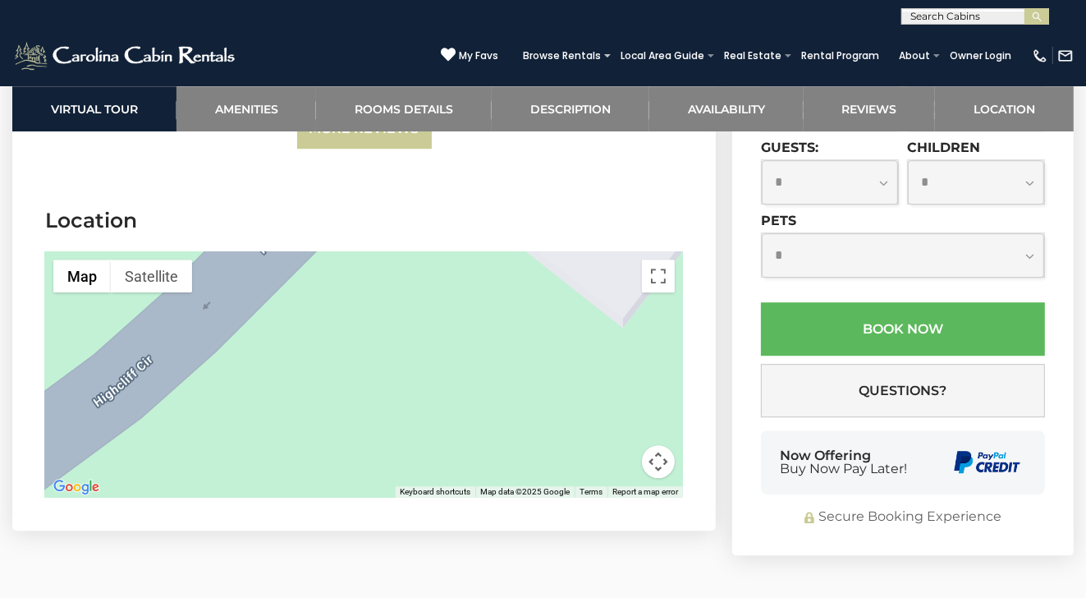
drag, startPoint x: 509, startPoint y: 402, endPoint x: 625, endPoint y: 240, distance: 200.0
click at [612, 251] on div at bounding box center [364, 374] width 638 height 246
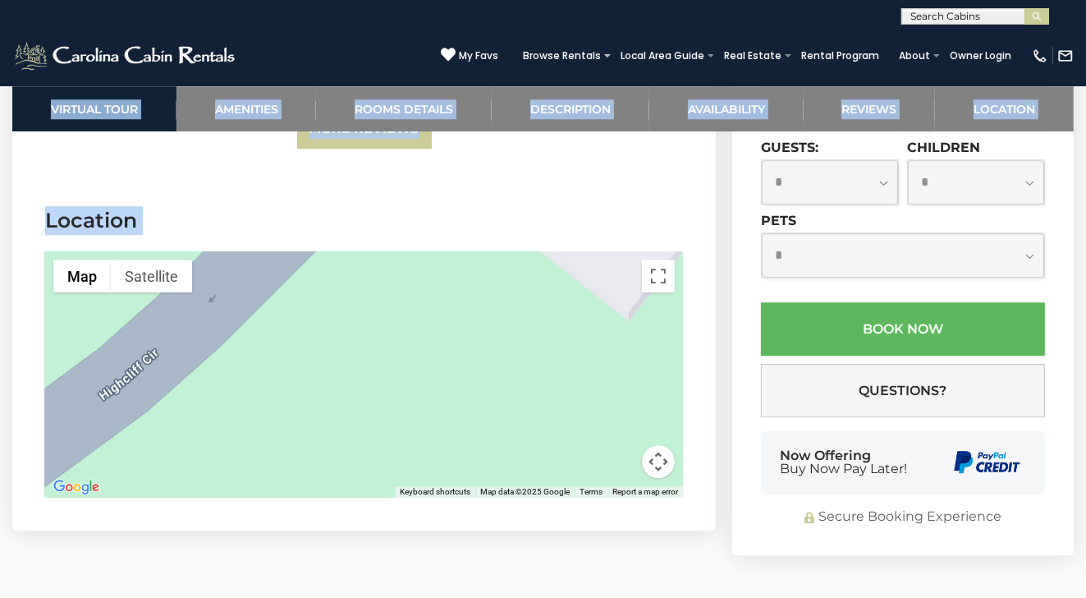
drag, startPoint x: 453, startPoint y: 547, endPoint x: 657, endPoint y: 297, distance: 322.7
click at [547, 105] on link "Description" at bounding box center [571, 108] width 158 height 45
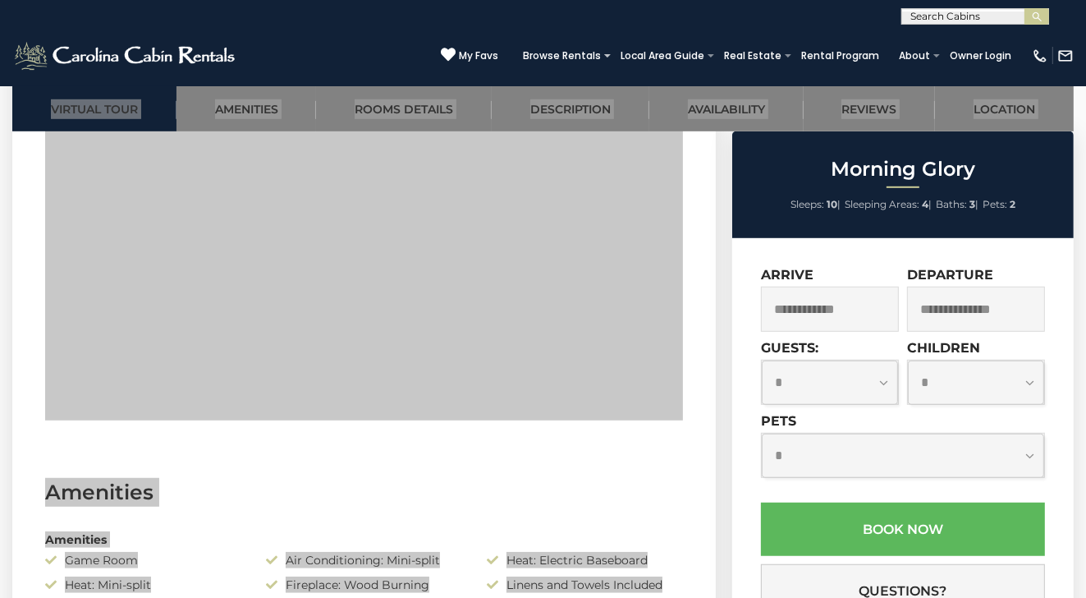
scroll to position [763, 0]
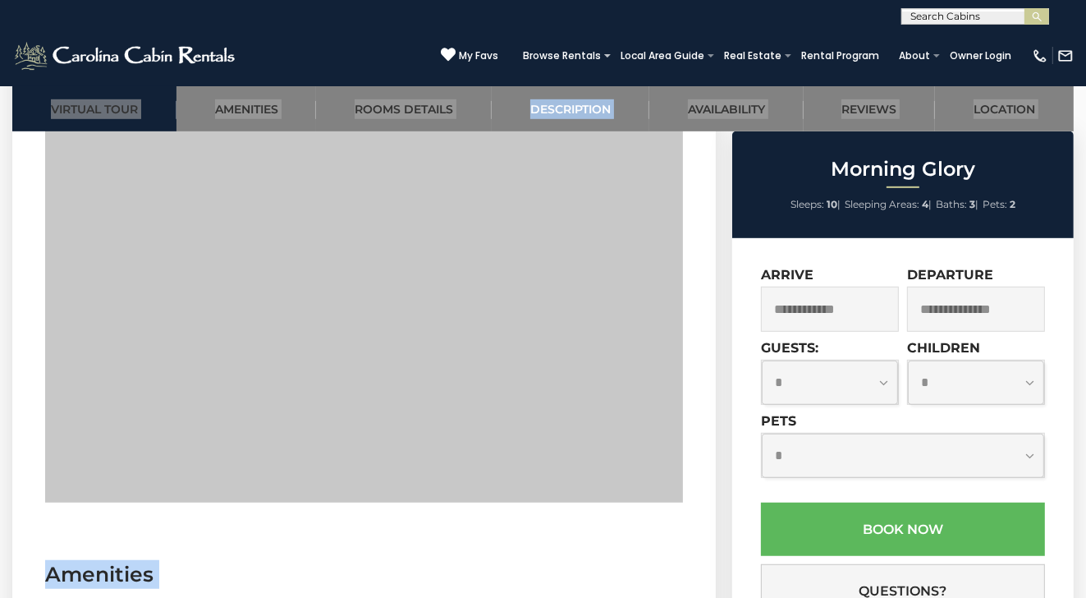
click at [680, 564] on h3 "Amenities" at bounding box center [364, 574] width 638 height 29
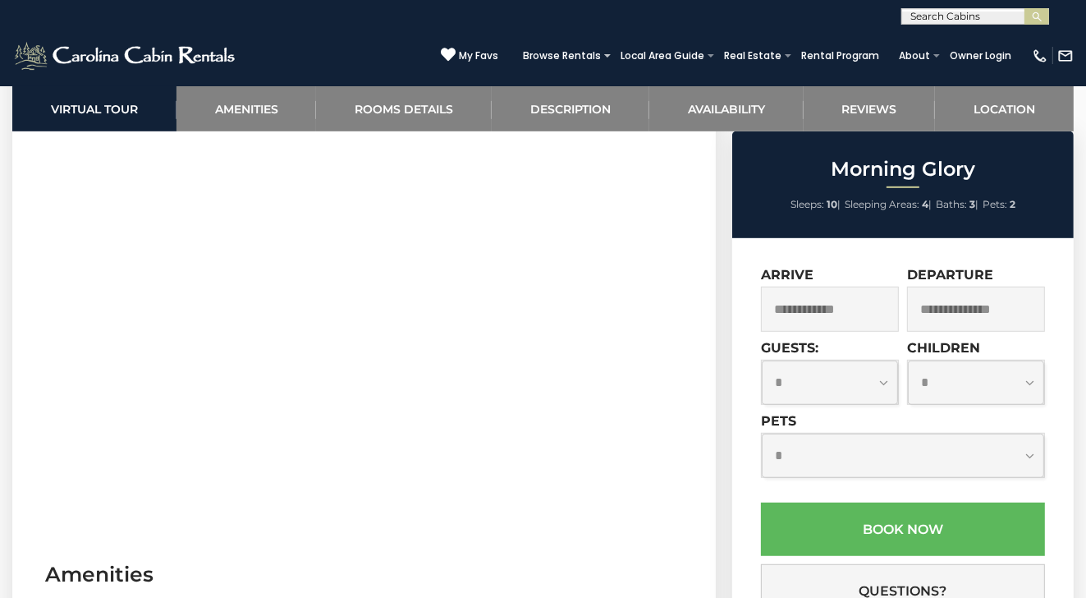
click at [433, 106] on link "Rooms Details" at bounding box center [404, 108] width 176 height 45
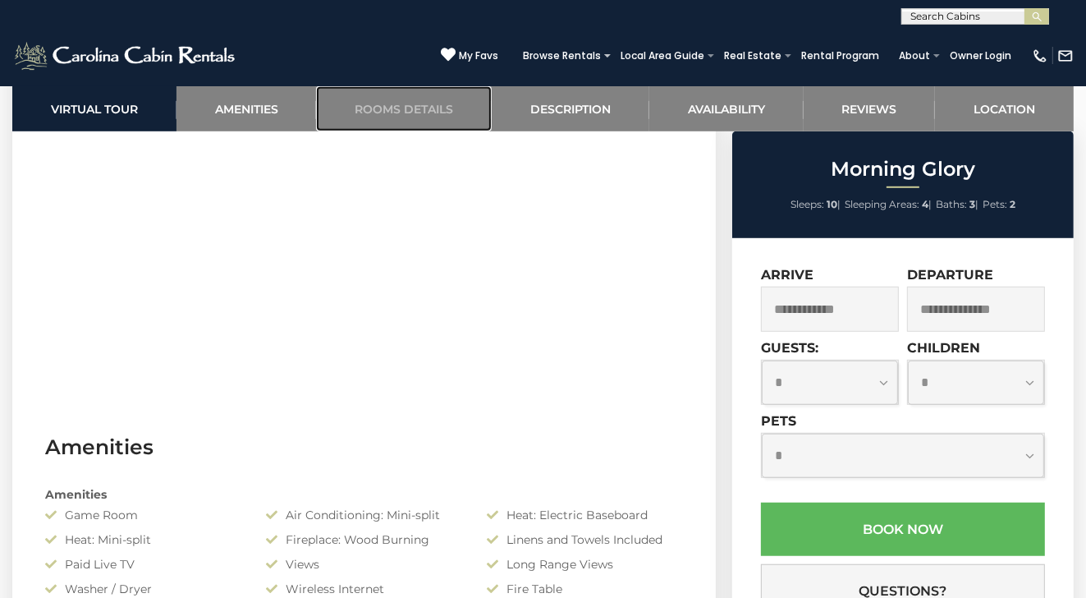
scroll to position [648, 0]
